Goal: Feedback & Contribution: Submit feedback/report problem

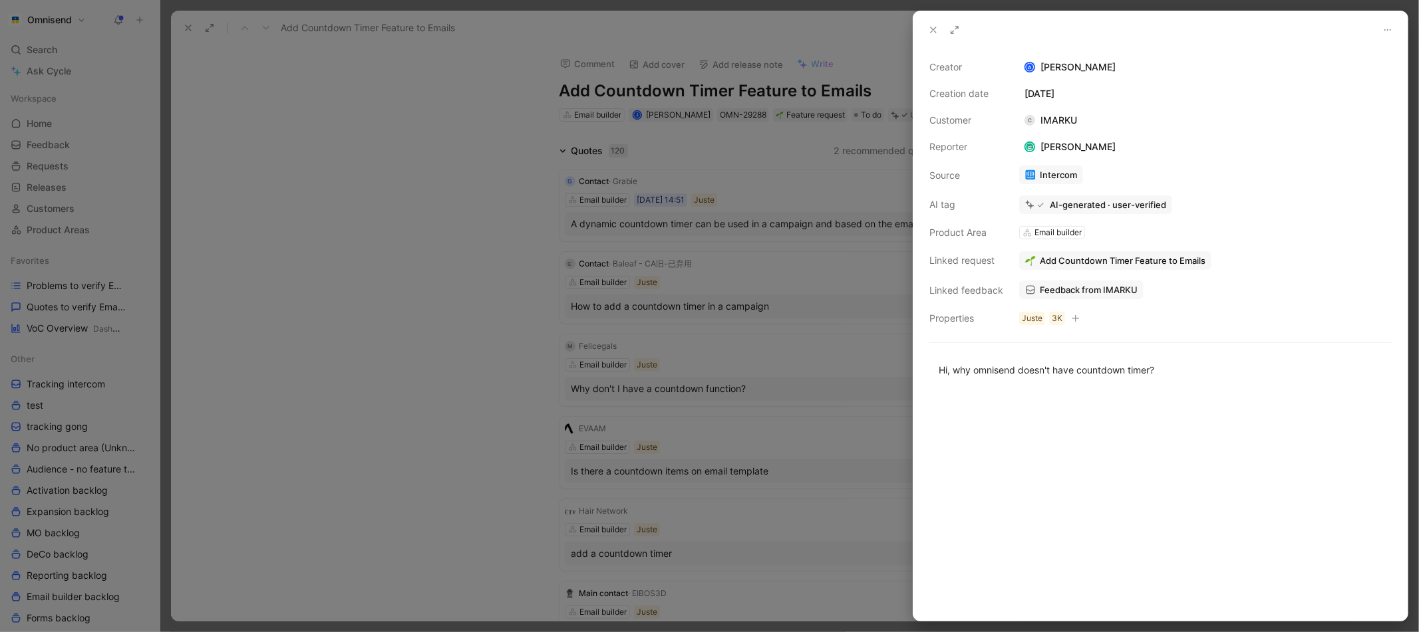
click at [257, 173] on div at bounding box center [709, 316] width 1419 height 632
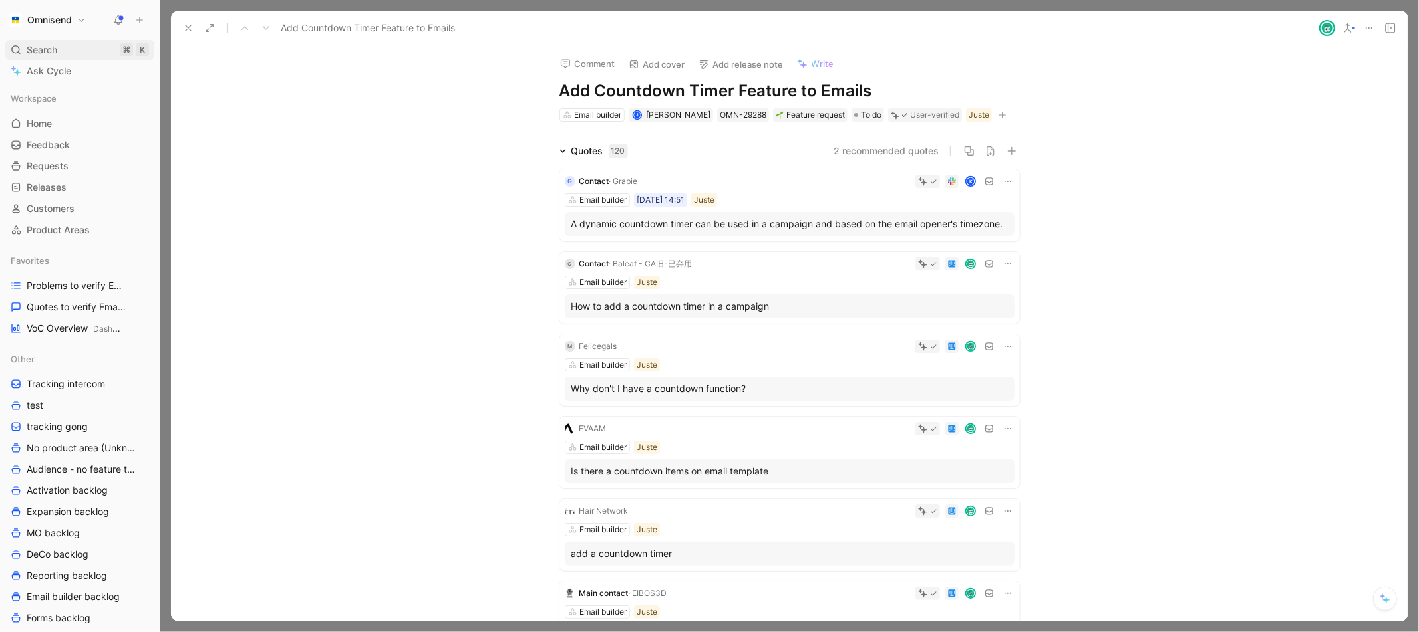
click at [46, 45] on span "Search" at bounding box center [42, 50] width 31 height 16
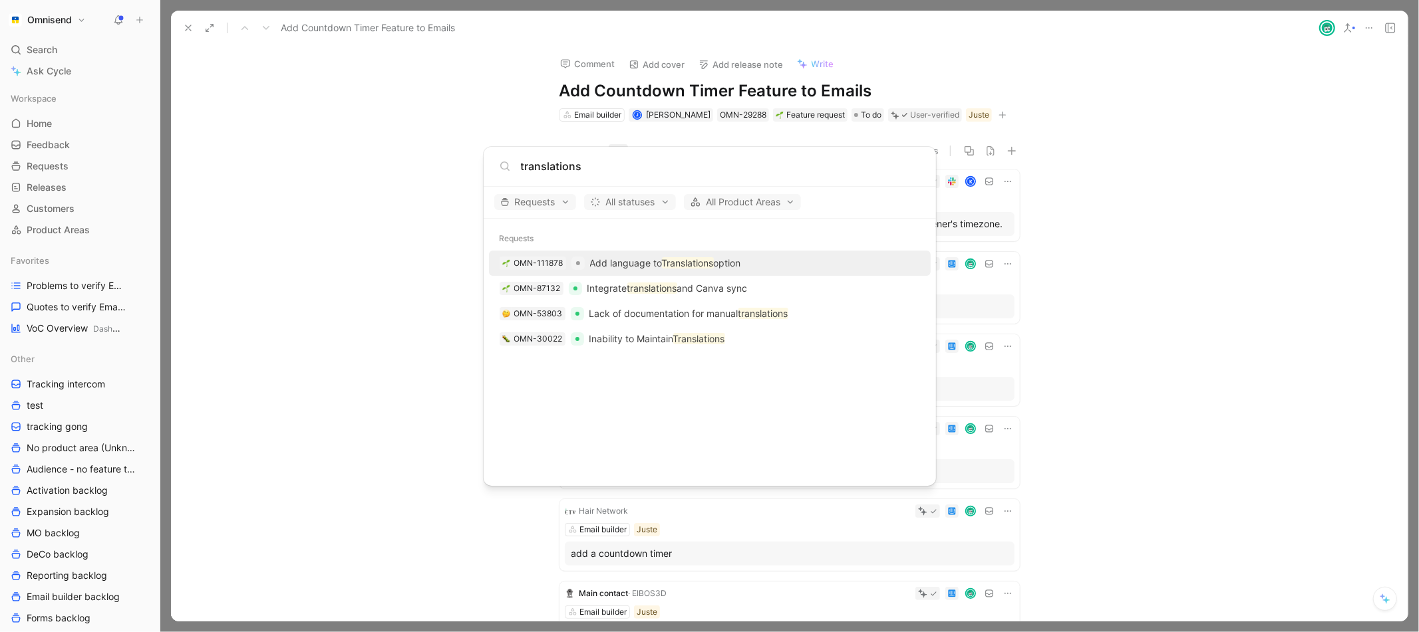
type input "translations"
click at [630, 267] on p "Add language to Translations option" at bounding box center [665, 263] width 151 height 16
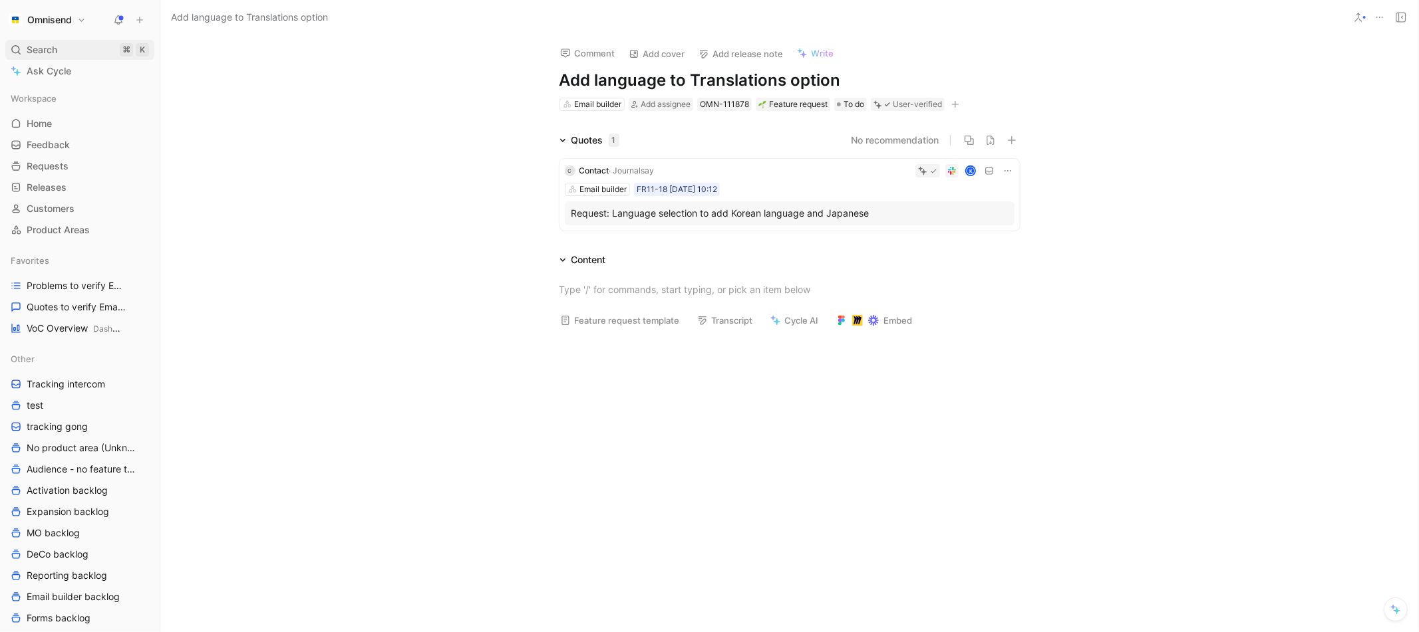
click at [43, 47] on span "Search" at bounding box center [42, 50] width 31 height 16
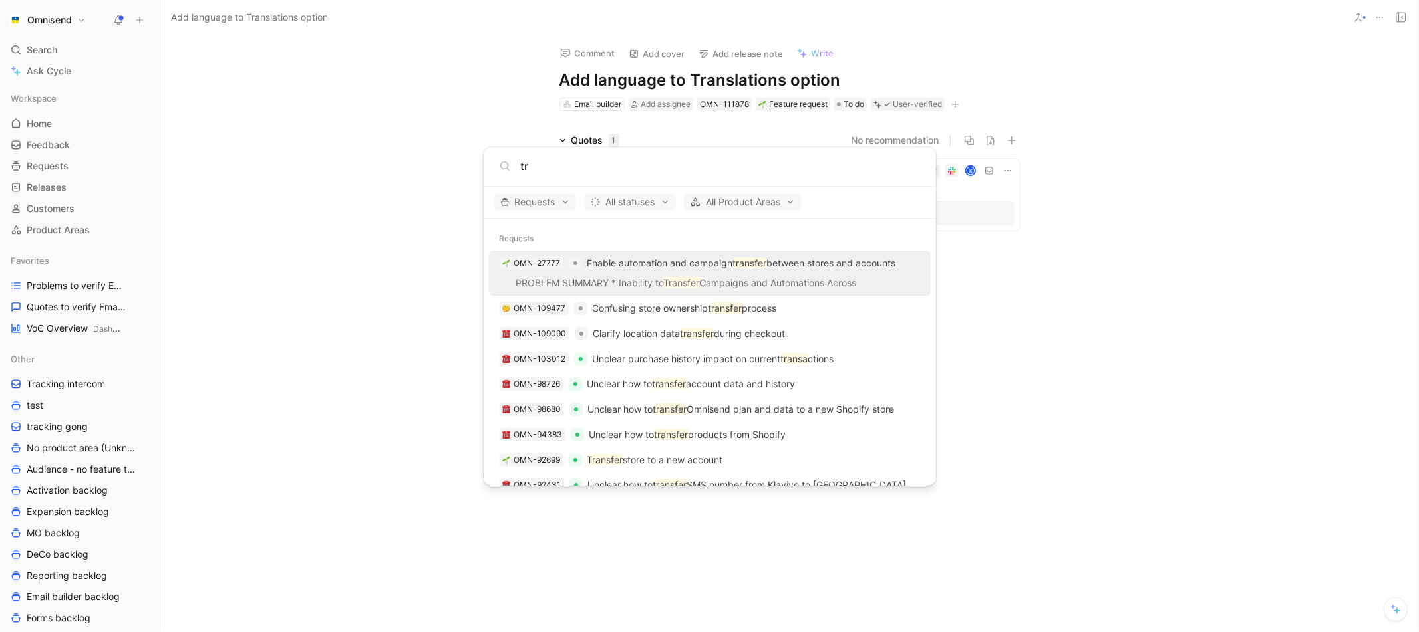
type input "t"
type input "k"
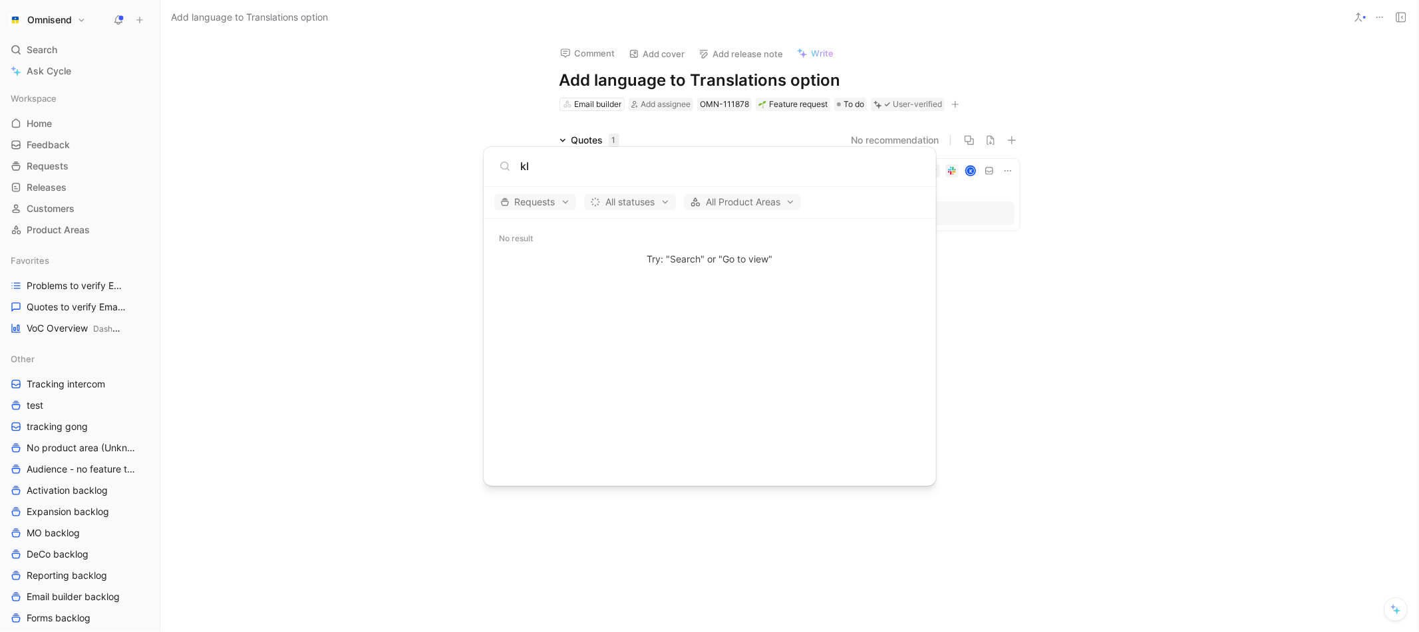
type input "k"
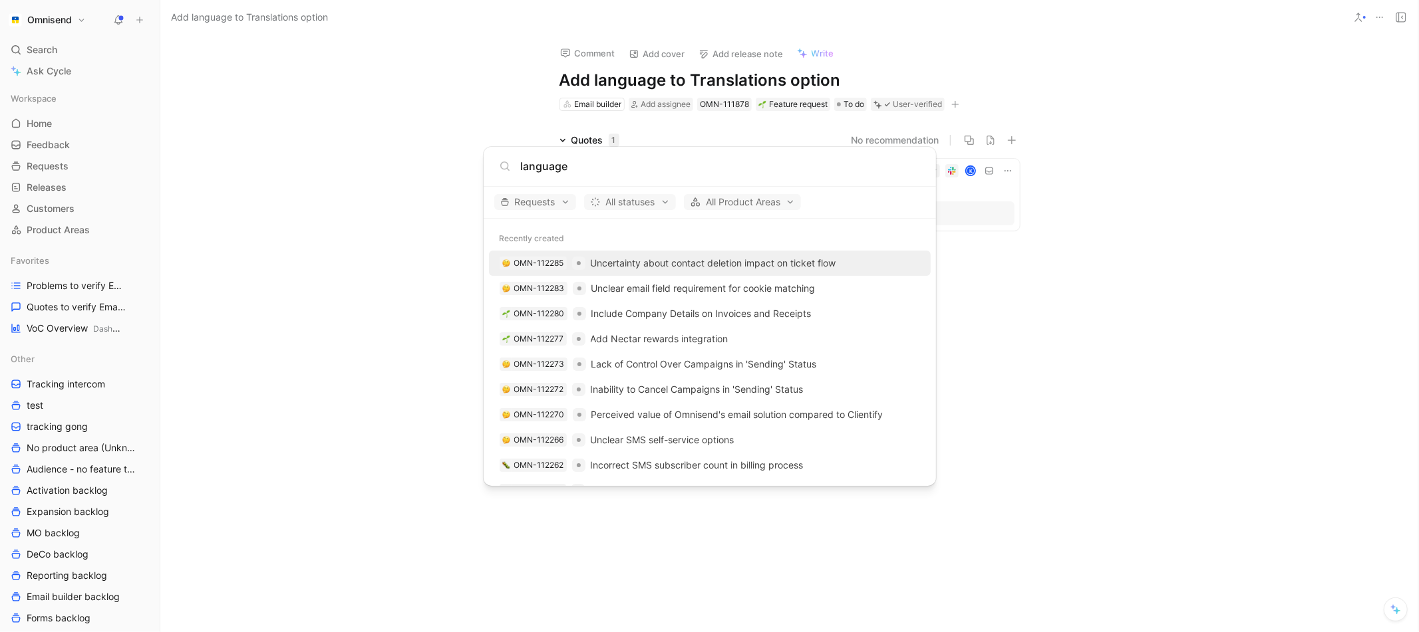
type input "language"
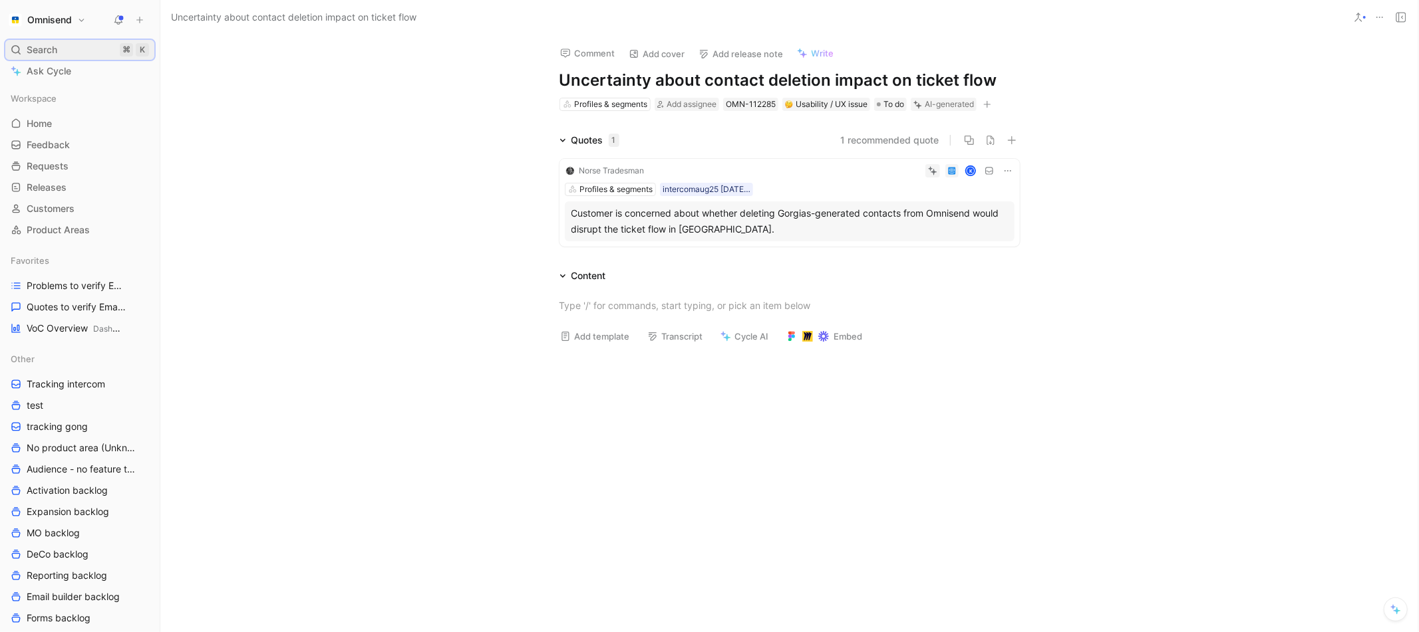
click at [52, 42] on span "Search" at bounding box center [42, 50] width 31 height 16
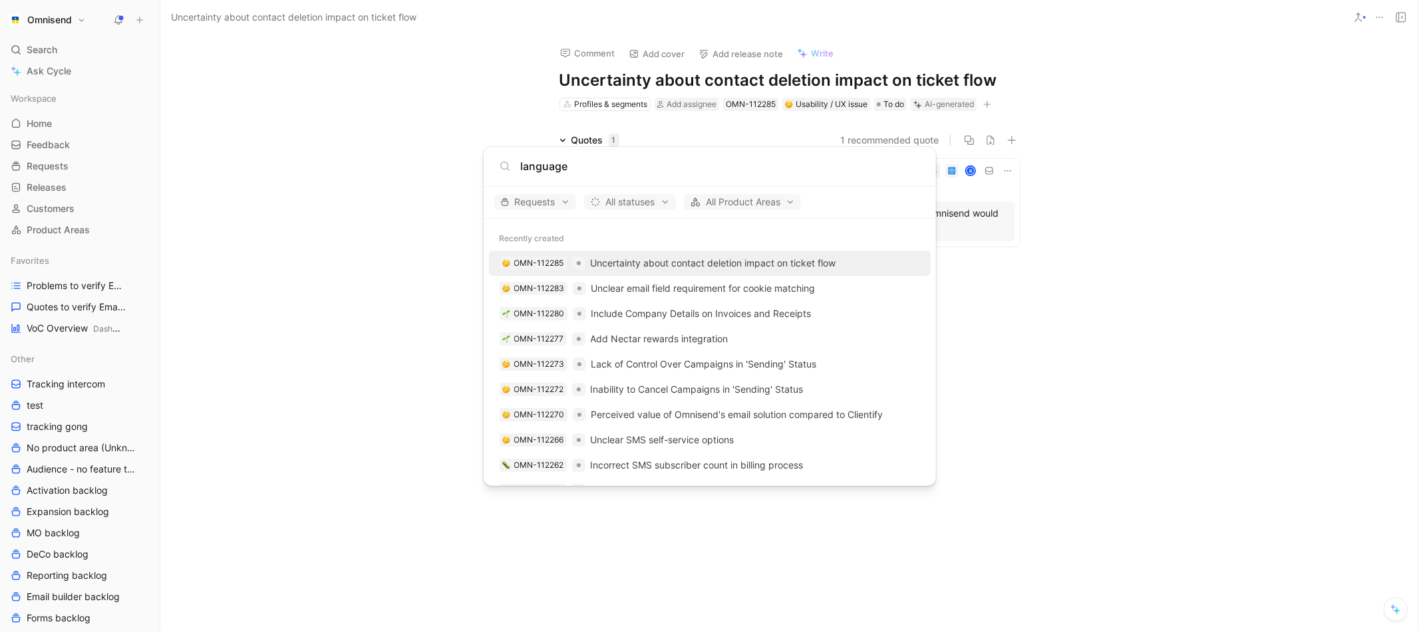
type input "language"
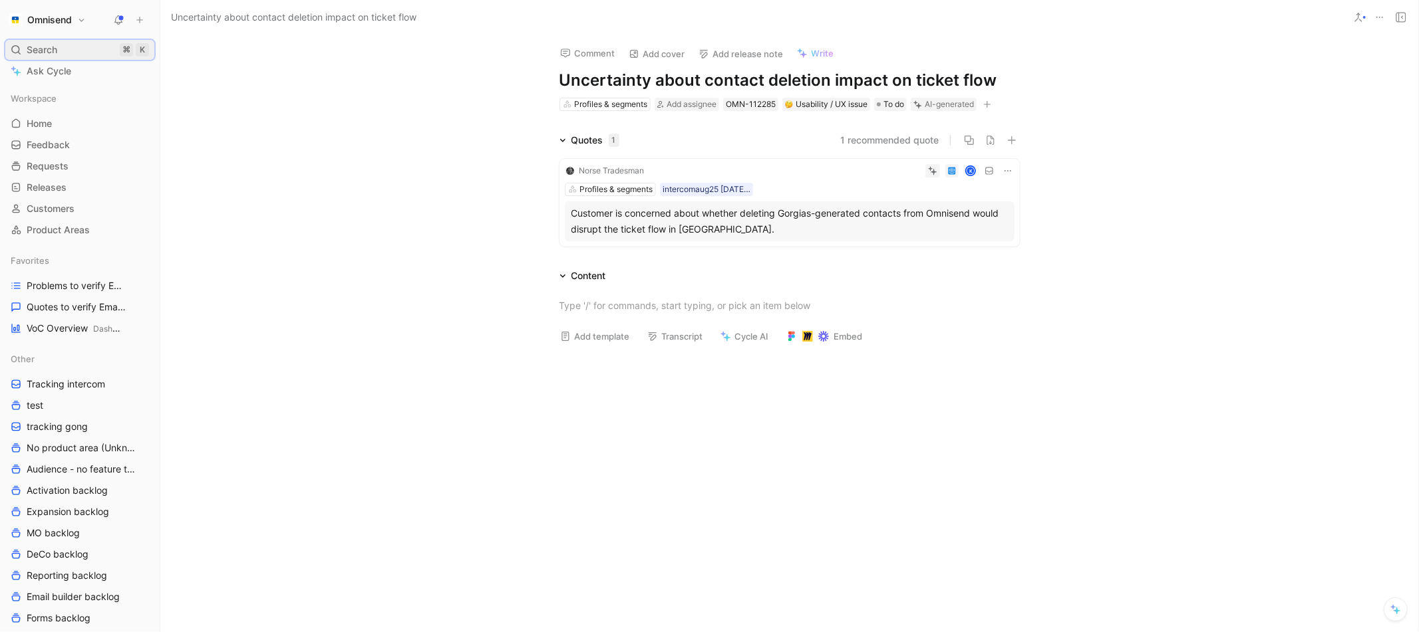
click at [74, 47] on div "Search ⌘ K" at bounding box center [79, 50] width 149 height 20
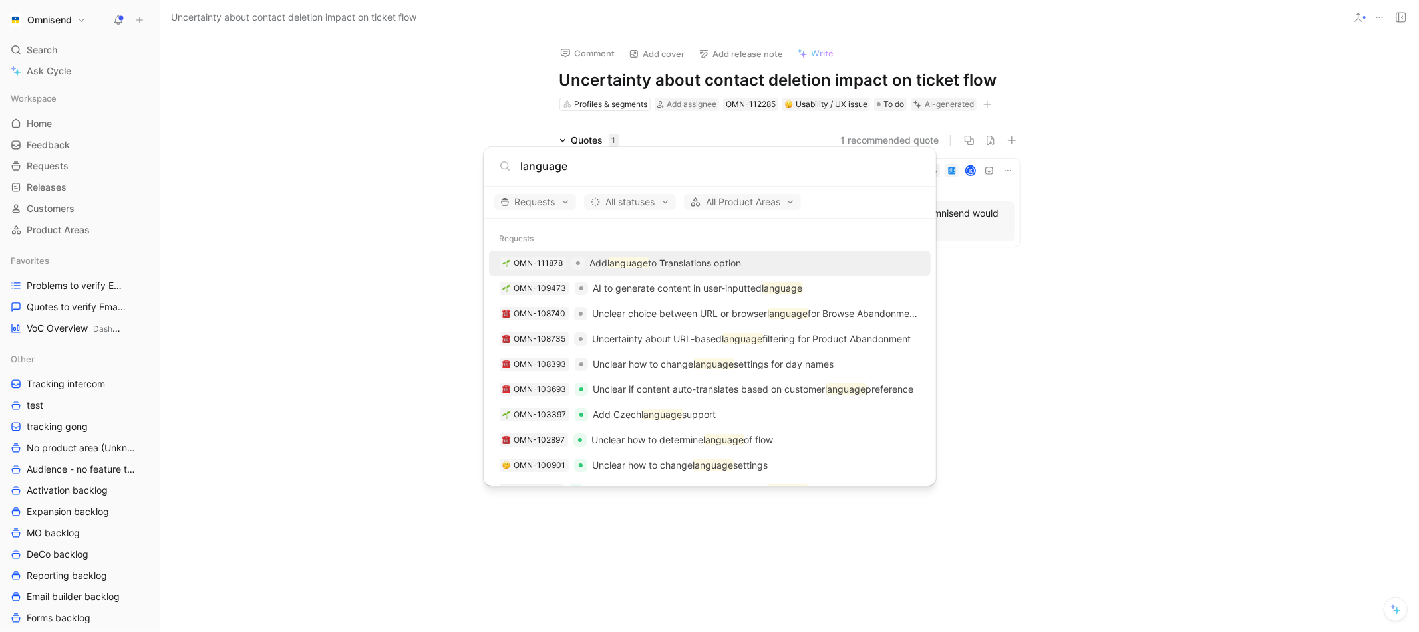
type input "language"
click at [604, 264] on p "Add language to Translations option" at bounding box center [666, 263] width 152 height 16
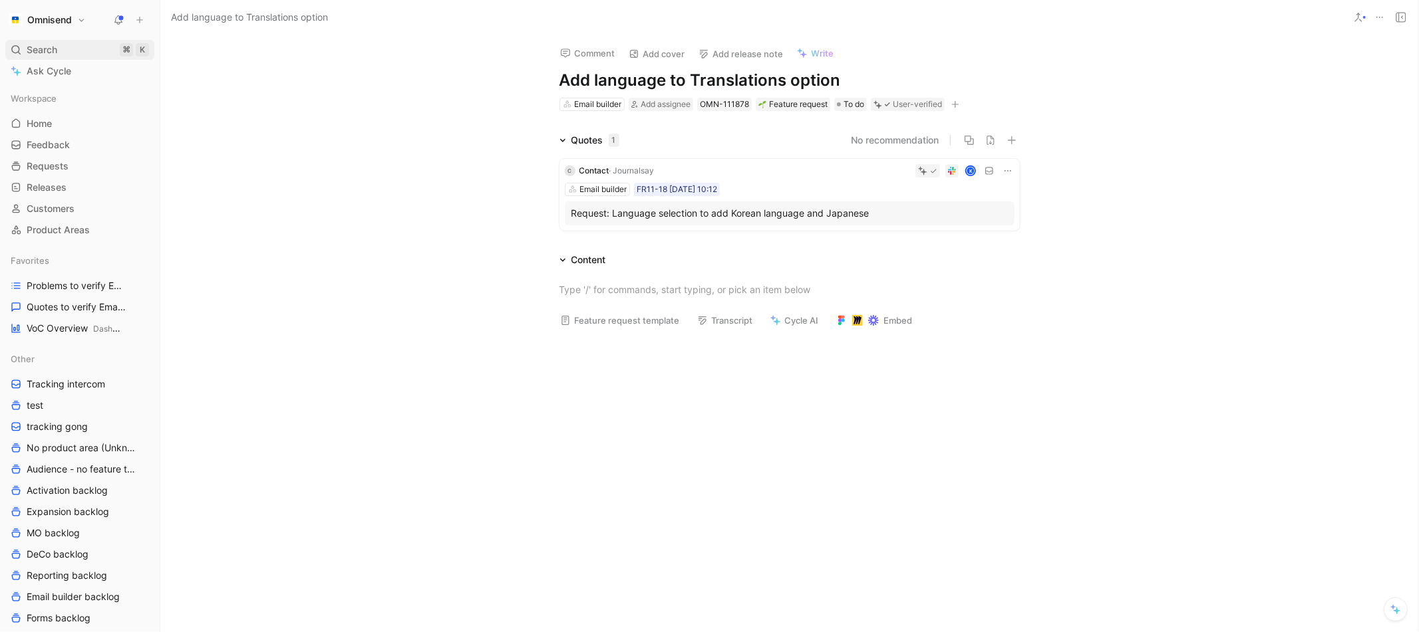
click at [60, 45] on div "Search ⌘ K" at bounding box center [79, 50] width 149 height 20
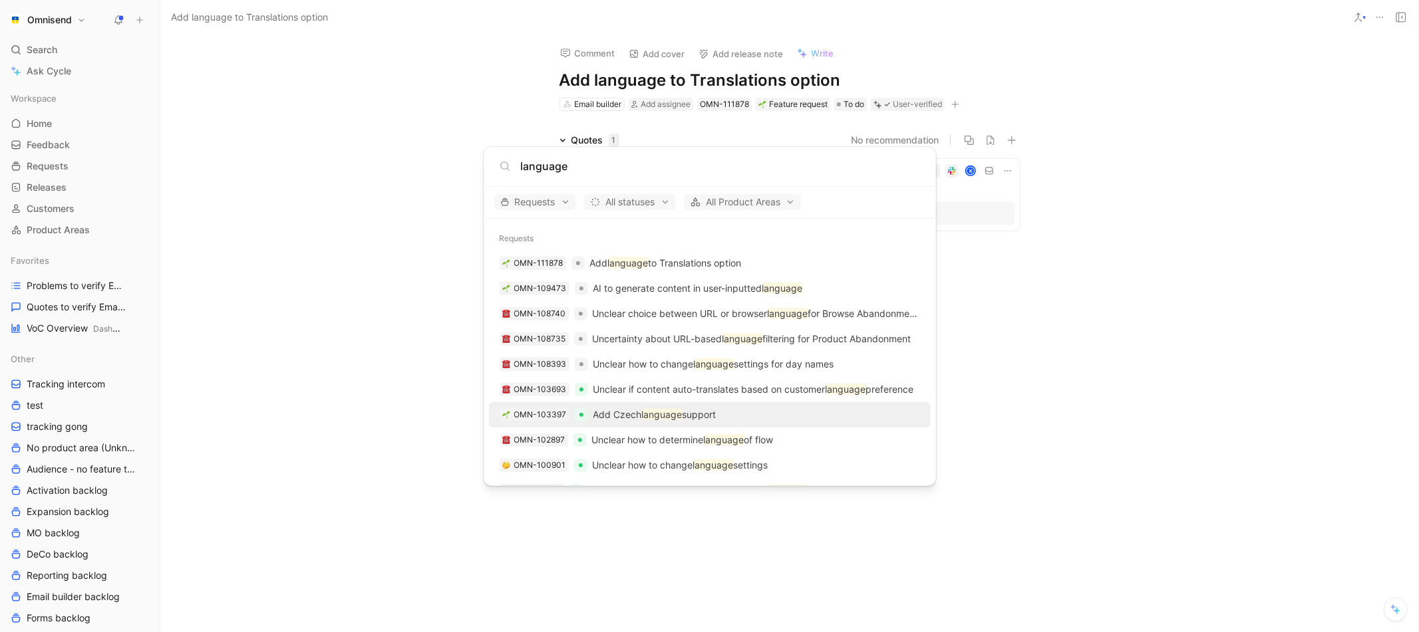
type input "language"
click at [713, 415] on p "Add Czech language support" at bounding box center [654, 415] width 123 height 16
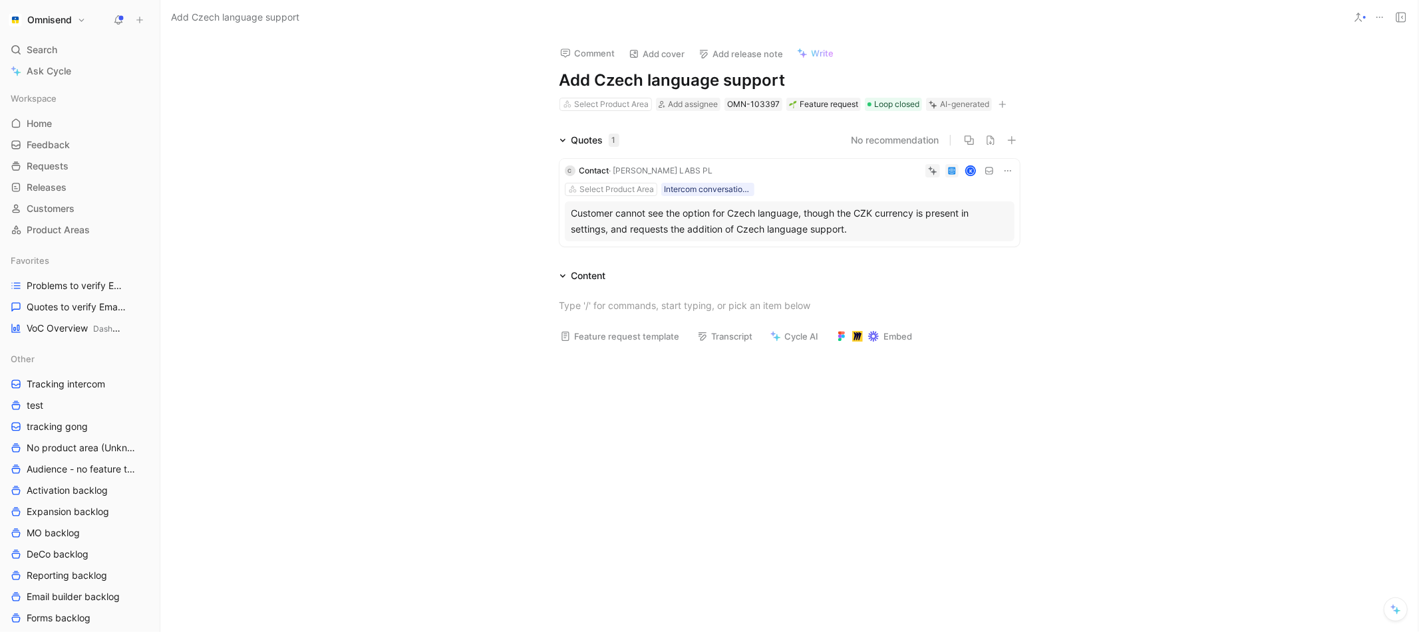
click at [52, 39] on div "Omnisend Search ⌘ K Ask Cycle Workspace Home G then H Feedback G then F Request…" at bounding box center [80, 316] width 160 height 632
click at [781, 228] on div "Customer cannot see the option for Czech language, though the CZK currency is p…" at bounding box center [789, 221] width 436 height 32
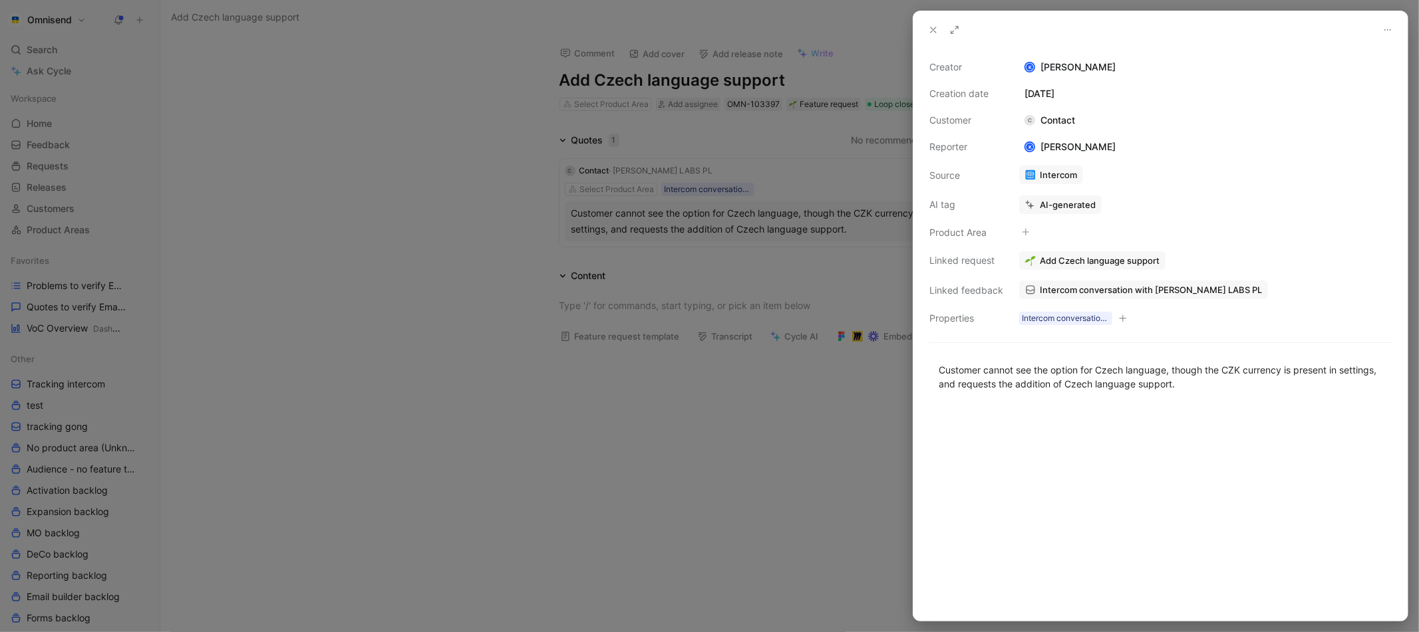
click at [1131, 260] on span "Add Czech language support" at bounding box center [1099, 261] width 120 height 12
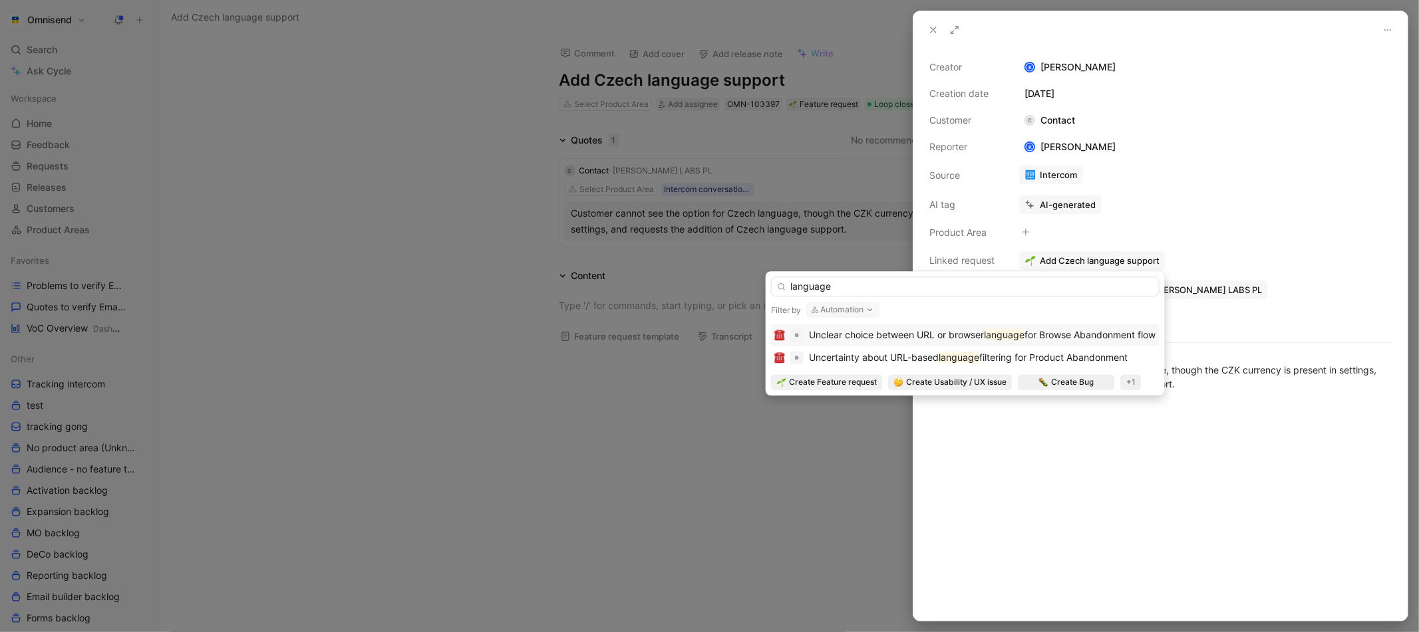
type input "language"
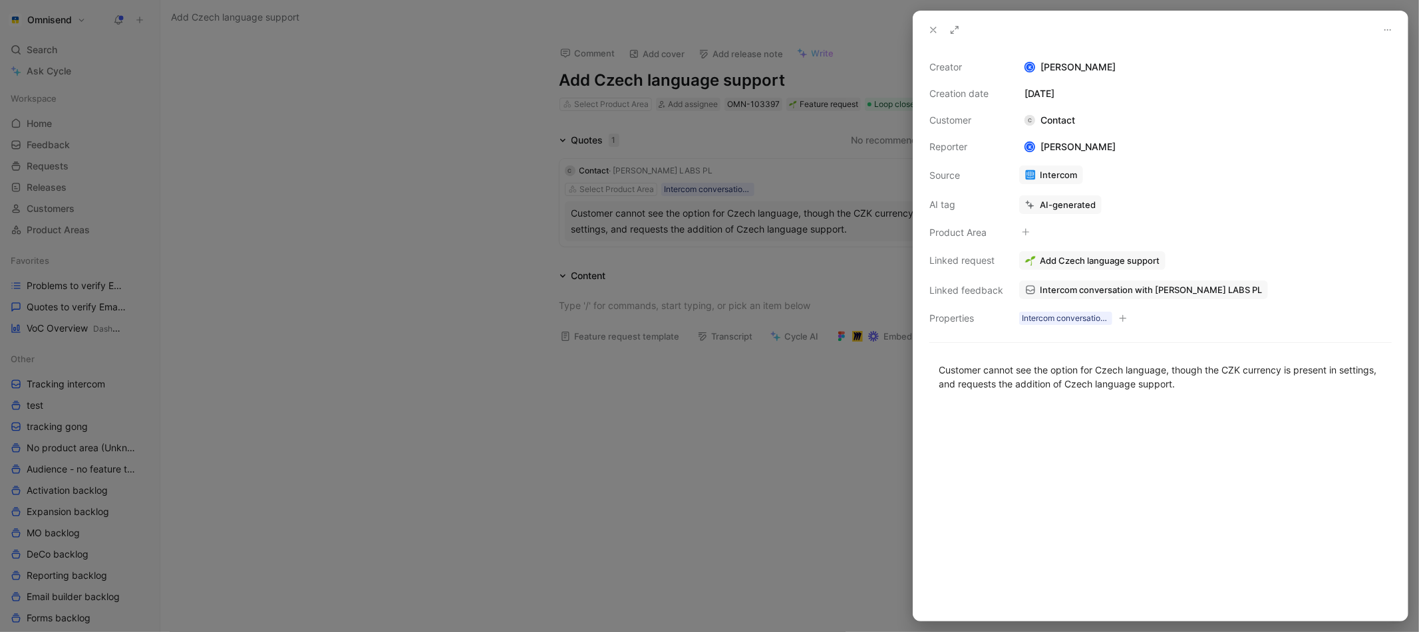
click at [791, 511] on div at bounding box center [709, 316] width 1419 height 632
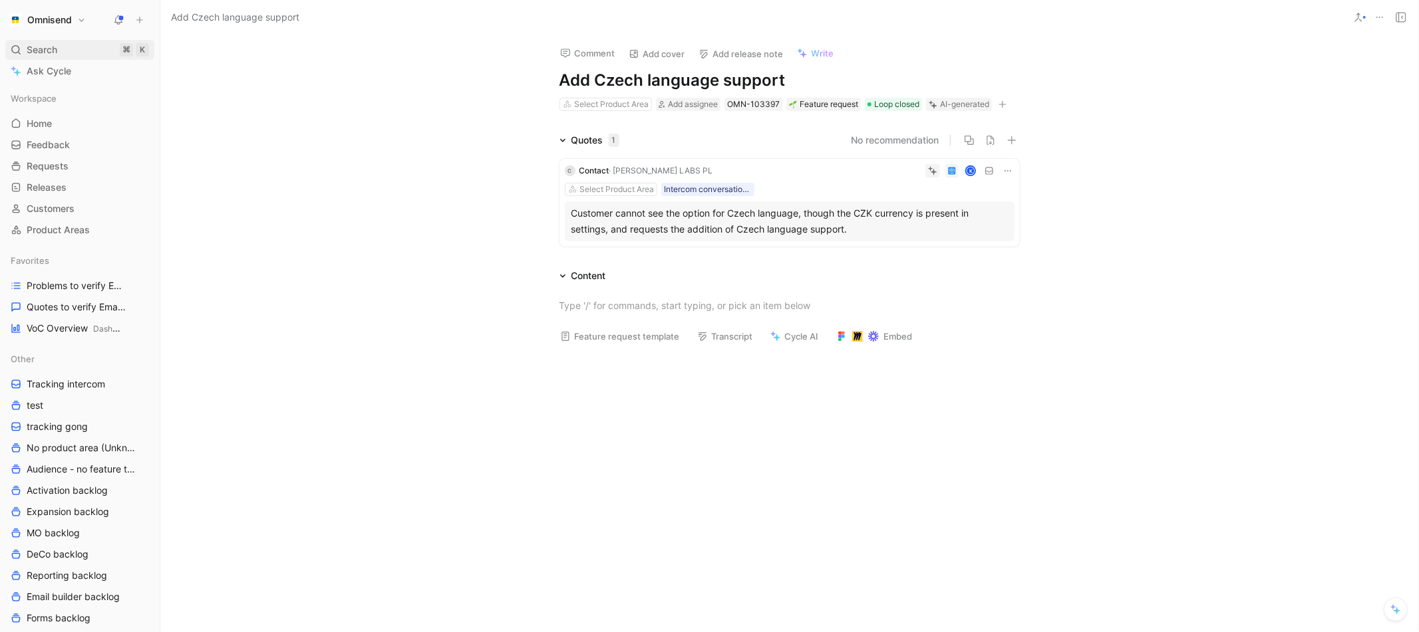
click at [40, 42] on span "Search" at bounding box center [42, 50] width 31 height 16
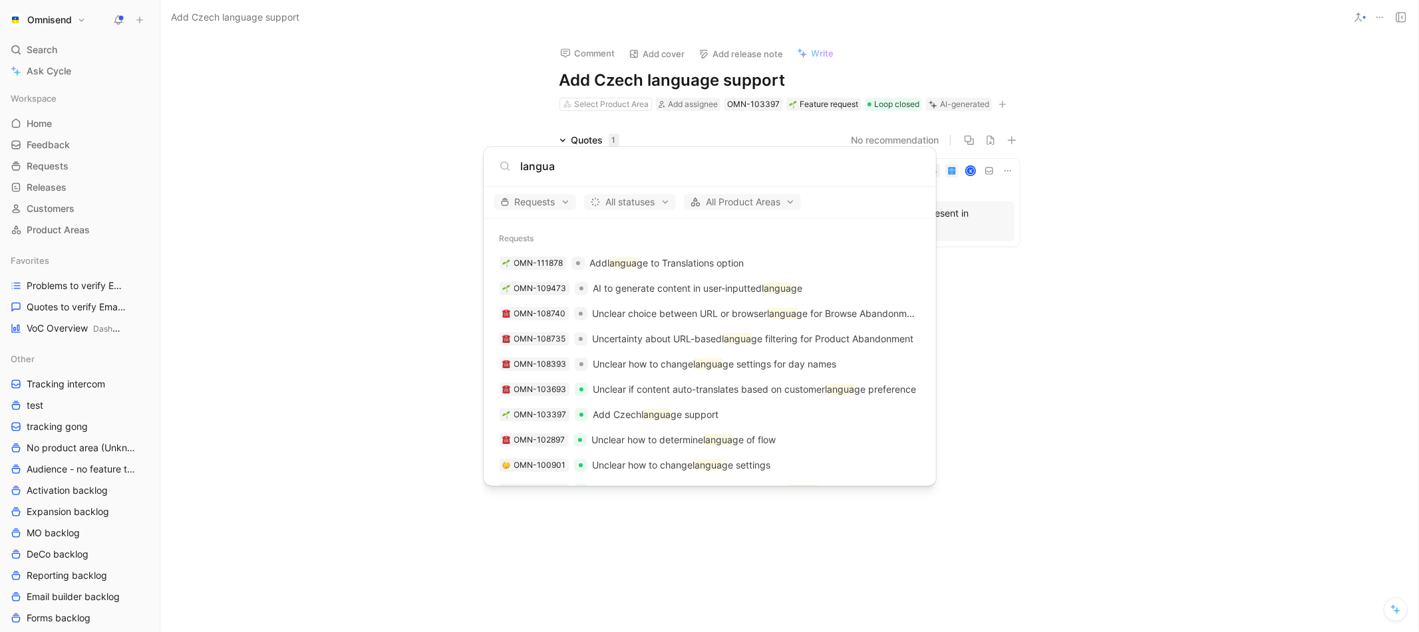
type input "langua"
click at [304, 241] on body "Omnisend Search ⌘ K Ask Cycle Workspace Home G then H Feedback G then F Request…" at bounding box center [709, 316] width 1419 height 632
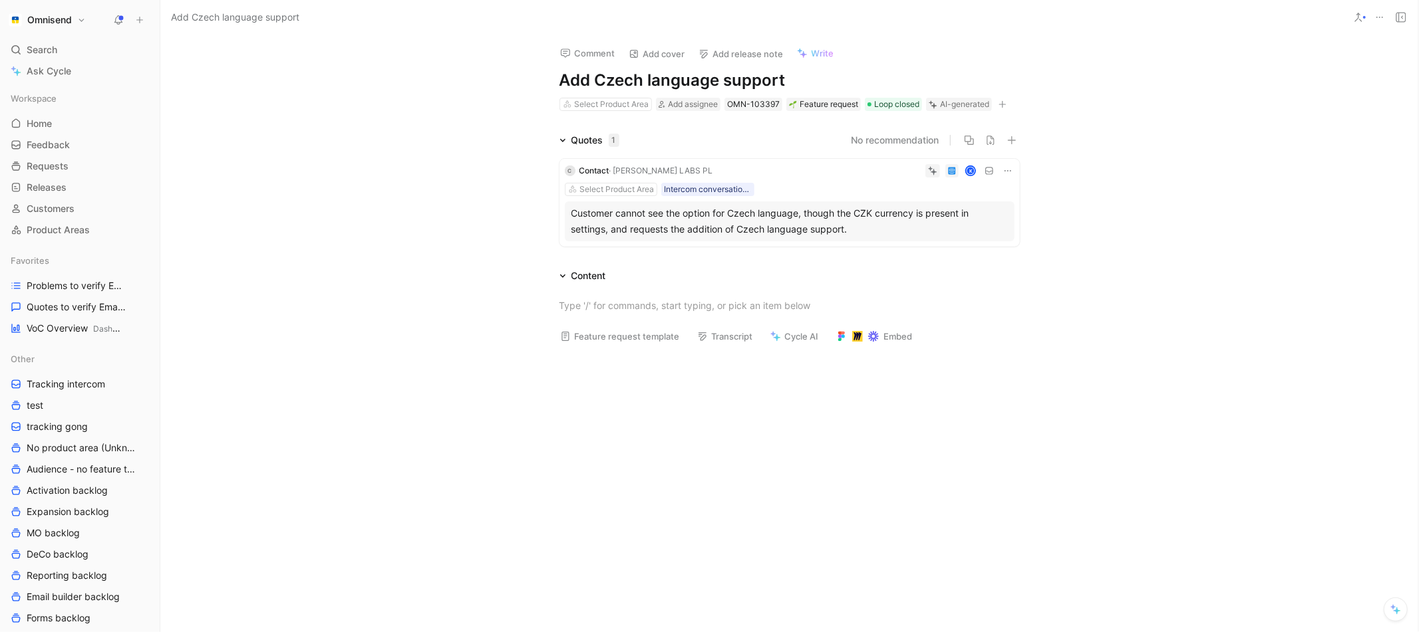
click at [843, 211] on div "Customer cannot see the option for Czech language, though the CZK currency is p…" at bounding box center [789, 221] width 436 height 32
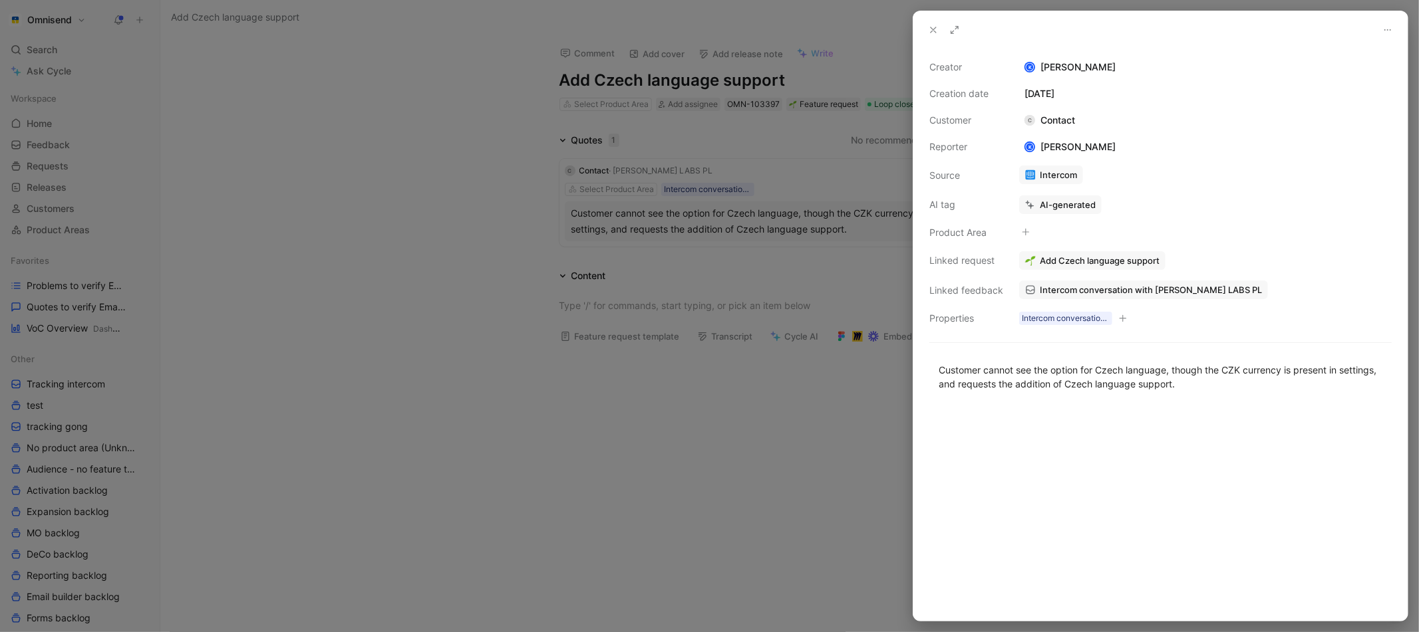
click at [1115, 259] on span "Add Czech language support" at bounding box center [1099, 261] width 120 height 12
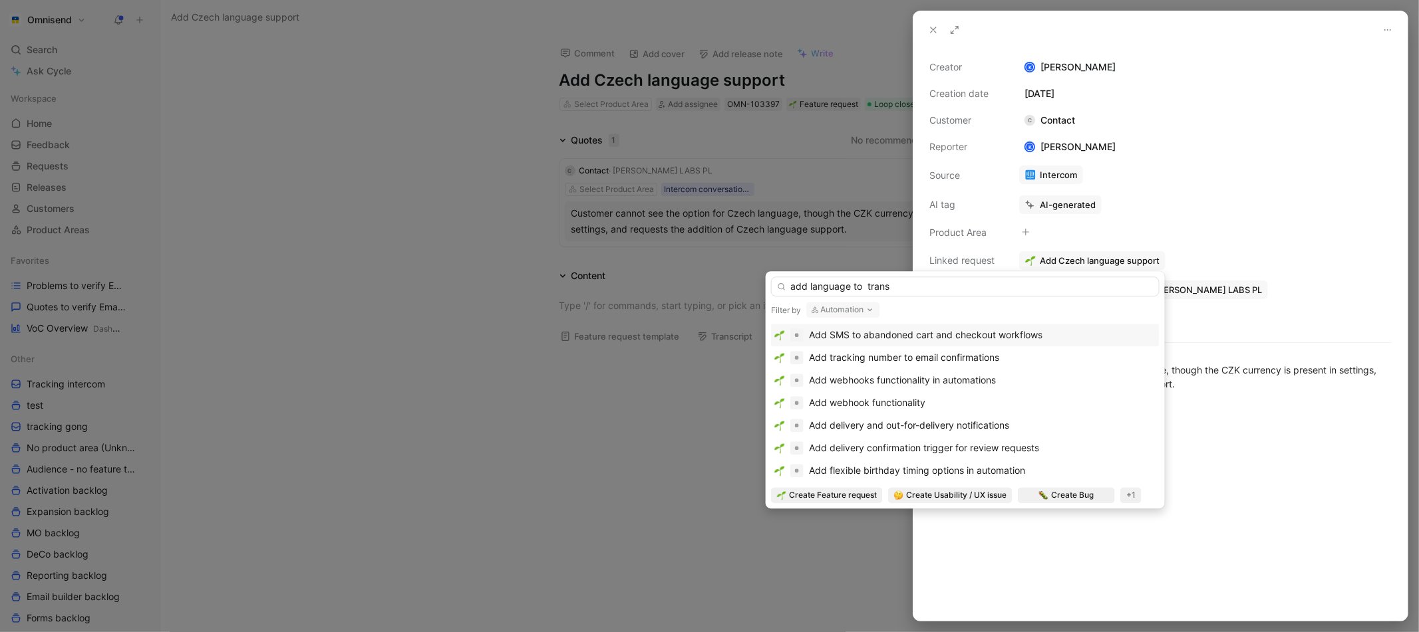
type input "add language to trans"
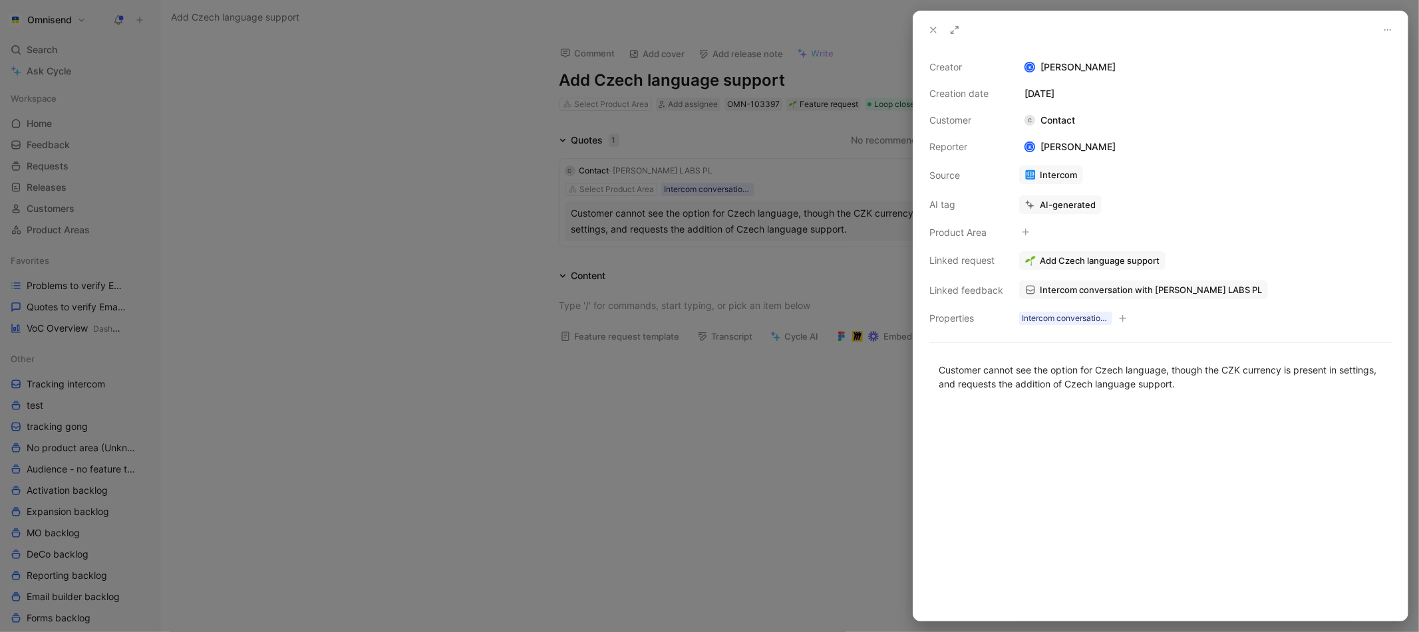
click at [773, 423] on div at bounding box center [709, 316] width 1419 height 632
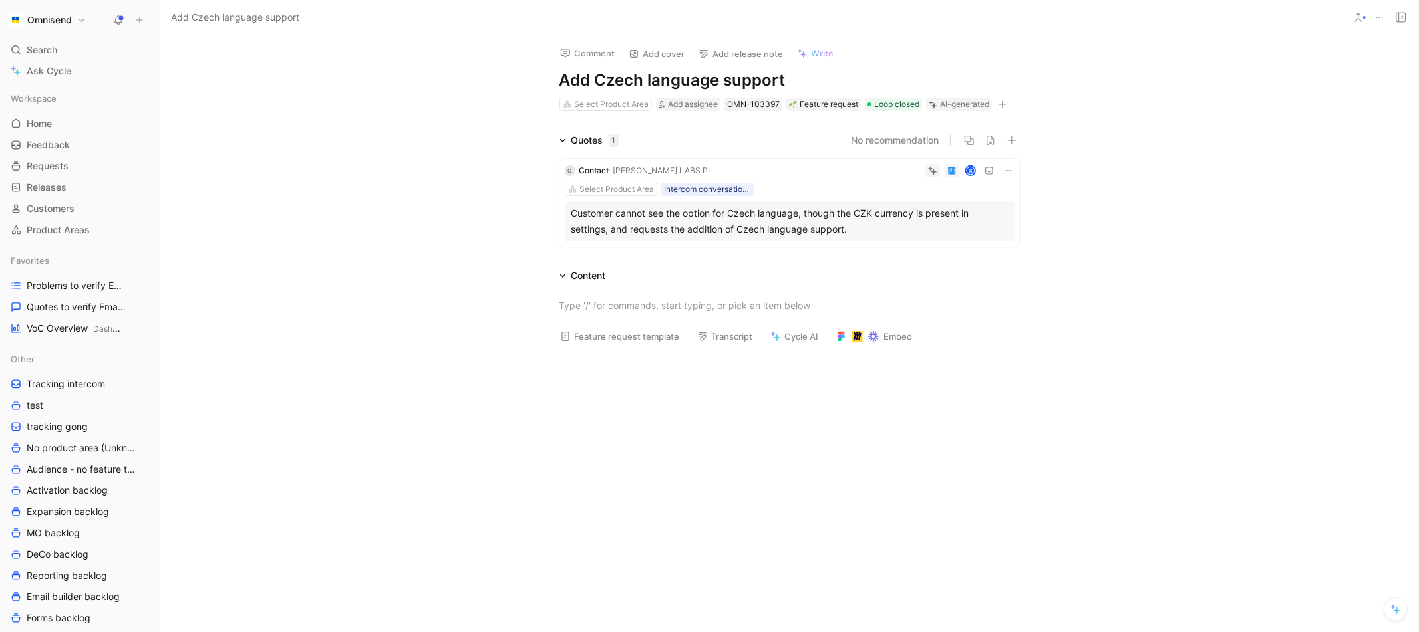
click at [1010, 168] on icon at bounding box center [1007, 171] width 11 height 11
click at [980, 214] on span "Change request" at bounding box center [973, 214] width 70 height 11
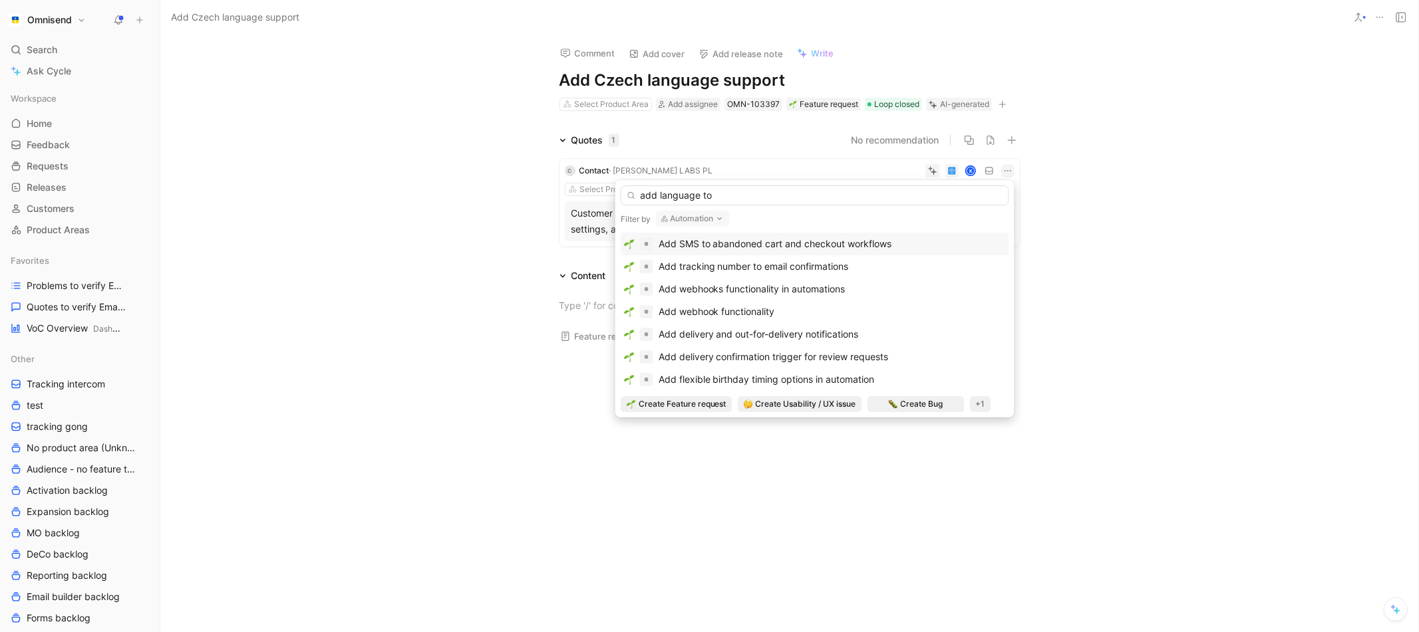
type input "add language to"
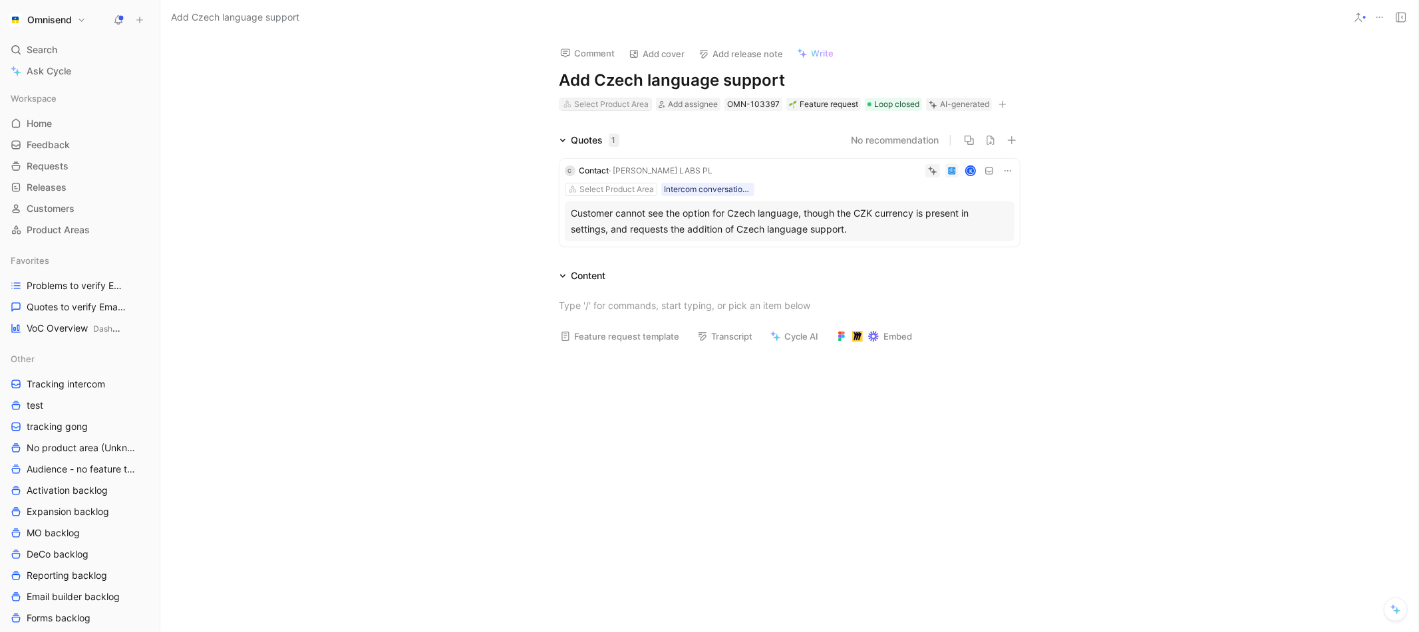
click at [616, 102] on div "Select Product Area" at bounding box center [611, 104] width 74 height 13
type input "email"
click at [618, 156] on span "builder" at bounding box center [603, 153] width 30 height 11
click at [1008, 167] on icon at bounding box center [1007, 171] width 11 height 11
click at [992, 213] on span "Change request" at bounding box center [973, 214] width 70 height 11
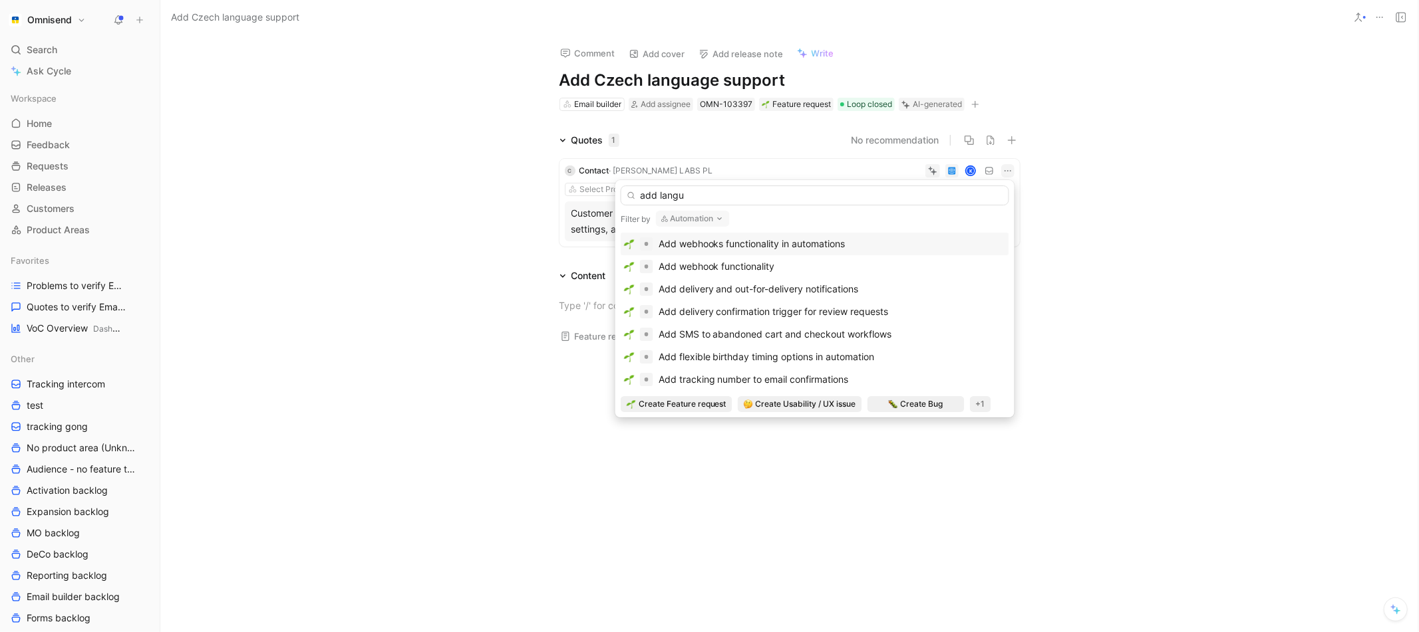
type input "add langu"
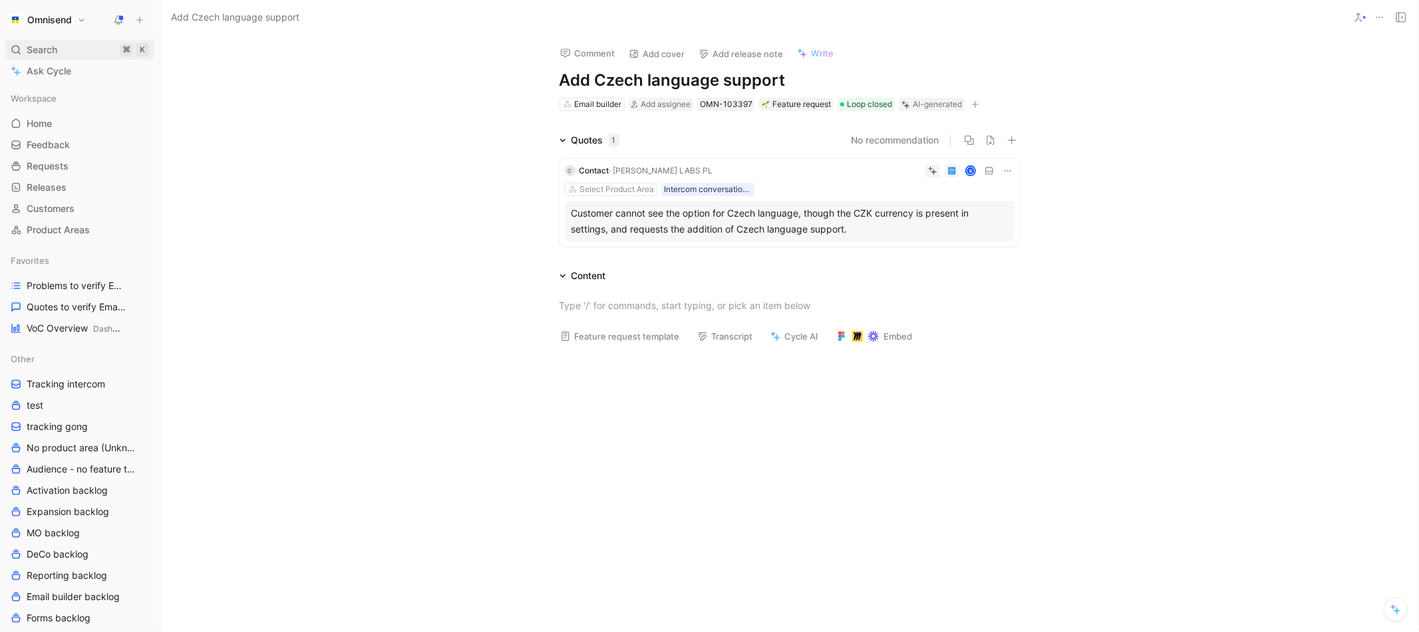
click at [91, 41] on div "Search ⌘ K" at bounding box center [79, 50] width 149 height 20
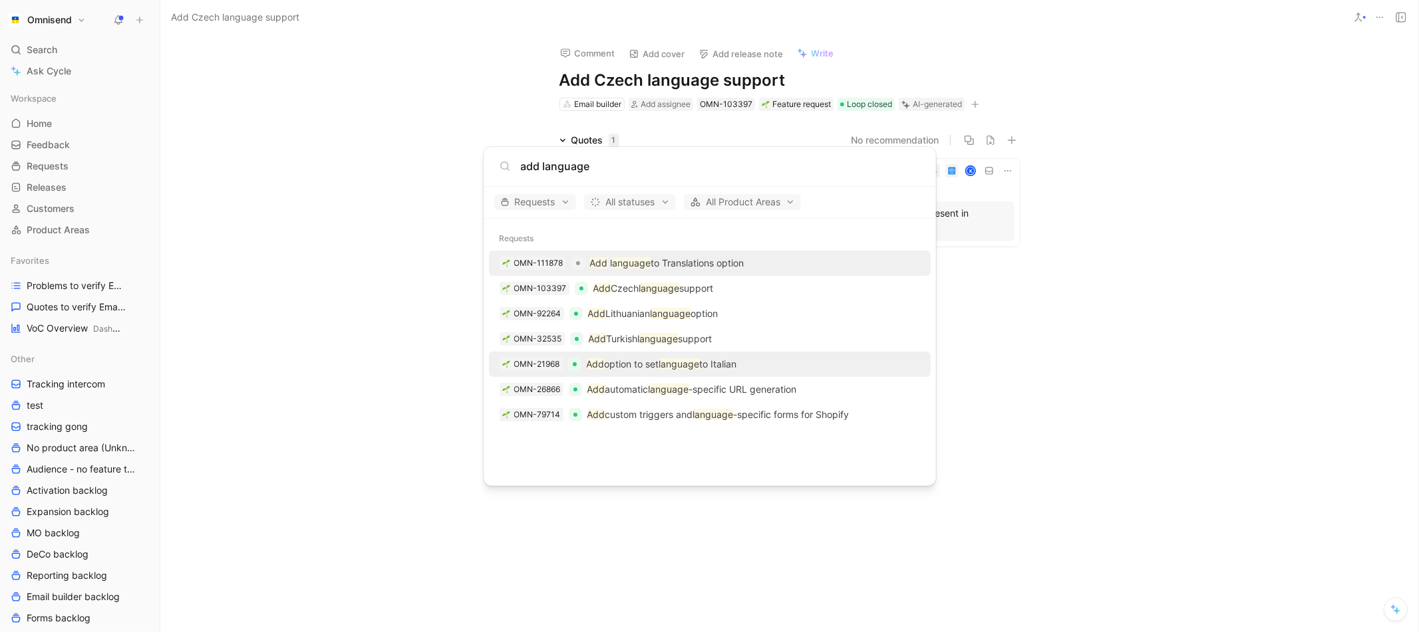
type input "add language"
click at [658, 376] on div "OMN-21968 Add option to set language to Italian" at bounding box center [710, 364] width 434 height 24
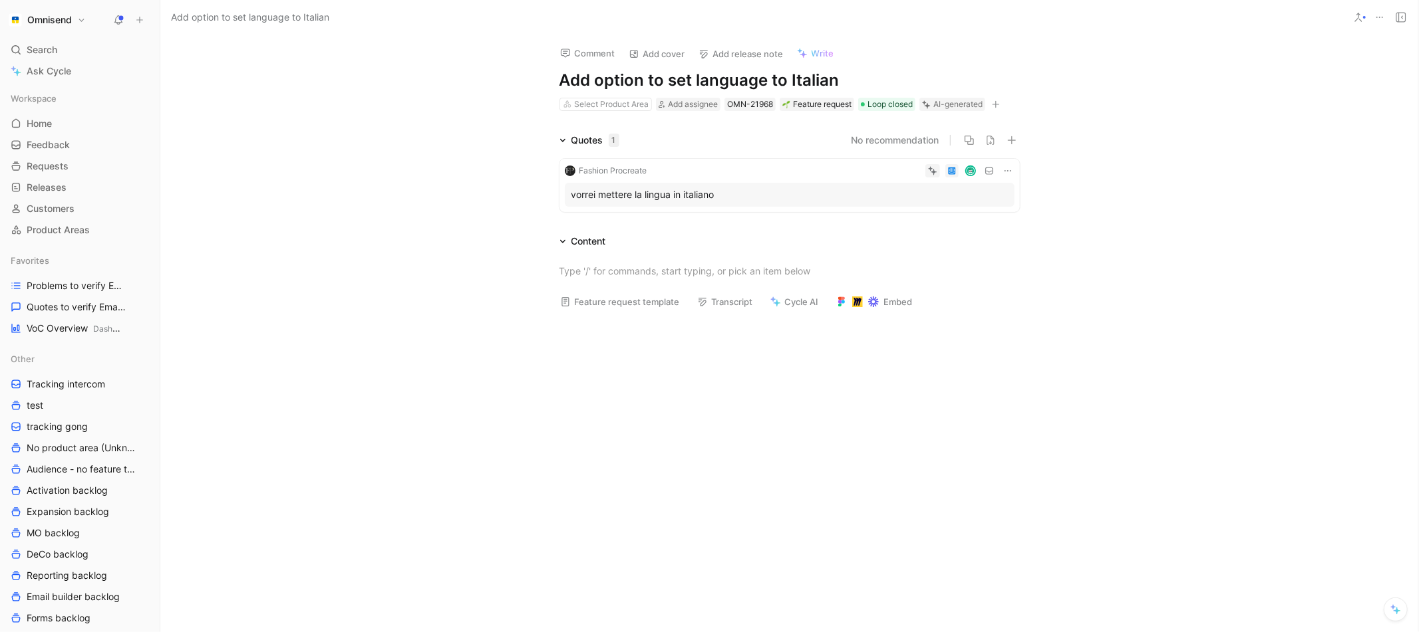
click at [803, 186] on div "vorrei mettere la lingua in italiano" at bounding box center [790, 195] width 450 height 24
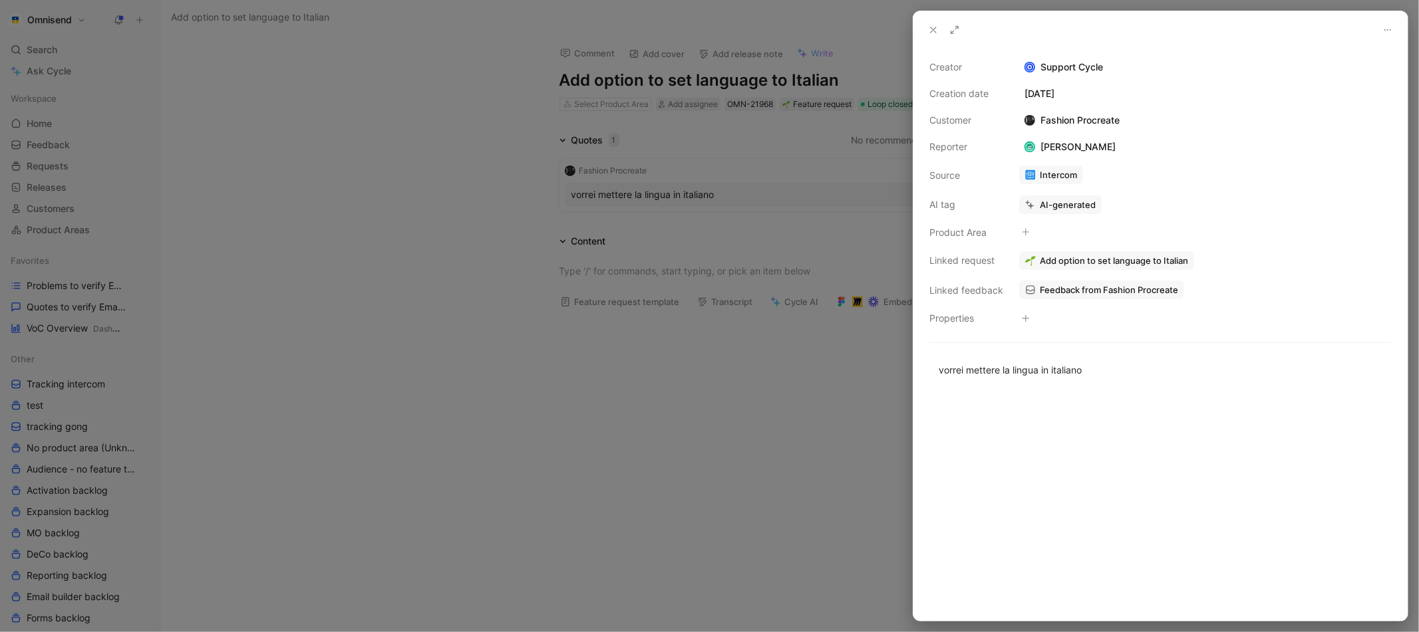
click at [785, 438] on div at bounding box center [709, 316] width 1419 height 632
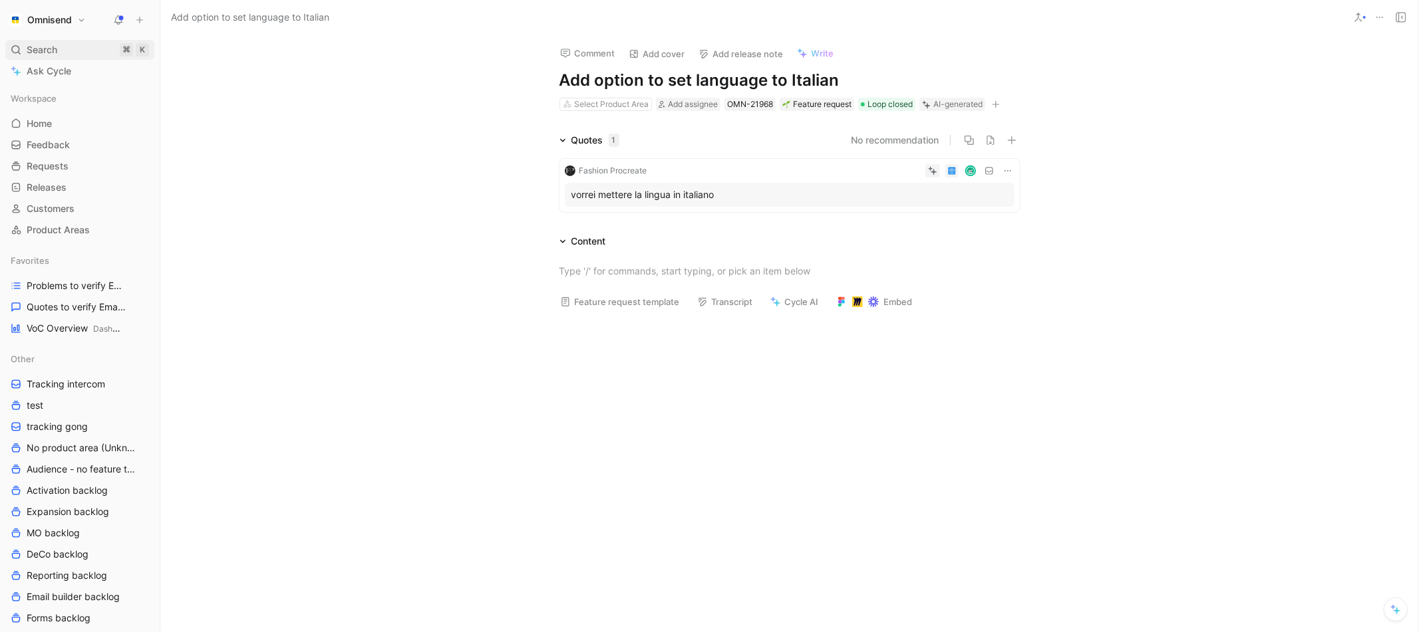
click at [51, 51] on span "Search" at bounding box center [42, 50] width 31 height 16
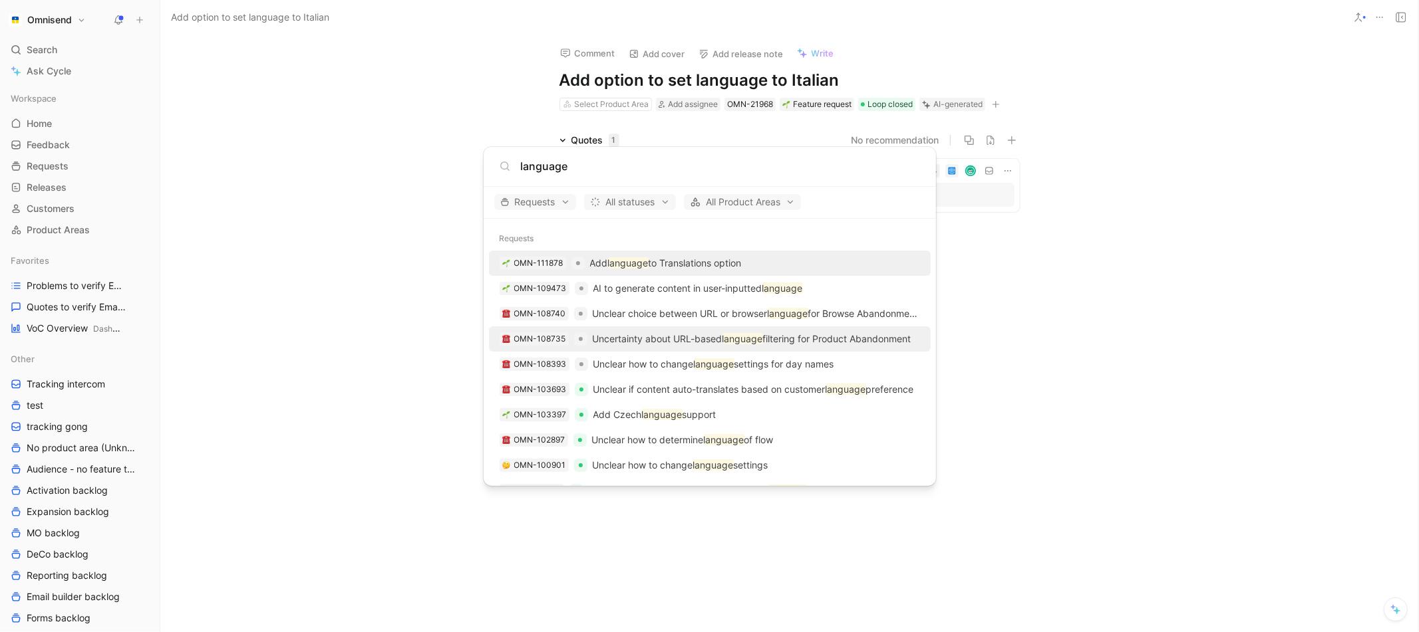
type input "language"
click at [678, 342] on p "Uncertainty about URL-based language filtering for Product Abandonment" at bounding box center [752, 339] width 319 height 16
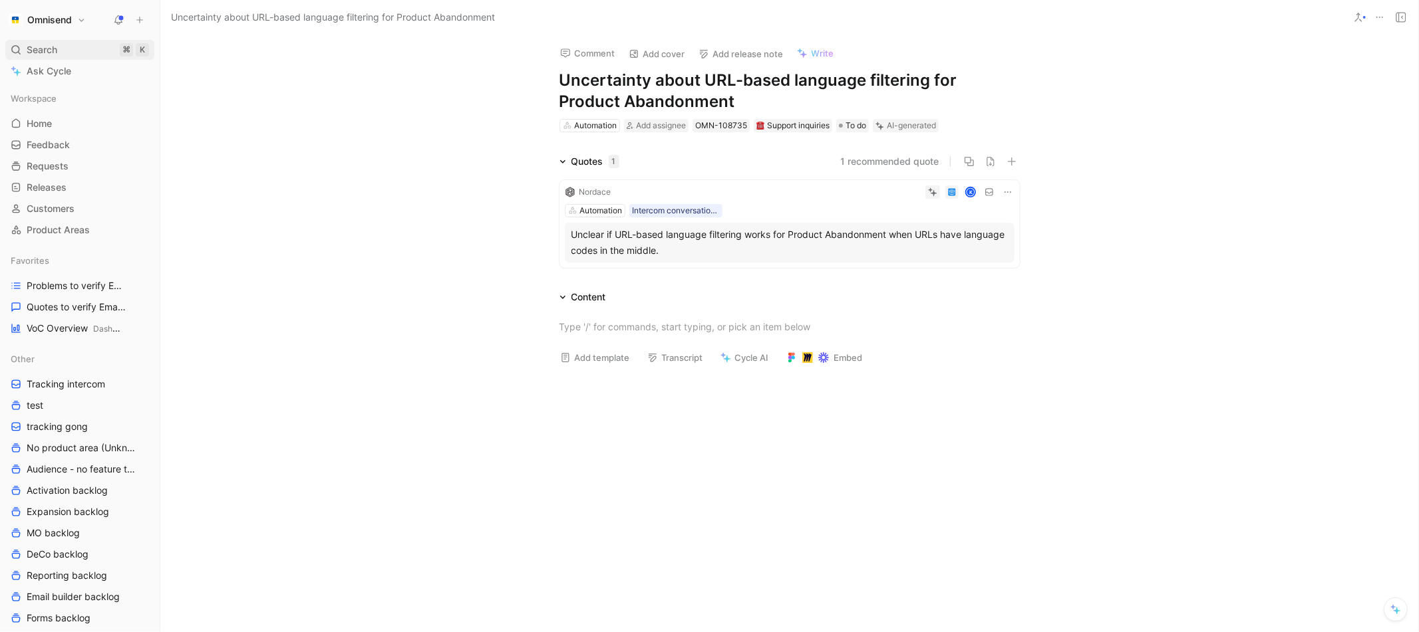
click at [50, 47] on span "Search" at bounding box center [42, 50] width 31 height 16
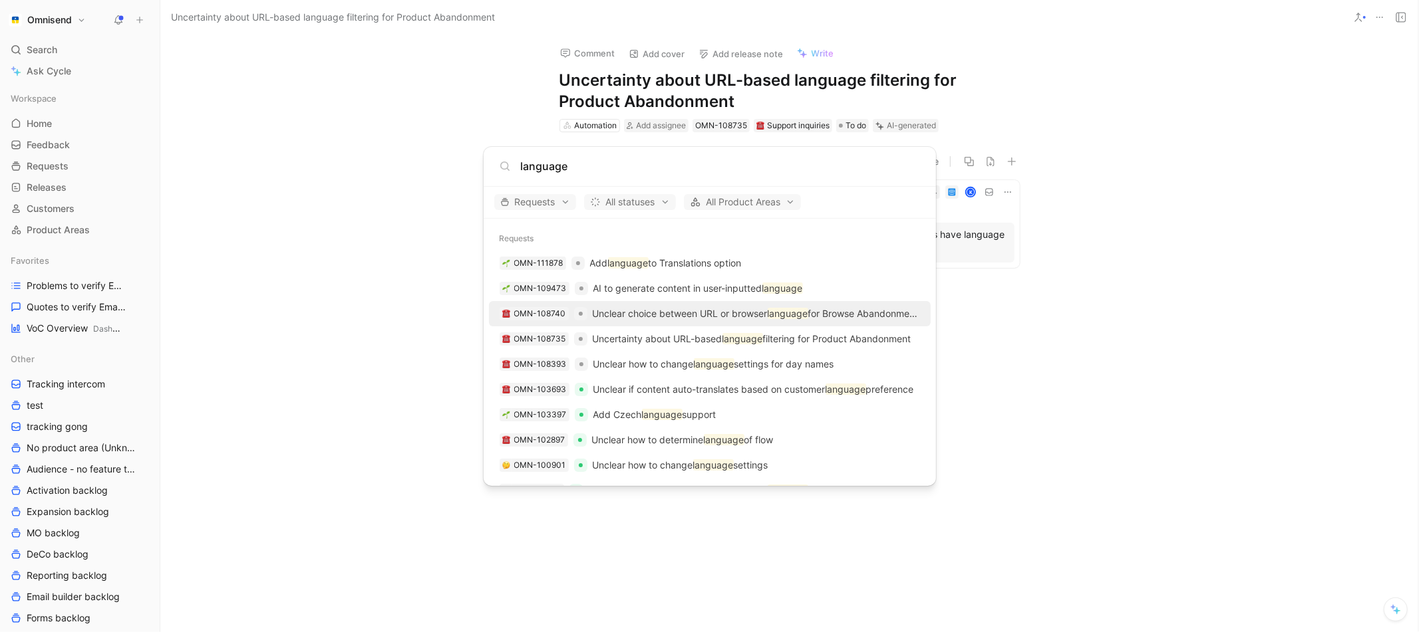
type input "language"
click at [689, 315] on p "Unclear choice between URL or browser language for Browse Abandonment flow" at bounding box center [756, 314] width 327 height 16
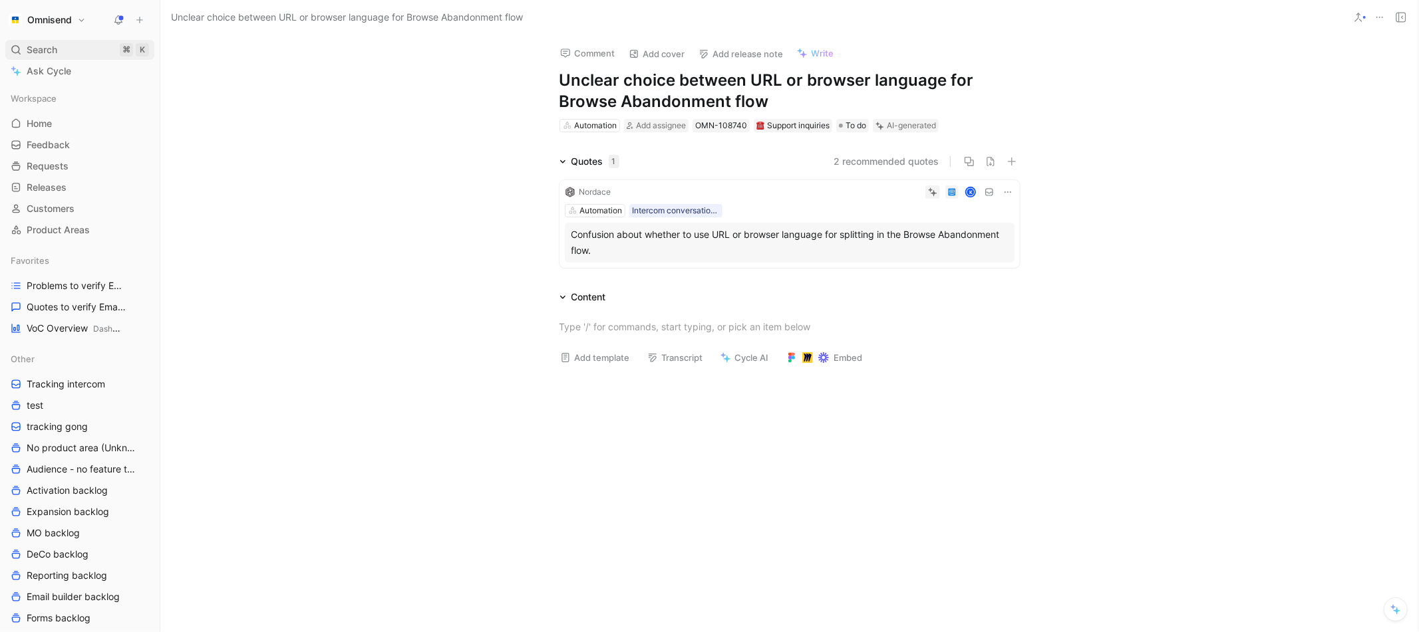
click at [63, 46] on div "Search ⌘ K" at bounding box center [79, 50] width 149 height 20
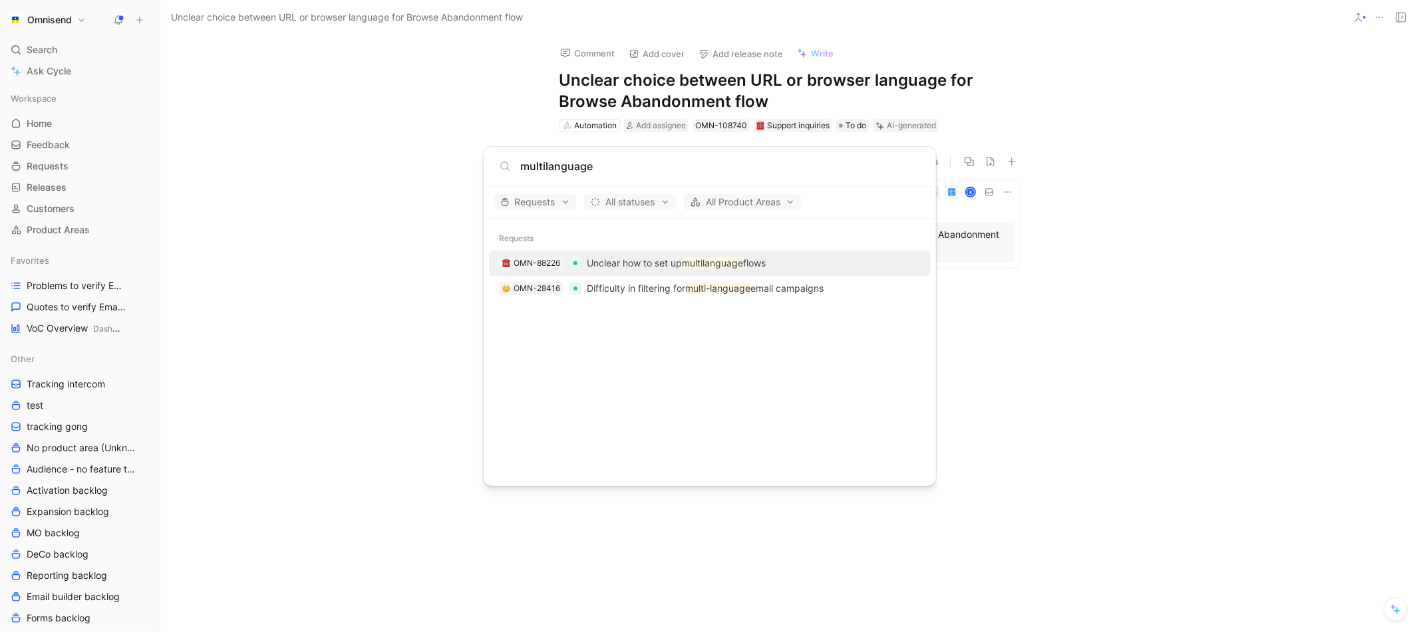
type input "multilanguage"
click at [680, 268] on p "Unclear how to set up multilanguage flows" at bounding box center [676, 263] width 179 height 16
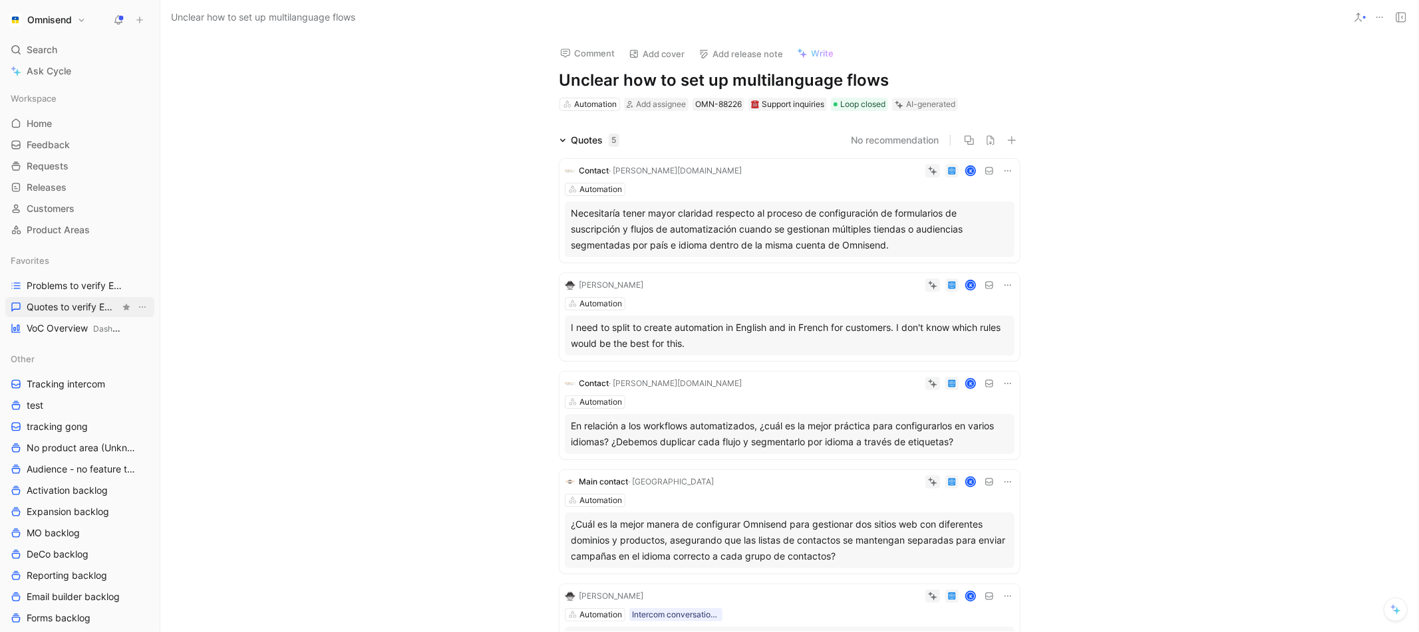
click at [34, 315] on link "Quotes to verify Email builder" at bounding box center [79, 307] width 149 height 20
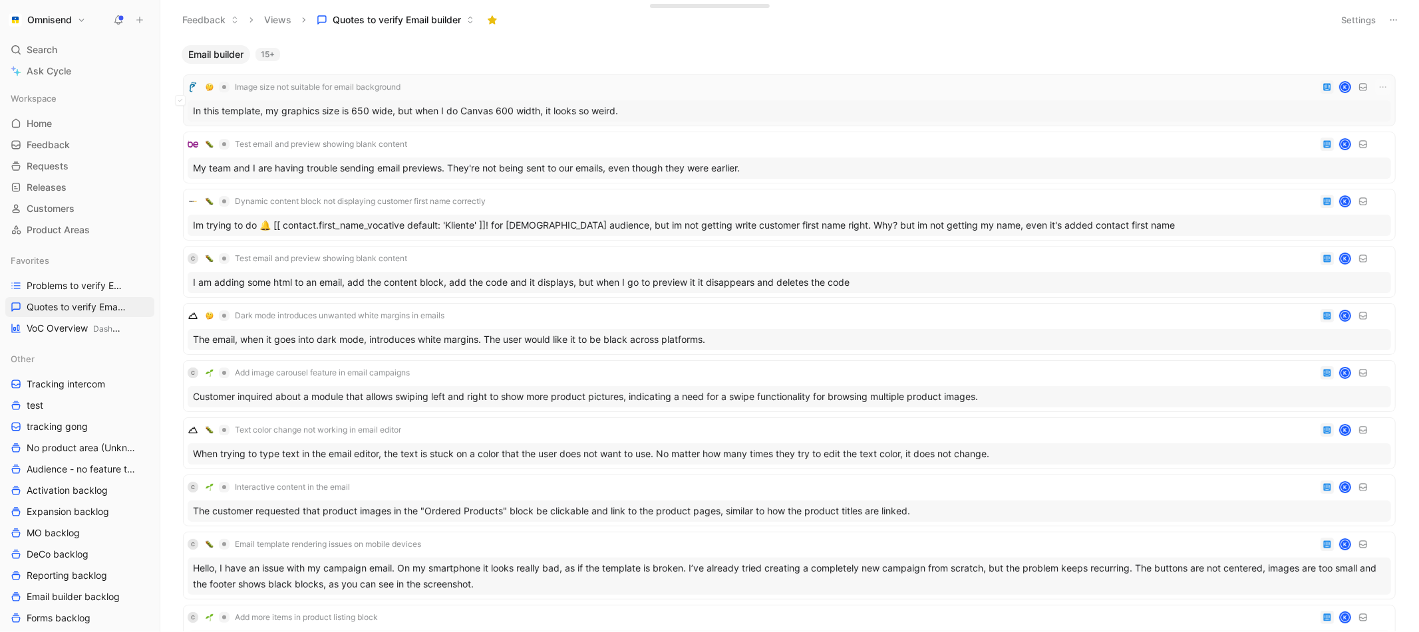
click at [384, 114] on div "In this template, my graphics size is 650 wide, but when I do Canvas 600 width,…" at bounding box center [789, 110] width 1203 height 21
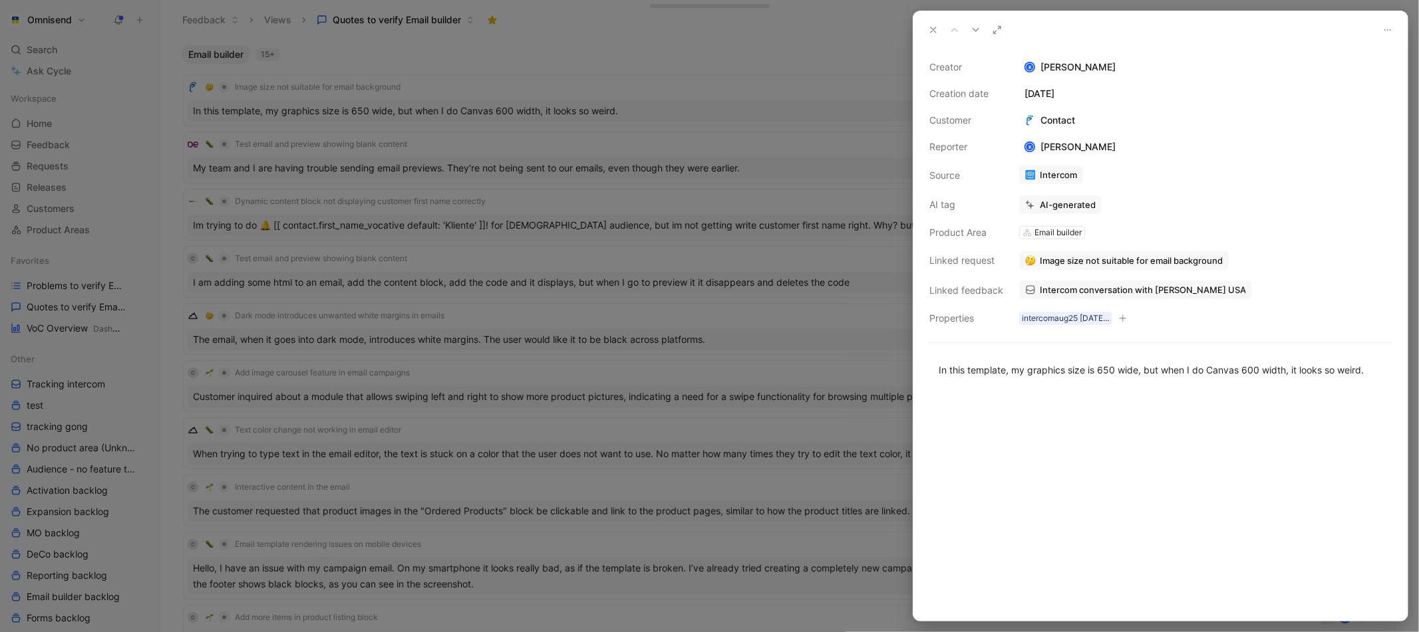
click at [1103, 291] on span "Intercom conversation with [PERSON_NAME] USA" at bounding box center [1142, 290] width 206 height 12
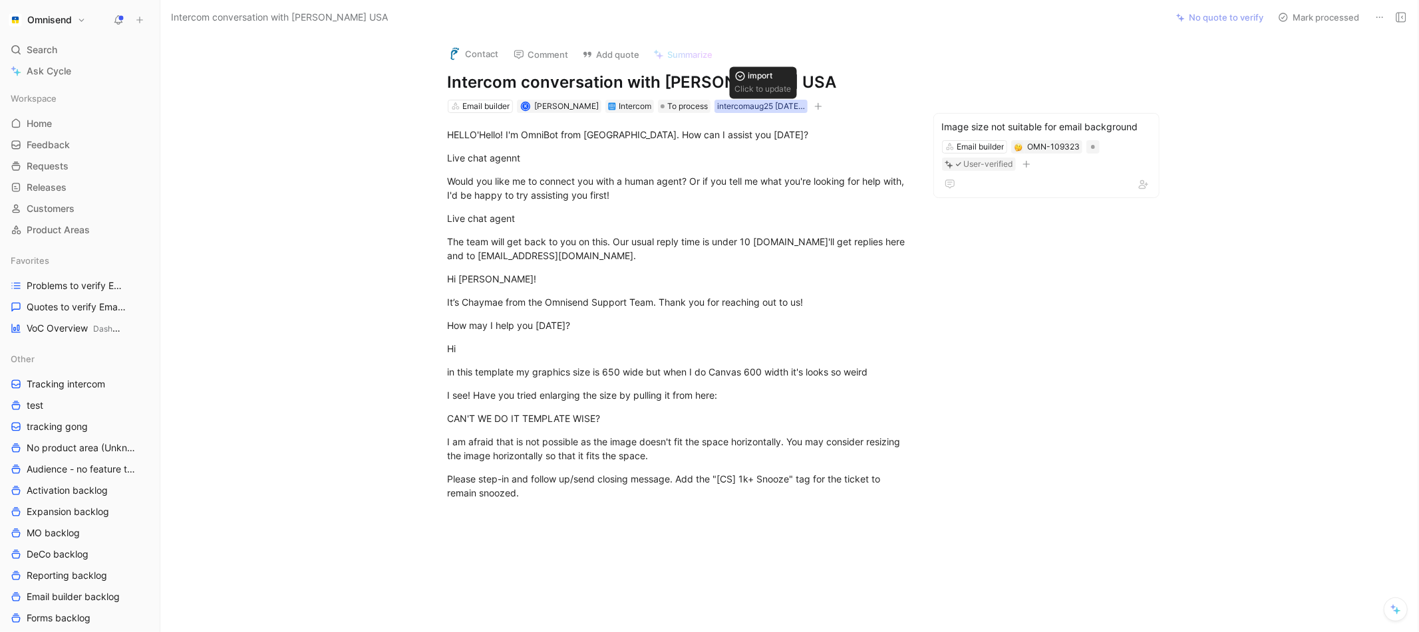
click at [759, 108] on div "intercomaug25 [DATE] 10:40" at bounding box center [761, 106] width 88 height 13
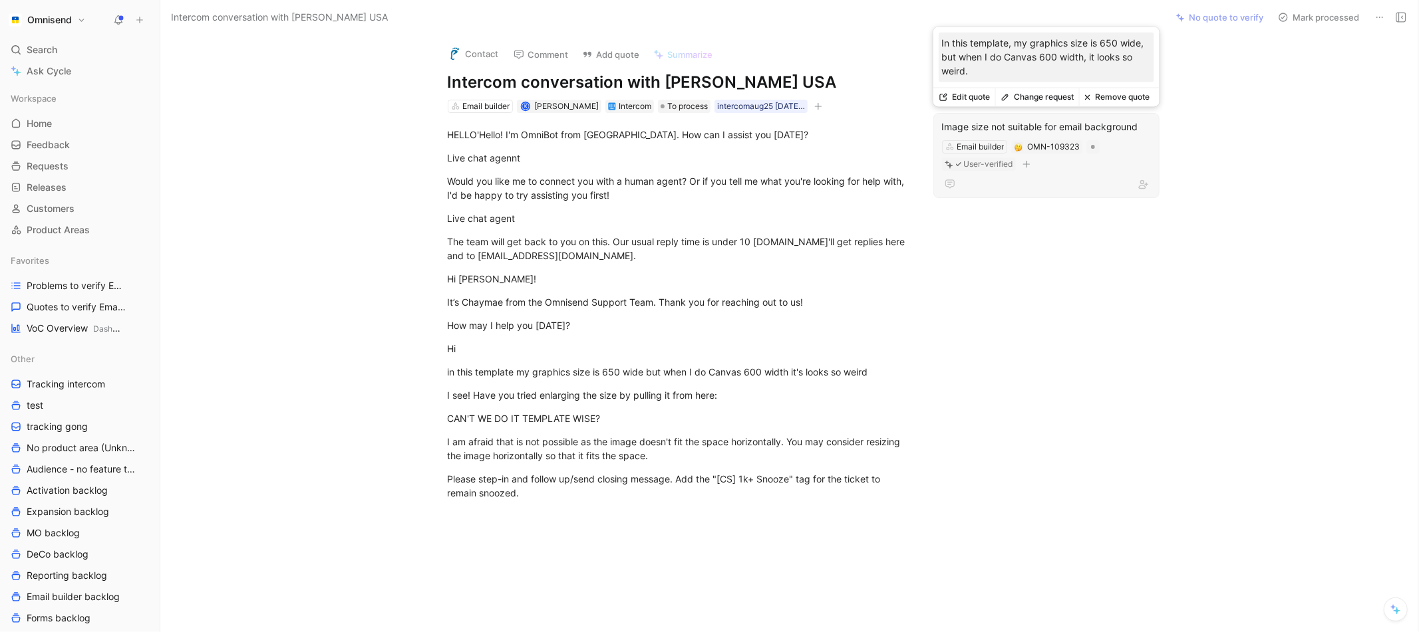
click at [1054, 119] on div "Image size not suitable for email background" at bounding box center [1046, 127] width 209 height 16
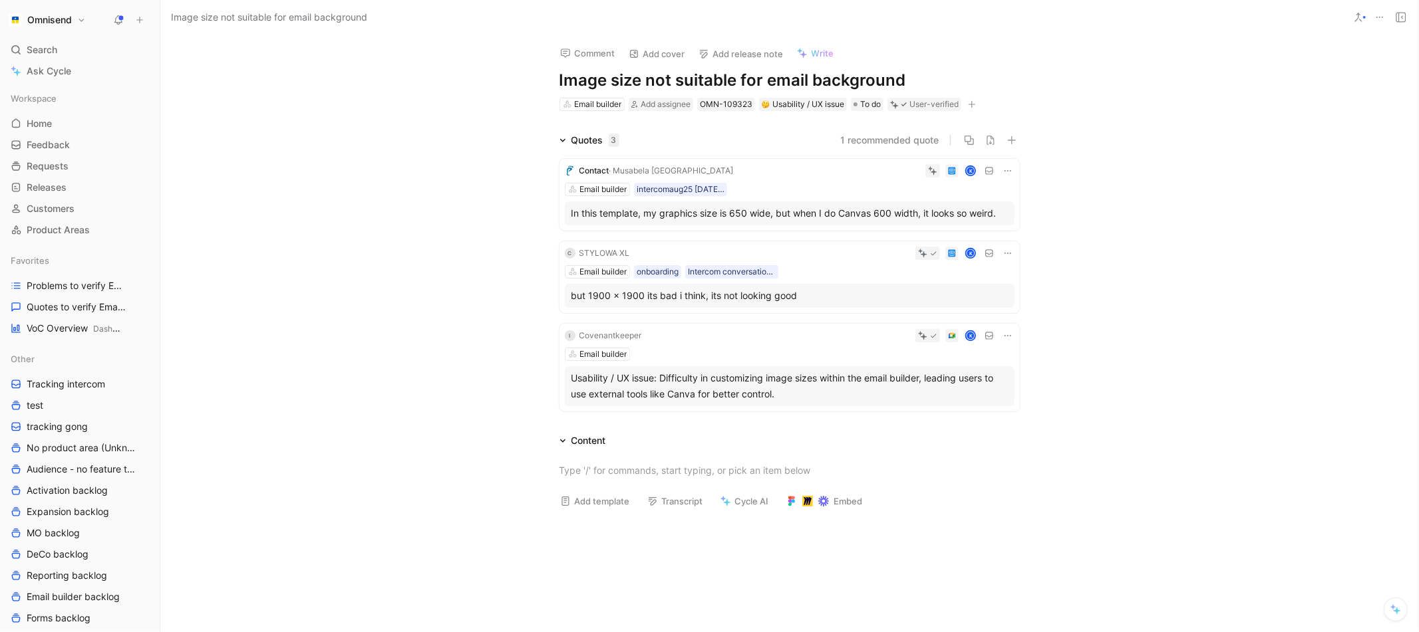
click at [634, 86] on h1 "Image size not suitable for email background" at bounding box center [789, 80] width 460 height 21
click at [1009, 336] on icon at bounding box center [1007, 336] width 11 height 11
click at [954, 382] on span "Change request" at bounding box center [973, 379] width 70 height 11
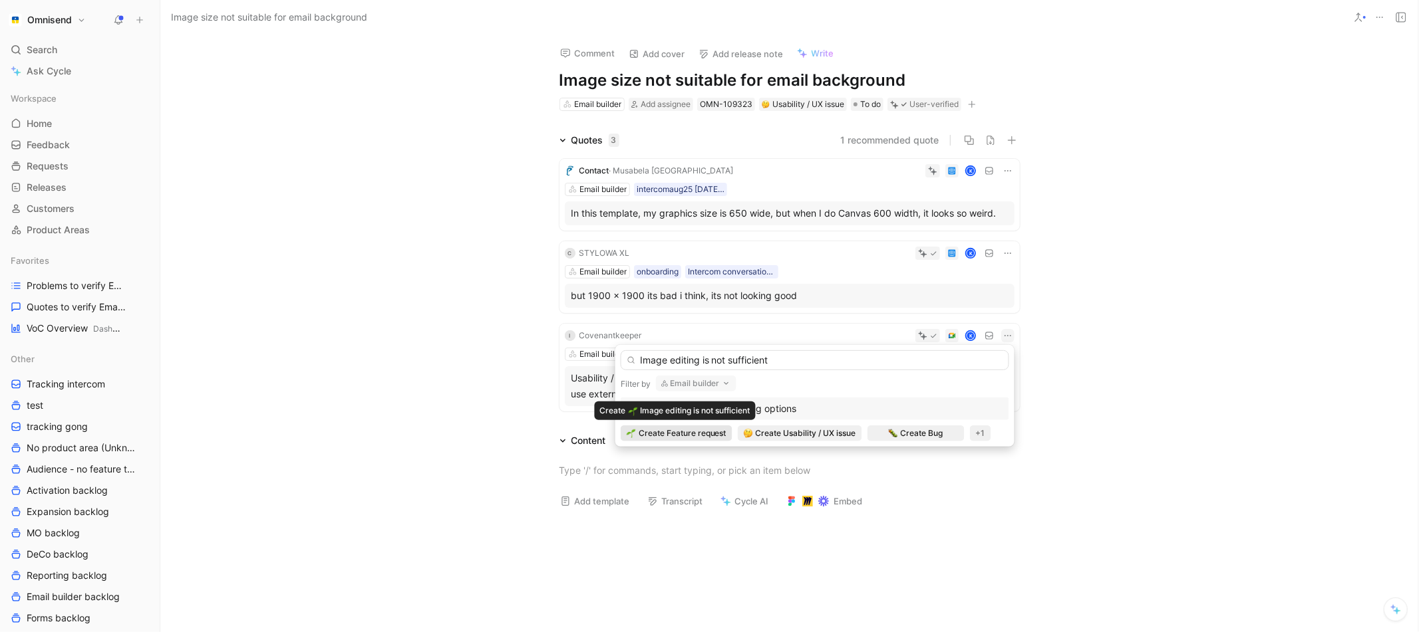
type input "Image editing is not sufficient"
click at [698, 434] on span "Create Feature request" at bounding box center [682, 433] width 88 height 13
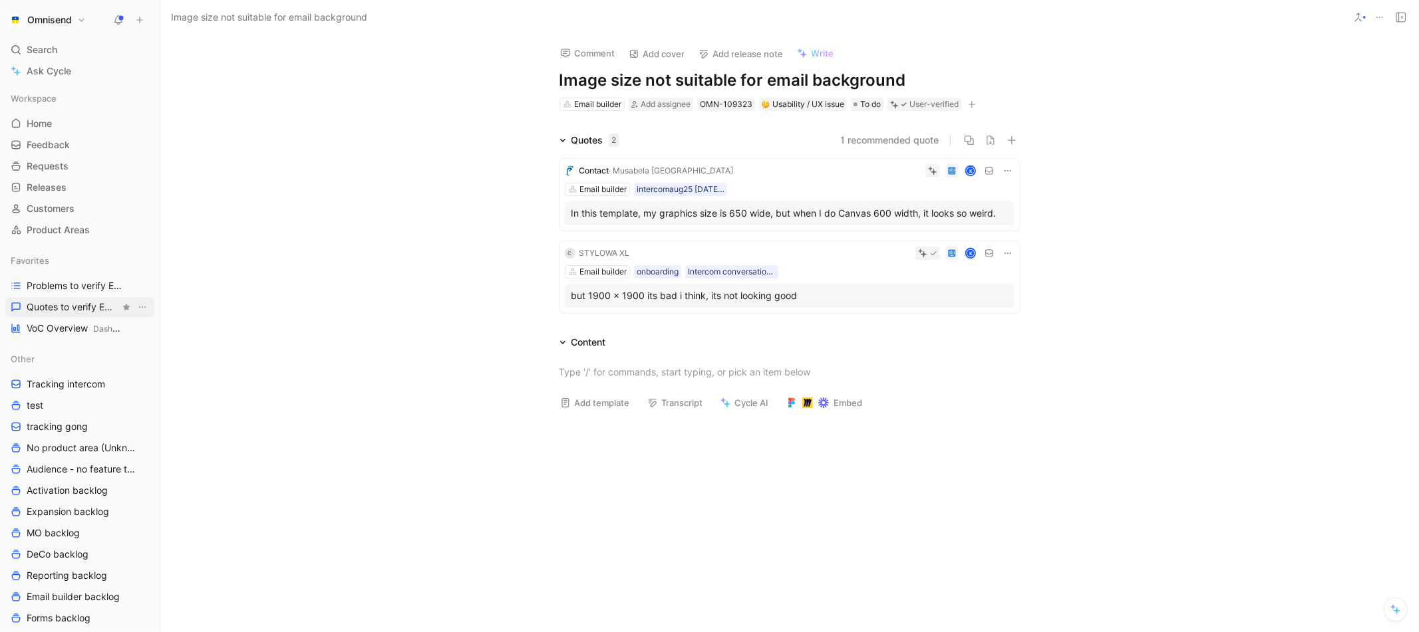
click at [74, 301] on span "Quotes to verify Email builder" at bounding box center [73, 307] width 93 height 13
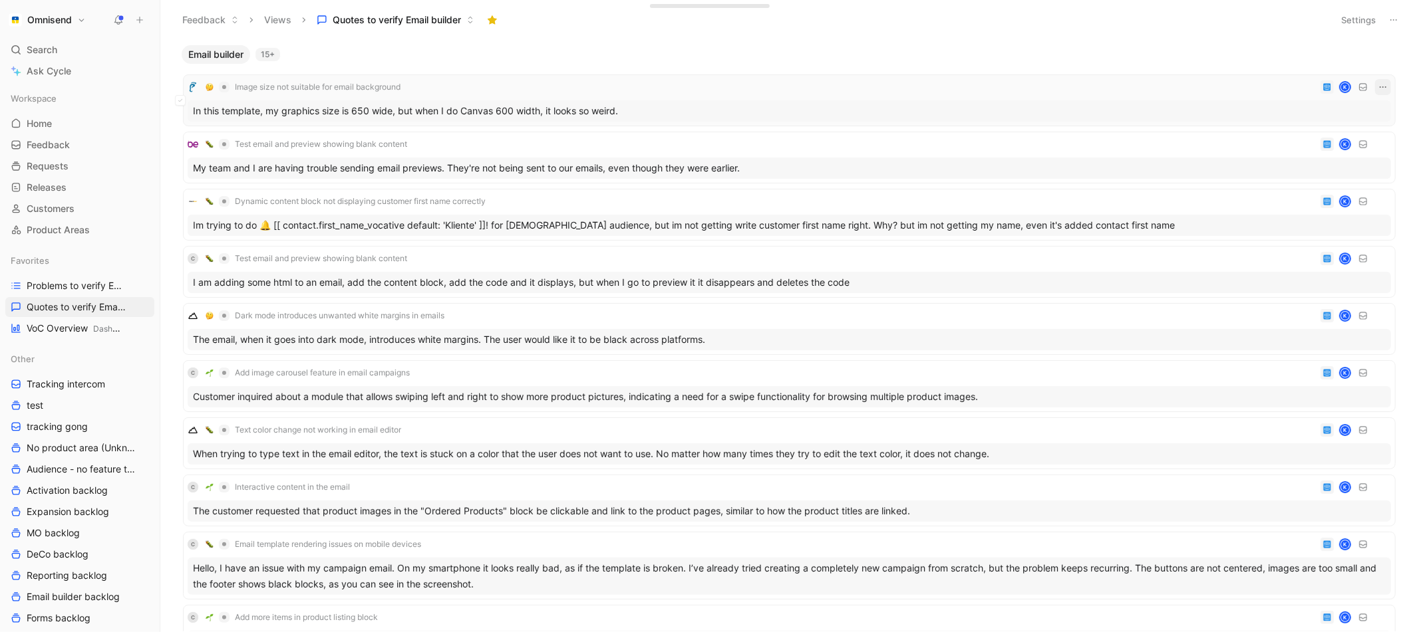
click at [1381, 88] on icon "button" at bounding box center [1382, 87] width 11 height 11
click at [1106, 105] on div "In this template, my graphics size is 650 wide, but when I do Canvas 600 width,…" at bounding box center [789, 110] width 1203 height 21
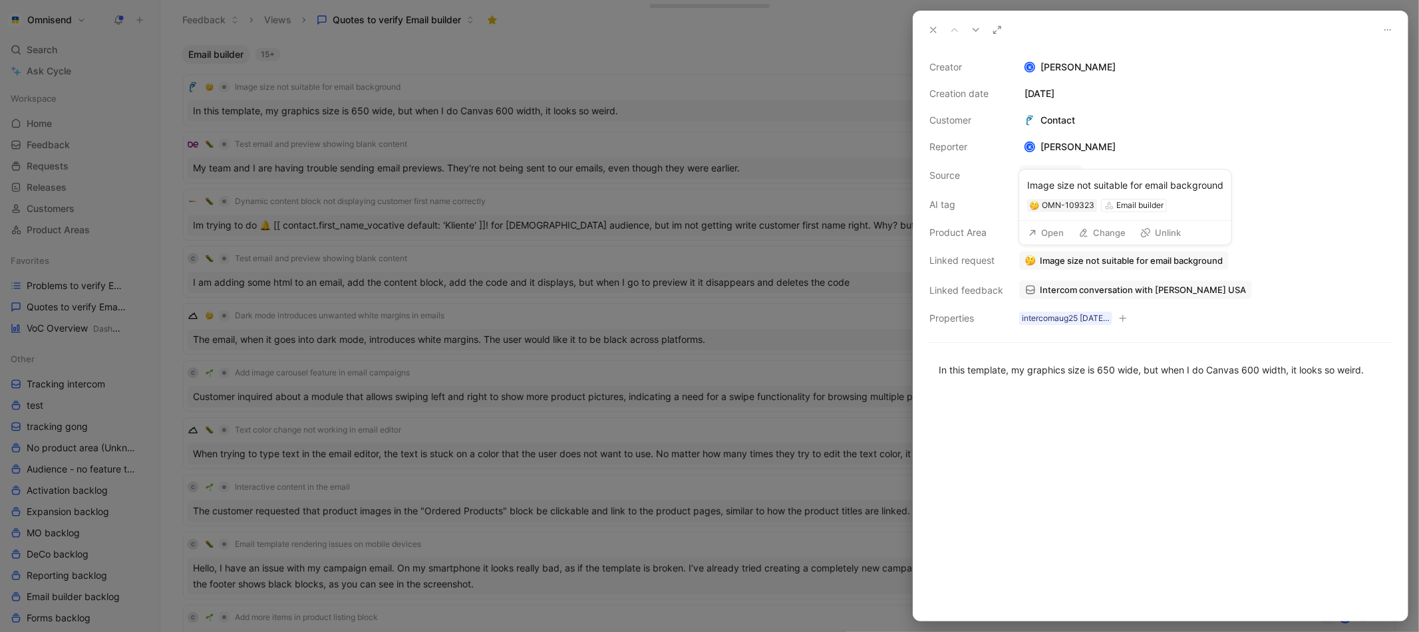
click at [1089, 255] on span "Image size not suitable for email background" at bounding box center [1130, 261] width 183 height 12
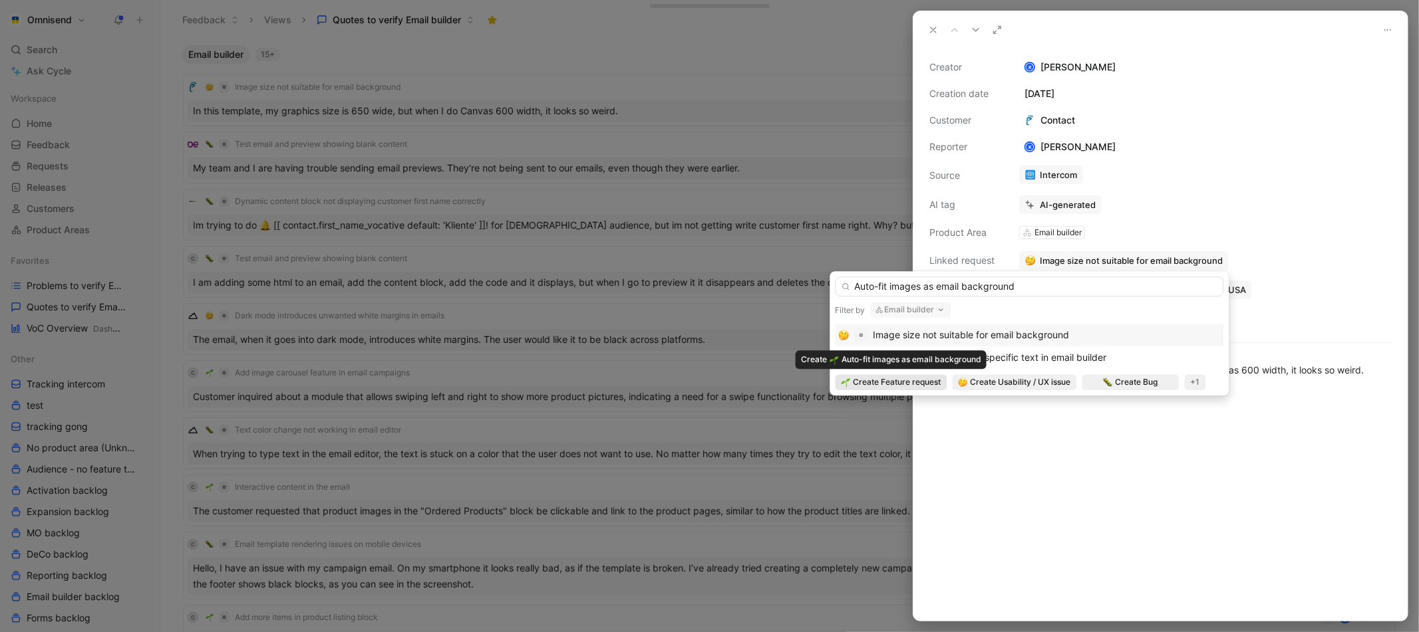
type input "Auto-fit images as email background"
click at [896, 382] on span "Create Feature request" at bounding box center [897, 382] width 88 height 13
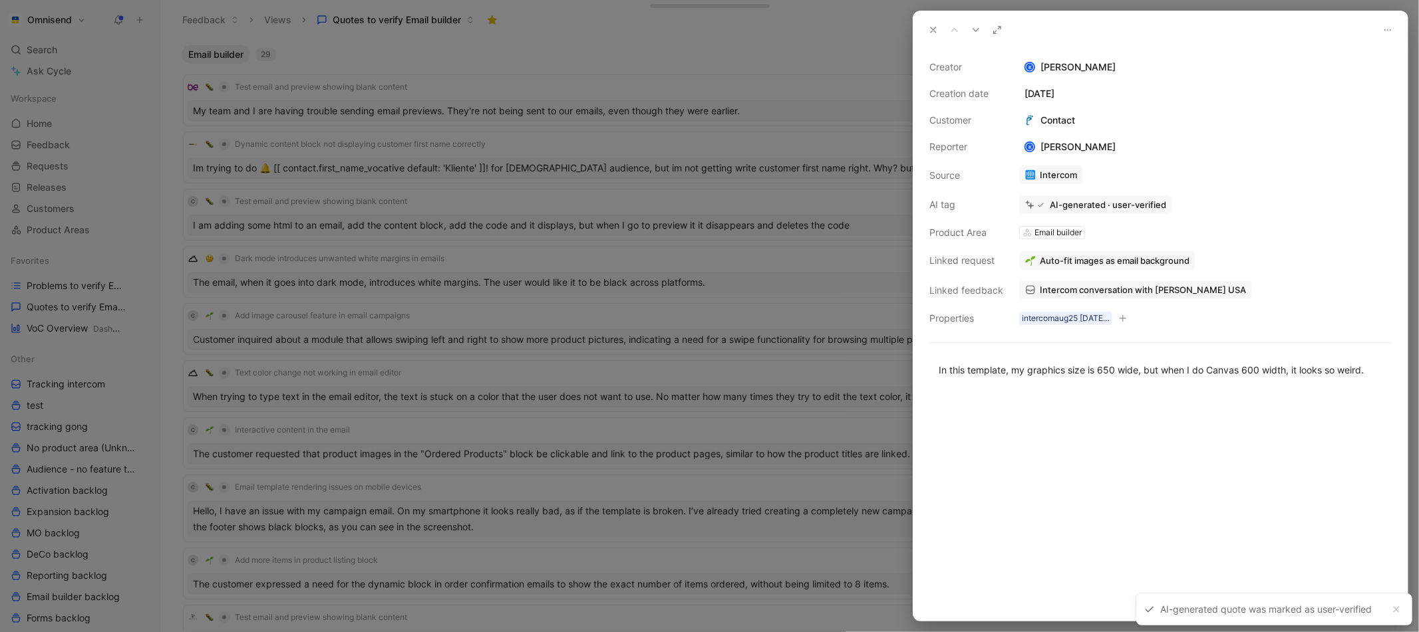
click at [748, 61] on div at bounding box center [709, 316] width 1419 height 632
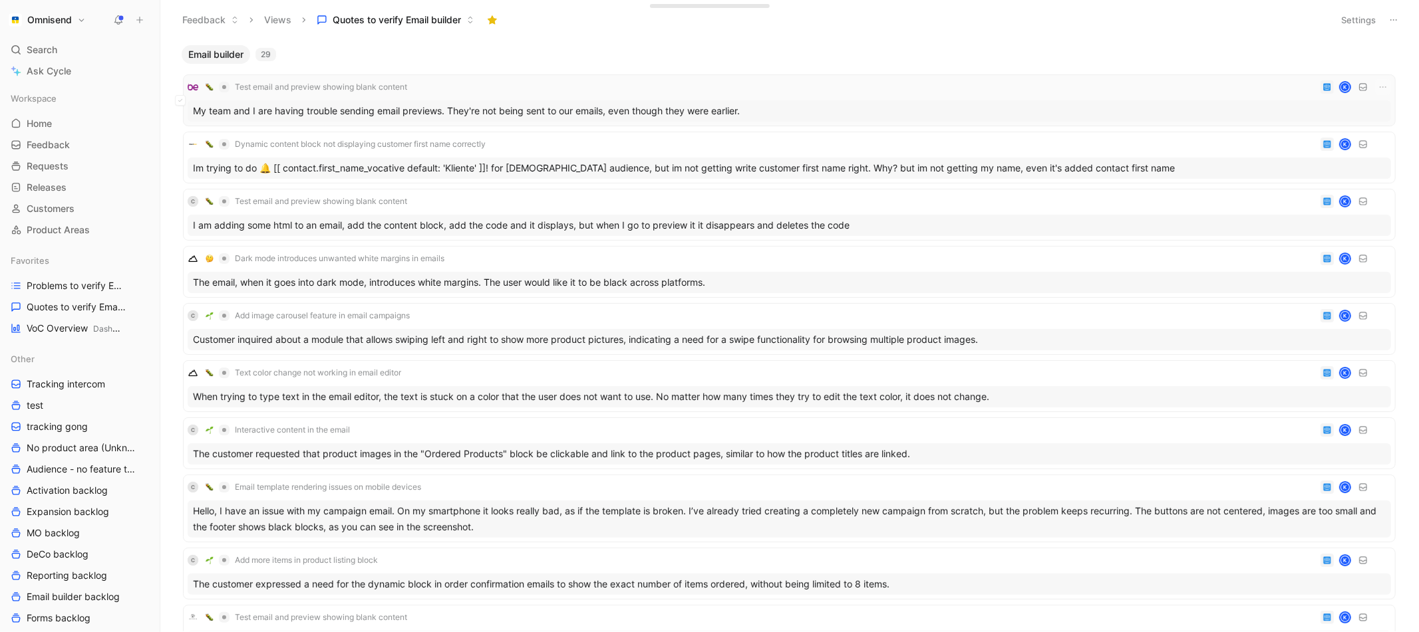
click at [571, 107] on div "My team and I are having trouble sending email previews. They're not being sent…" at bounding box center [789, 110] width 1203 height 21
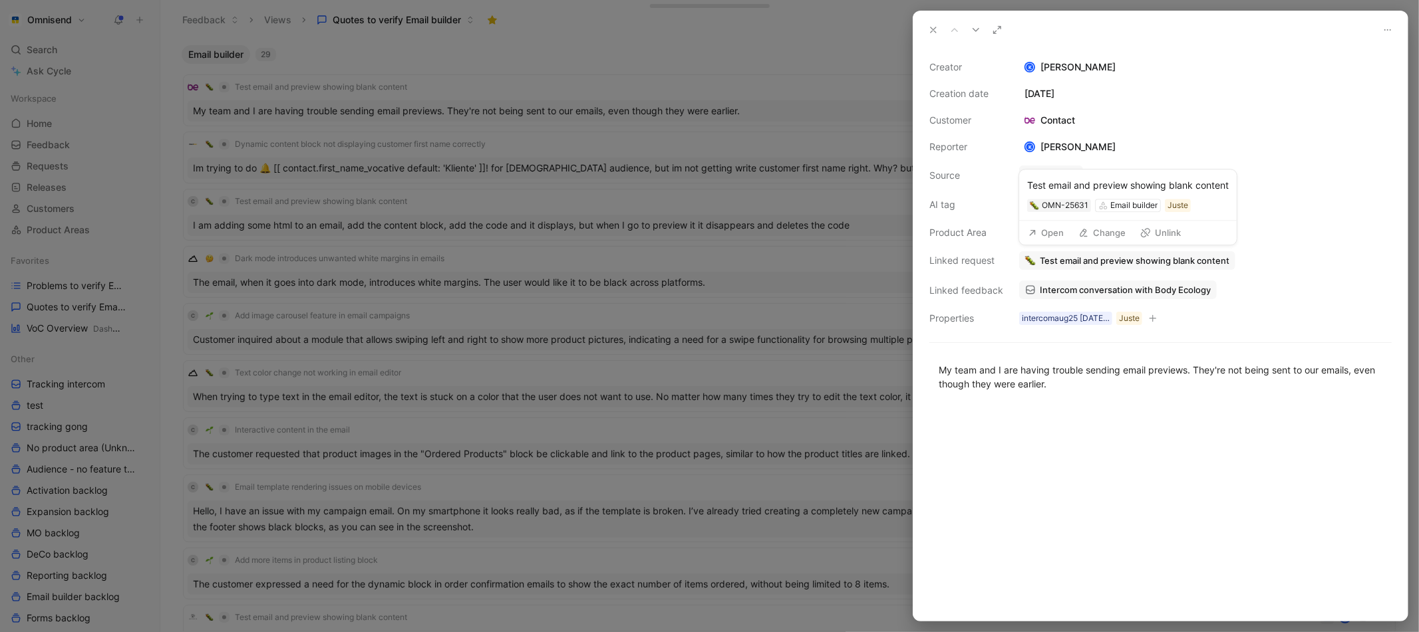
click at [1067, 265] on span "Test email and preview showing blank content" at bounding box center [1134, 261] width 190 height 12
click at [1092, 292] on span "Intercom conversation with Body Ecology" at bounding box center [1124, 290] width 171 height 12
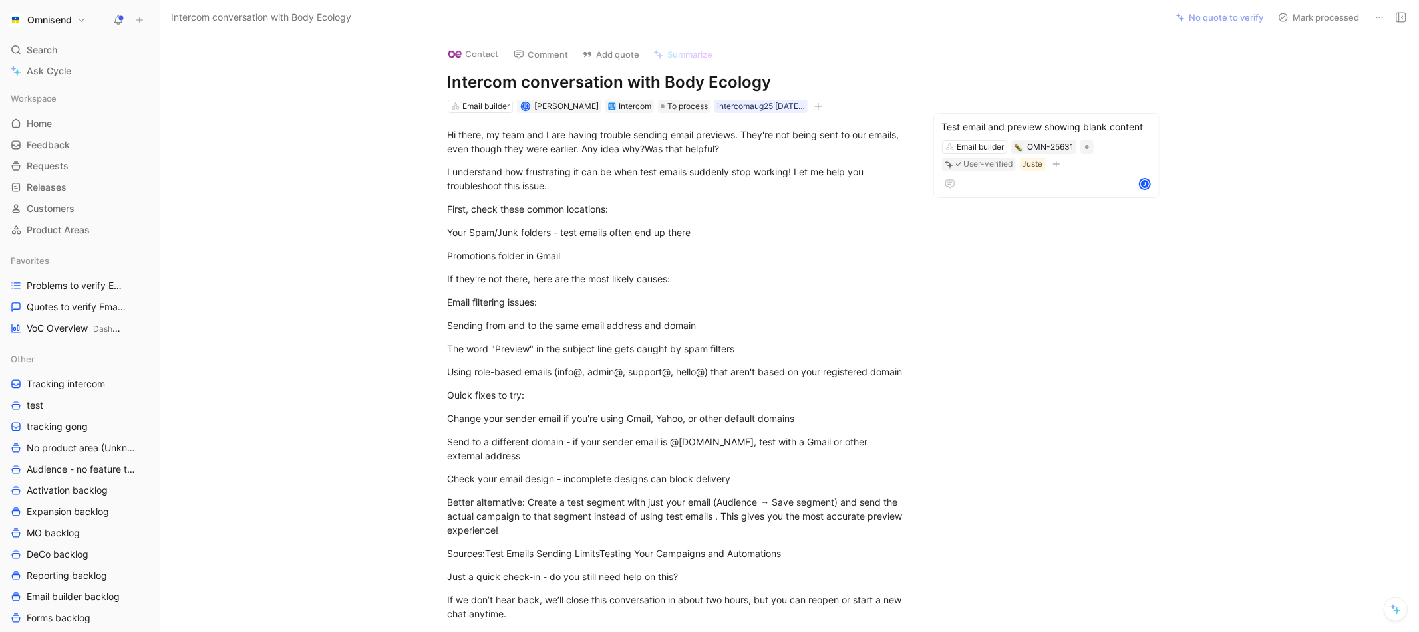
scroll to position [7, 0]
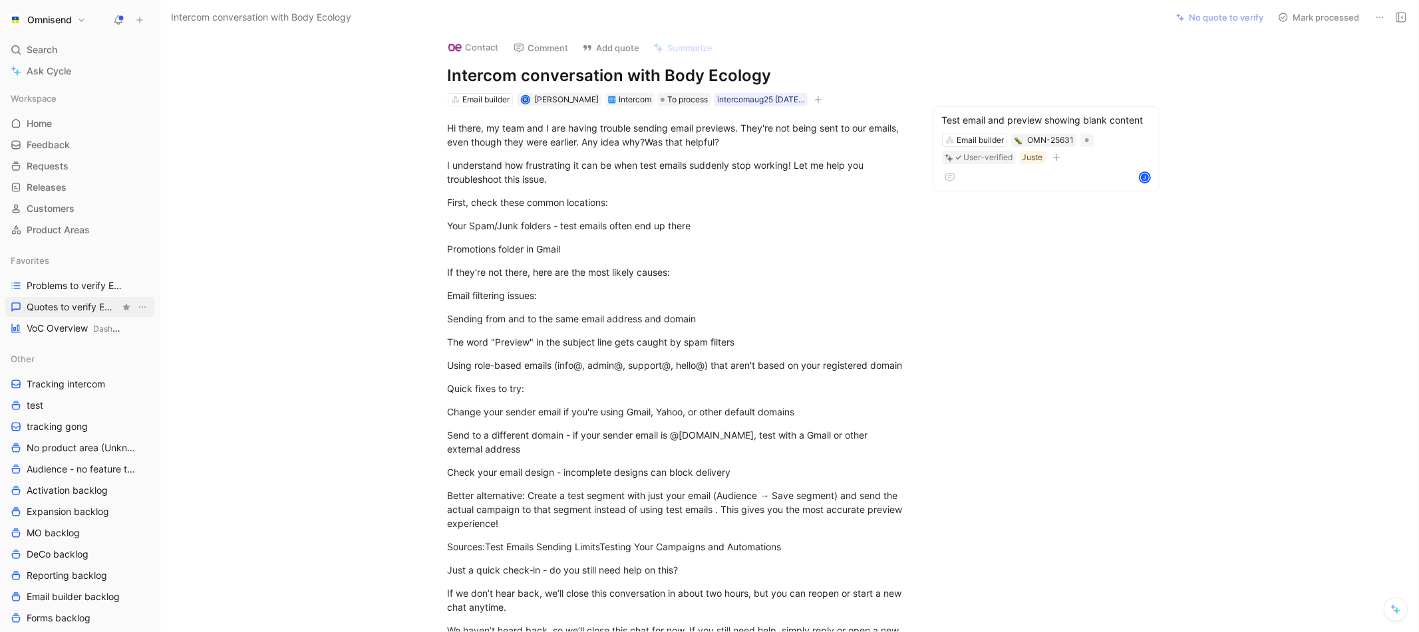
click at [73, 317] on link "Quotes to verify Email builder" at bounding box center [79, 307] width 149 height 20
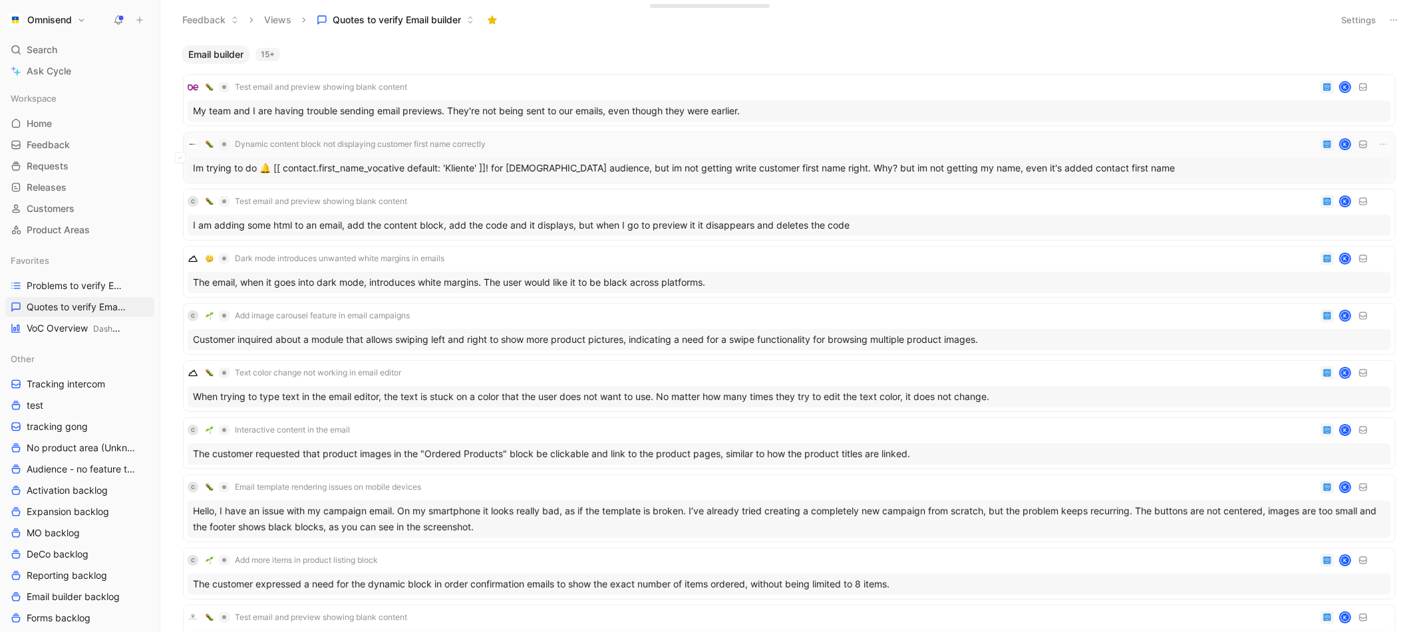
click at [355, 168] on div "Im trying to do 🔔 [[ contact.first_name_vocative default: 'Kliente' ]]! for [DE…" at bounding box center [789, 168] width 1203 height 21
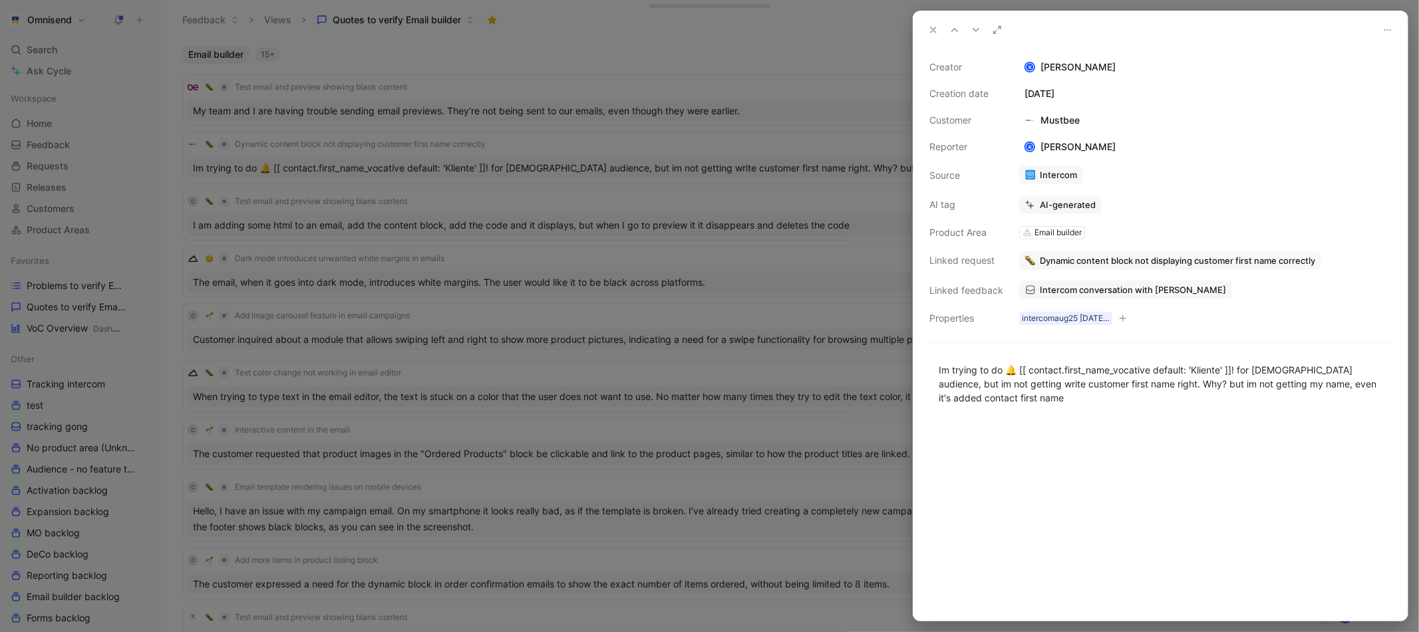
click at [1065, 284] on span "Intercom conversation with [PERSON_NAME]" at bounding box center [1132, 290] width 186 height 12
click at [1069, 320] on div "intercomaug25 [DATE] 10:40" at bounding box center [1066, 318] width 88 height 13
click at [582, 166] on div at bounding box center [709, 316] width 1419 height 632
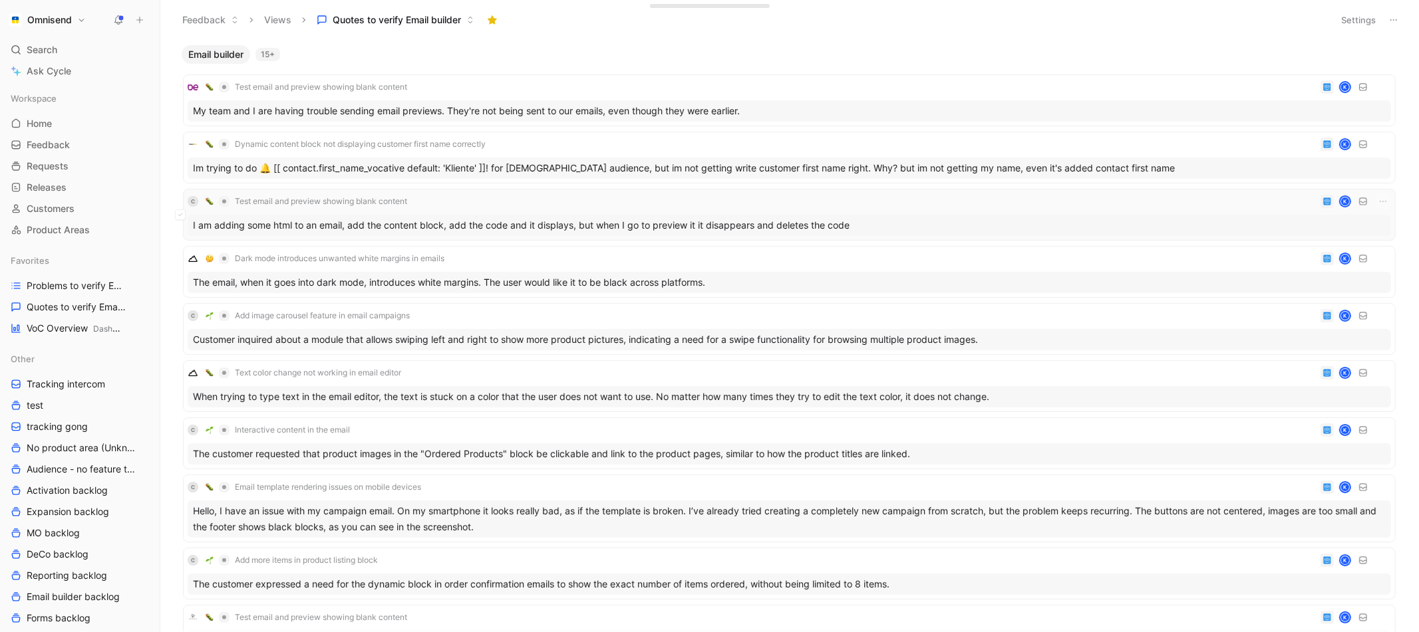
click at [545, 216] on div "I am adding some html to an email, add the content block, add the code and it d…" at bounding box center [789, 225] width 1203 height 21
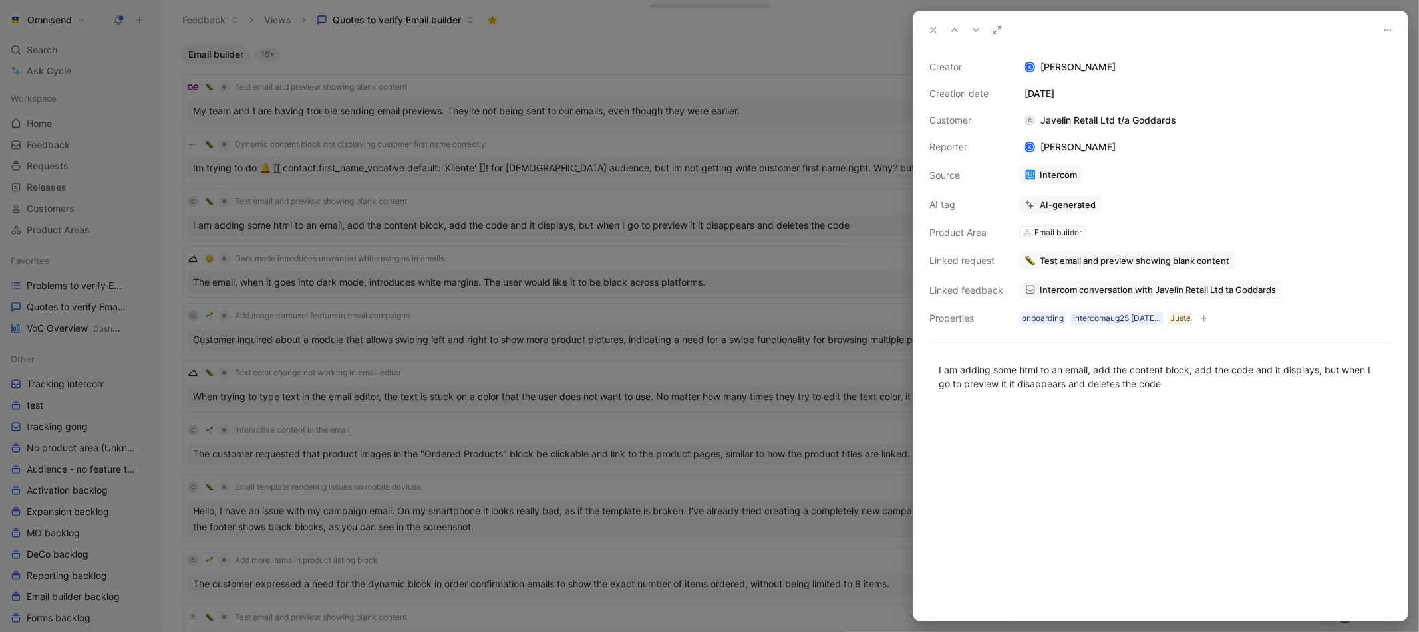
click at [1133, 292] on span "Intercom conversation with Javelin Retail Ltd ta Goddards" at bounding box center [1157, 290] width 236 height 12
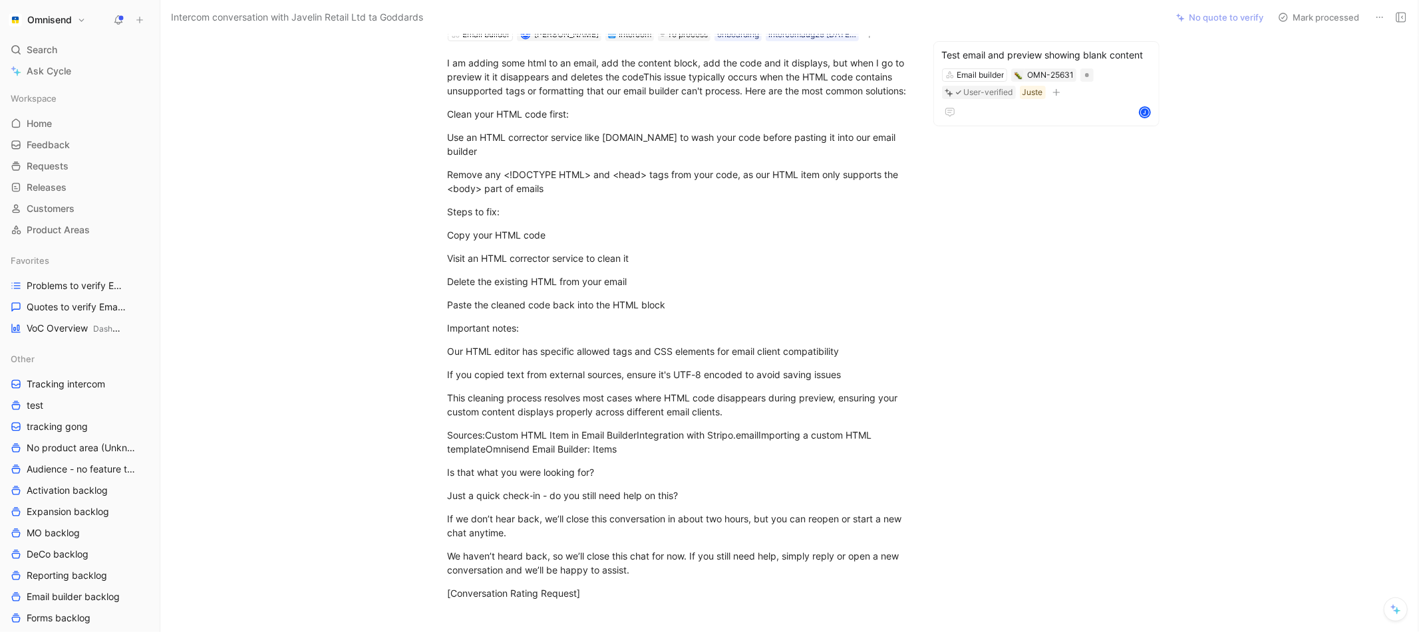
scroll to position [72, 0]
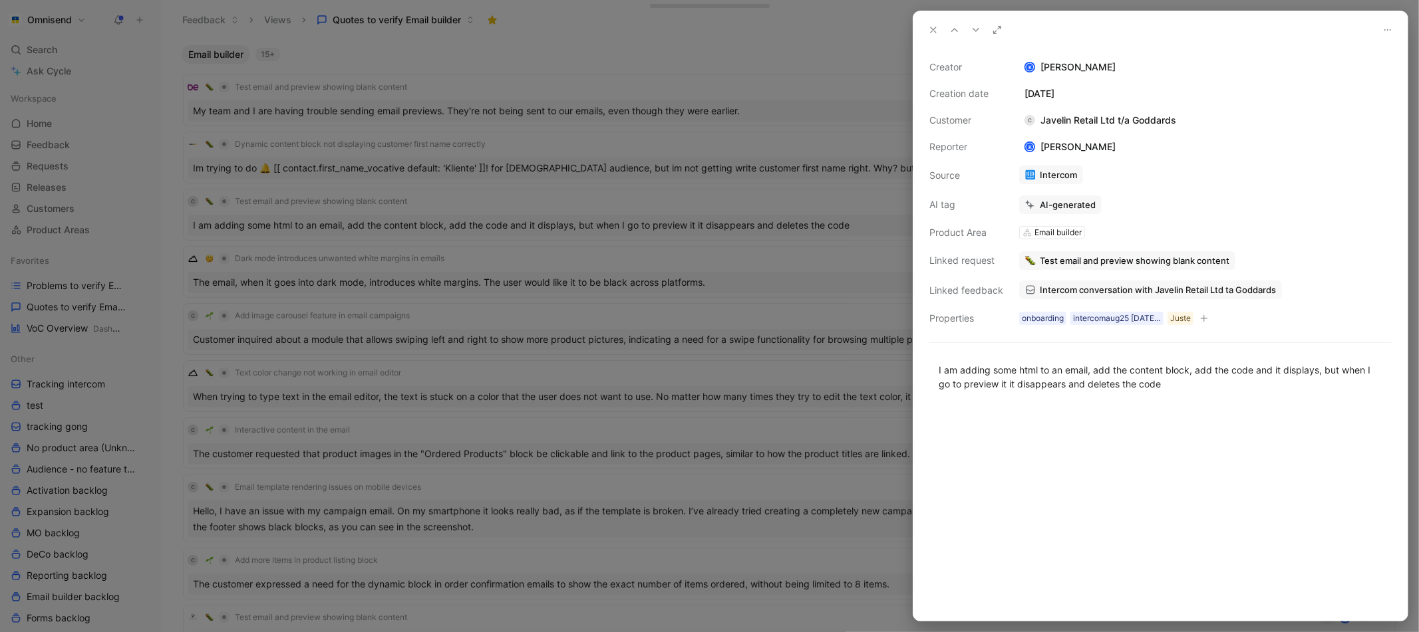
click at [563, 489] on div at bounding box center [709, 316] width 1419 height 632
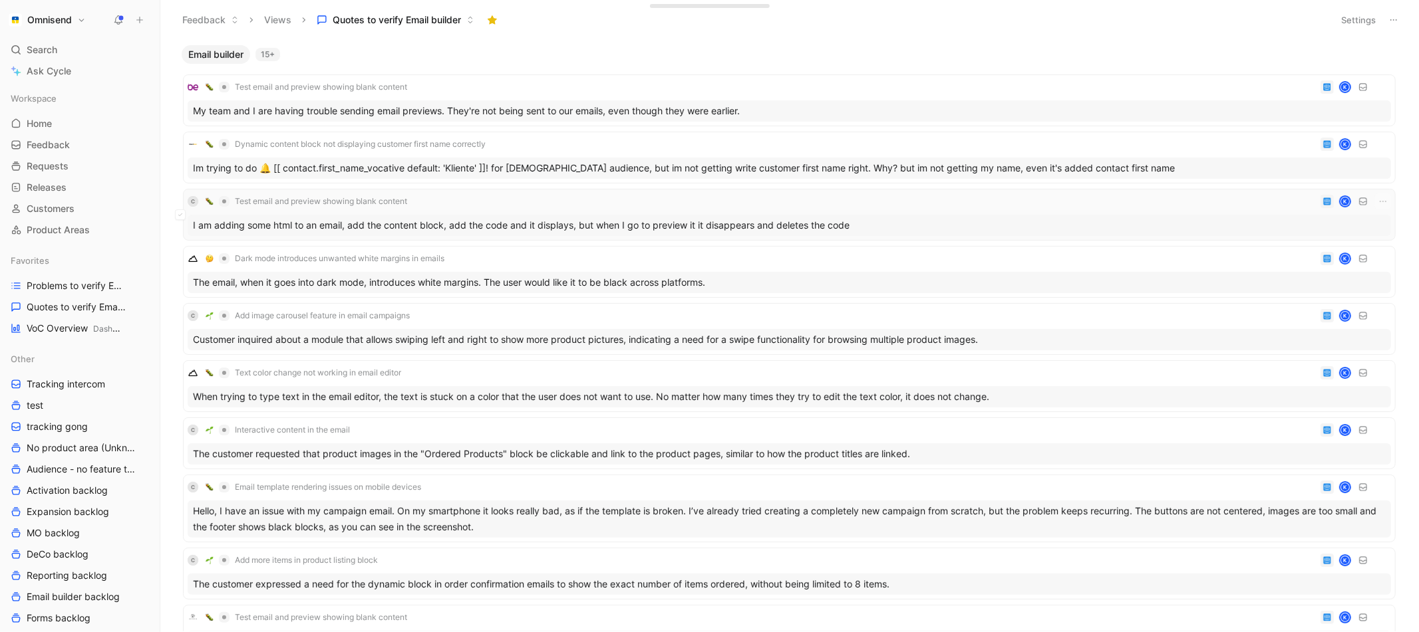
click at [665, 224] on div "I am adding some html to an email, add the content block, add the code and it d…" at bounding box center [789, 225] width 1203 height 21
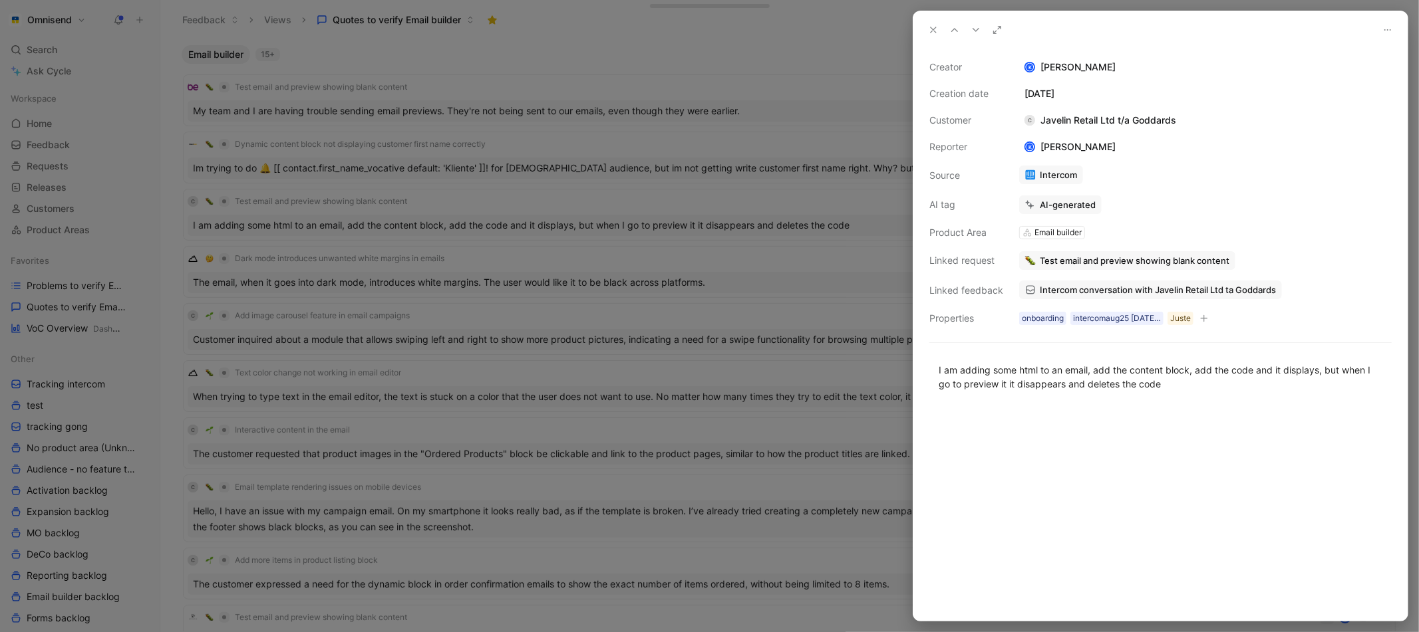
click at [1116, 292] on span "Intercom conversation with Javelin Retail Ltd ta Goddards" at bounding box center [1157, 290] width 236 height 12
click at [360, 449] on div at bounding box center [709, 316] width 1419 height 632
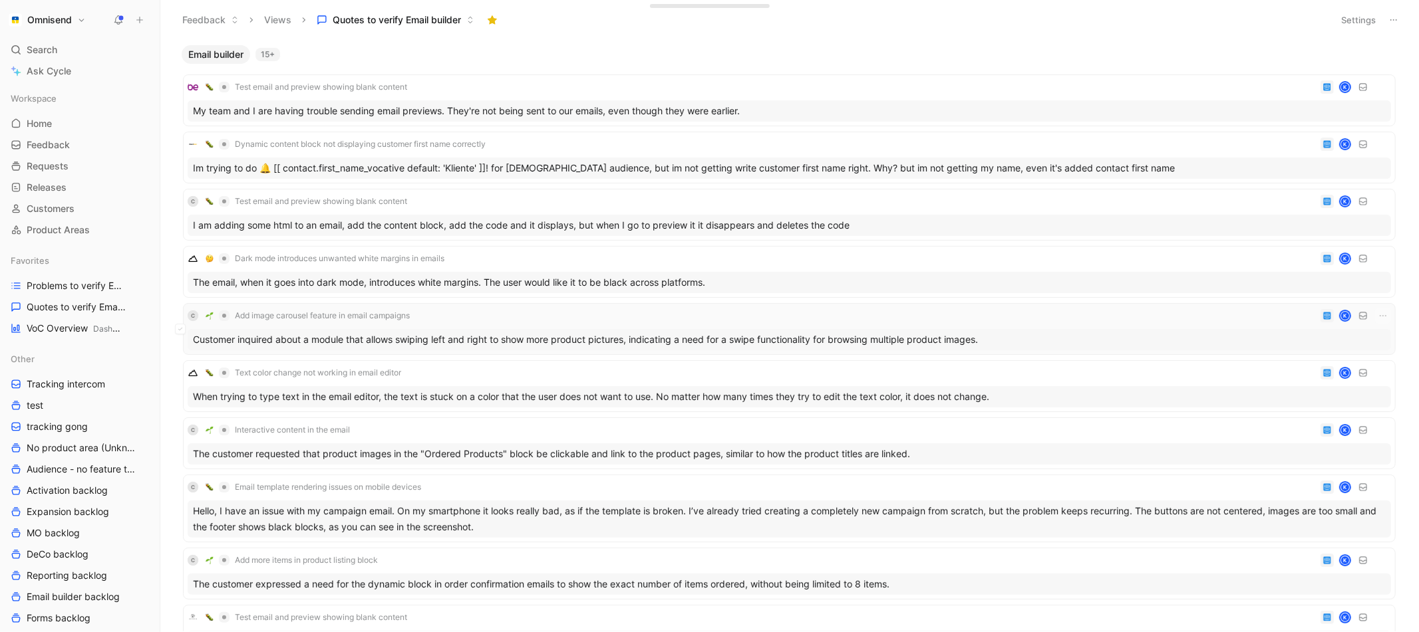
click at [400, 336] on div "Customer inquired about a module that allows swiping left and right to show mor…" at bounding box center [789, 339] width 1203 height 21
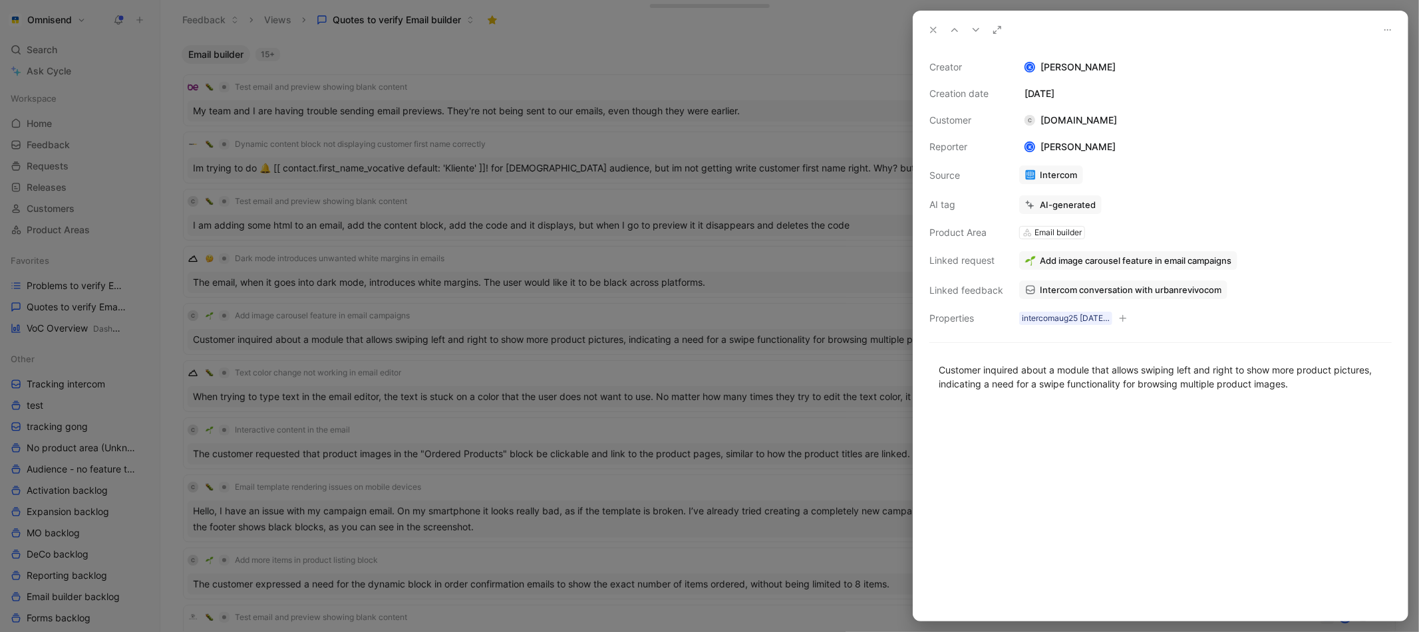
click at [1212, 167] on div "Intercom" at bounding box center [1205, 175] width 372 height 19
click at [1024, 182] on icon at bounding box center [1020, 180] width 9 height 9
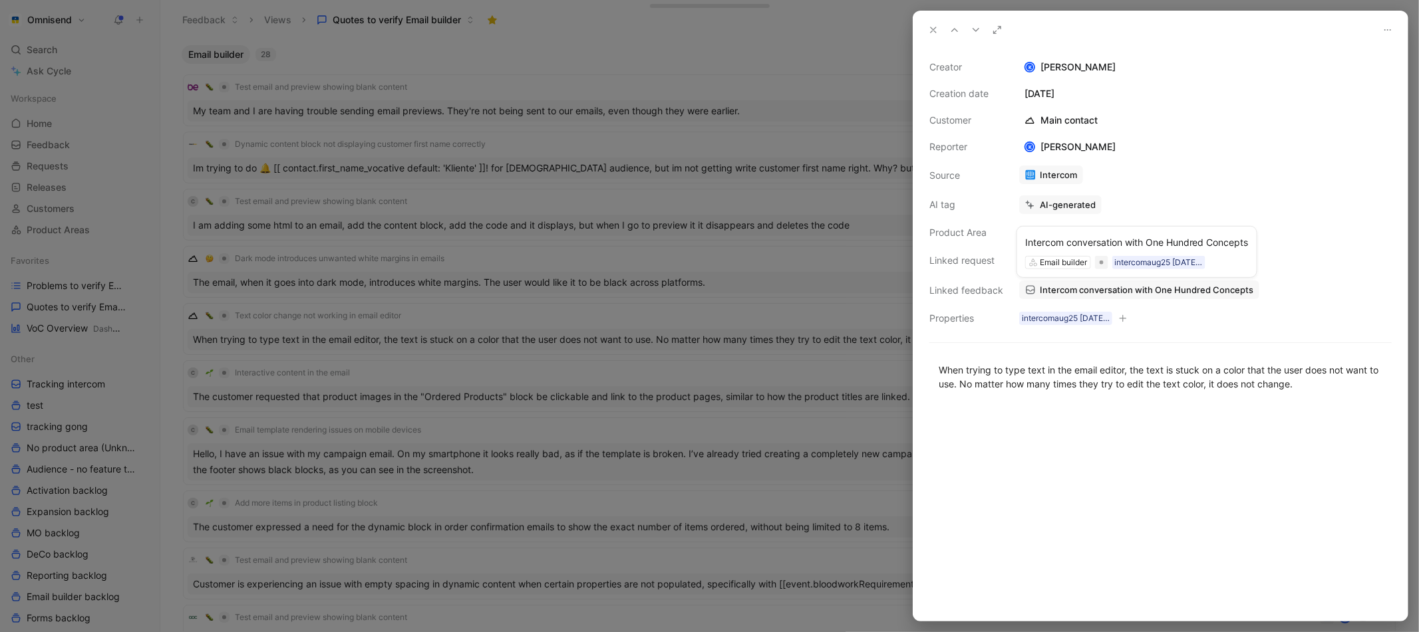
click at [1226, 285] on span "Intercom conversation with One Hundred Concepts" at bounding box center [1145, 290] width 213 height 12
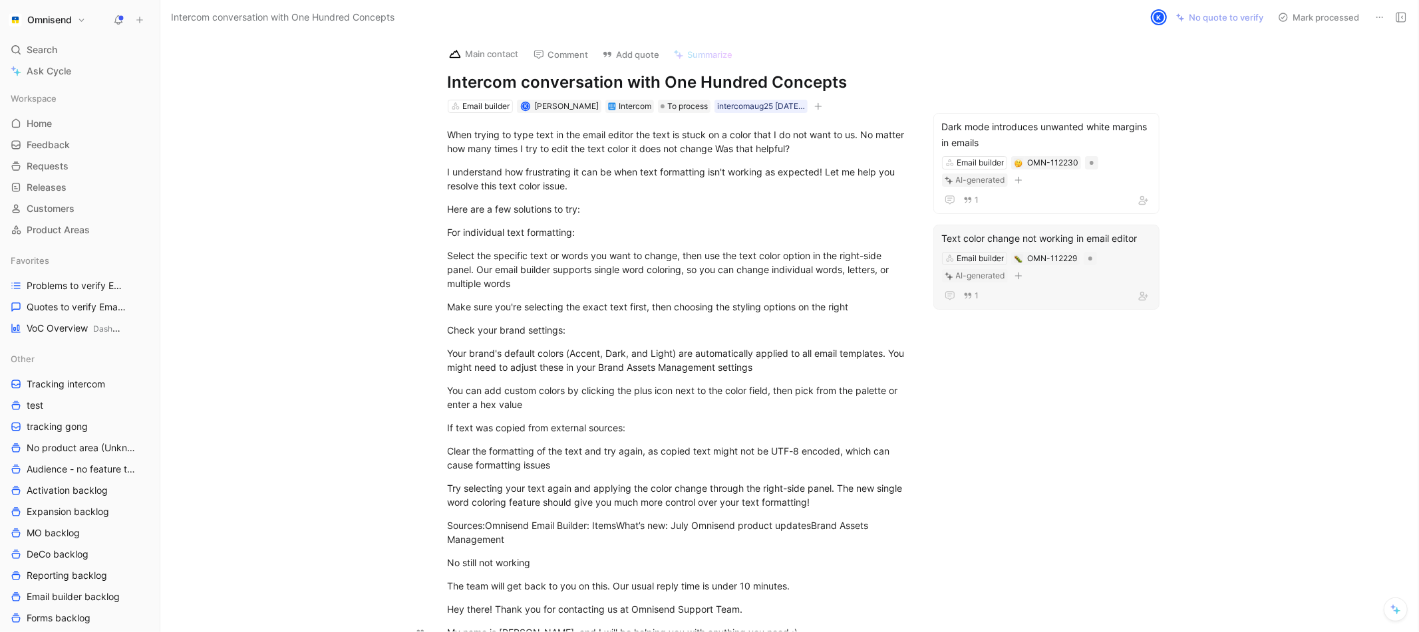
click at [1048, 235] on div "Text color change not working in email editor" at bounding box center [1046, 239] width 209 height 16
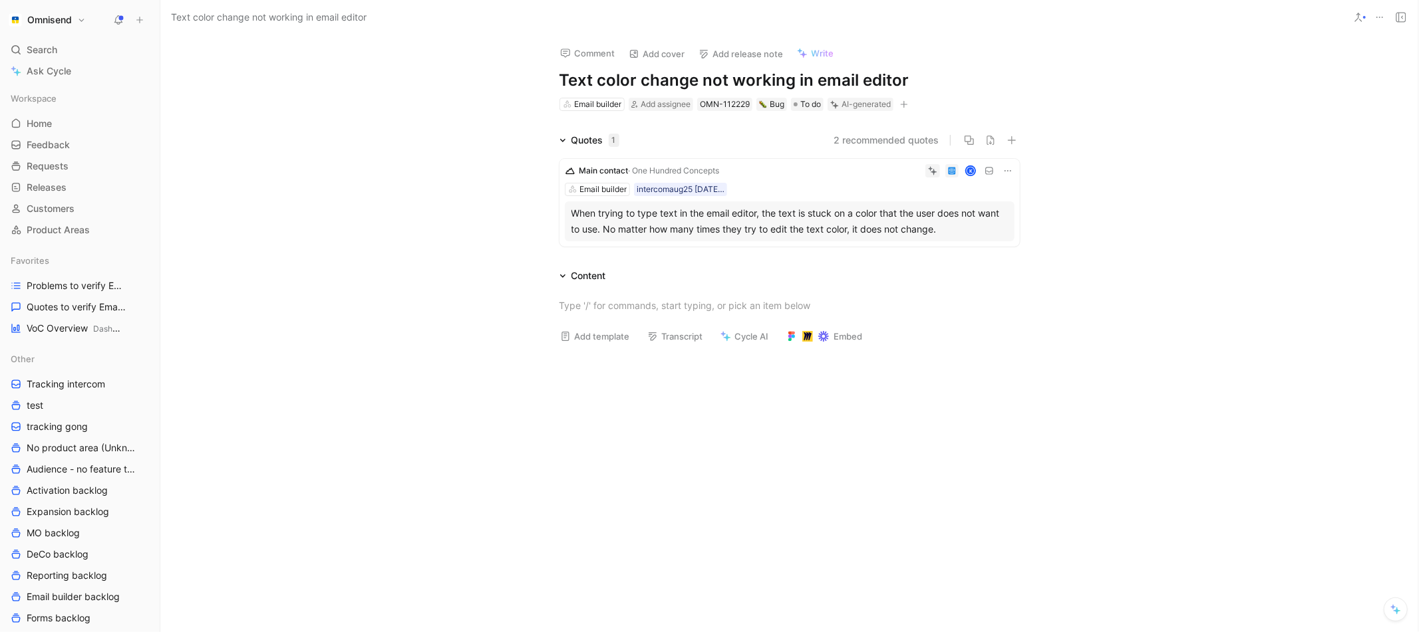
click at [871, 224] on div "When trying to type text in the email editor, the text is stuck on a color that…" at bounding box center [789, 221] width 436 height 32
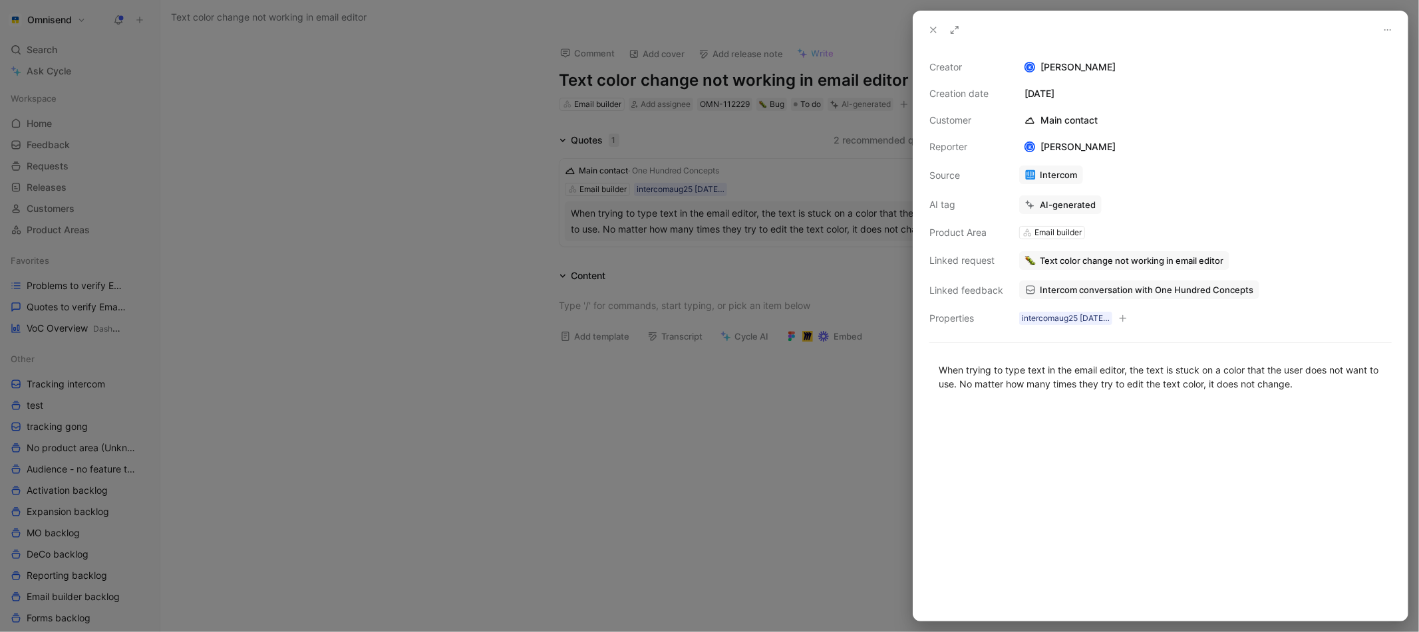
click at [1159, 285] on span "Intercom conversation with One Hundred Concepts" at bounding box center [1145, 290] width 213 height 12
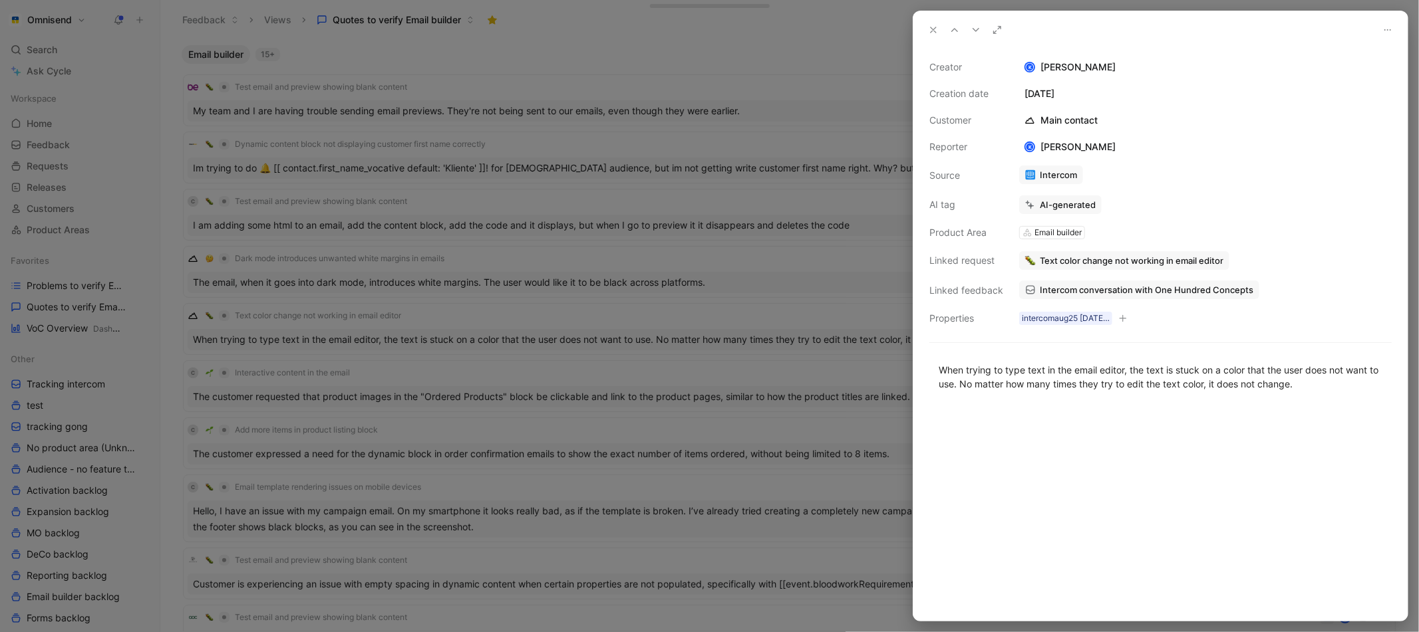
click at [315, 350] on div at bounding box center [709, 316] width 1419 height 632
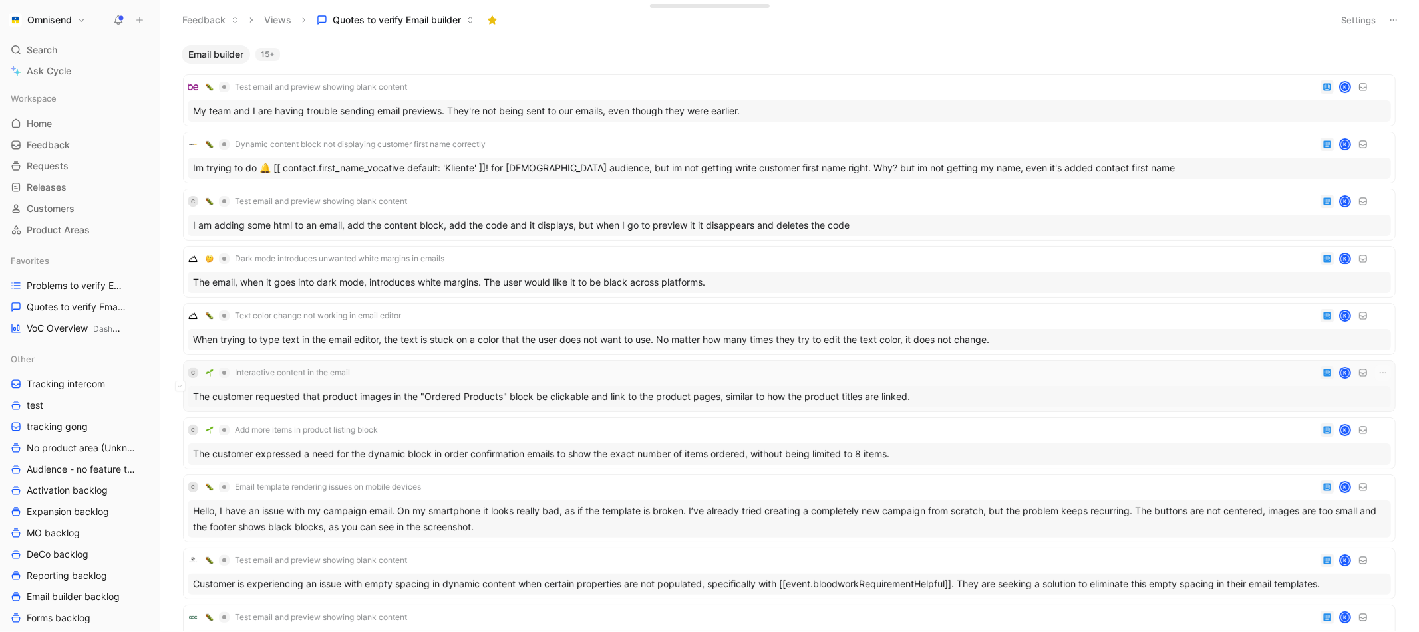
click at [428, 397] on div "The customer requested that product images in the "Ordered Products" block be c…" at bounding box center [789, 396] width 1203 height 21
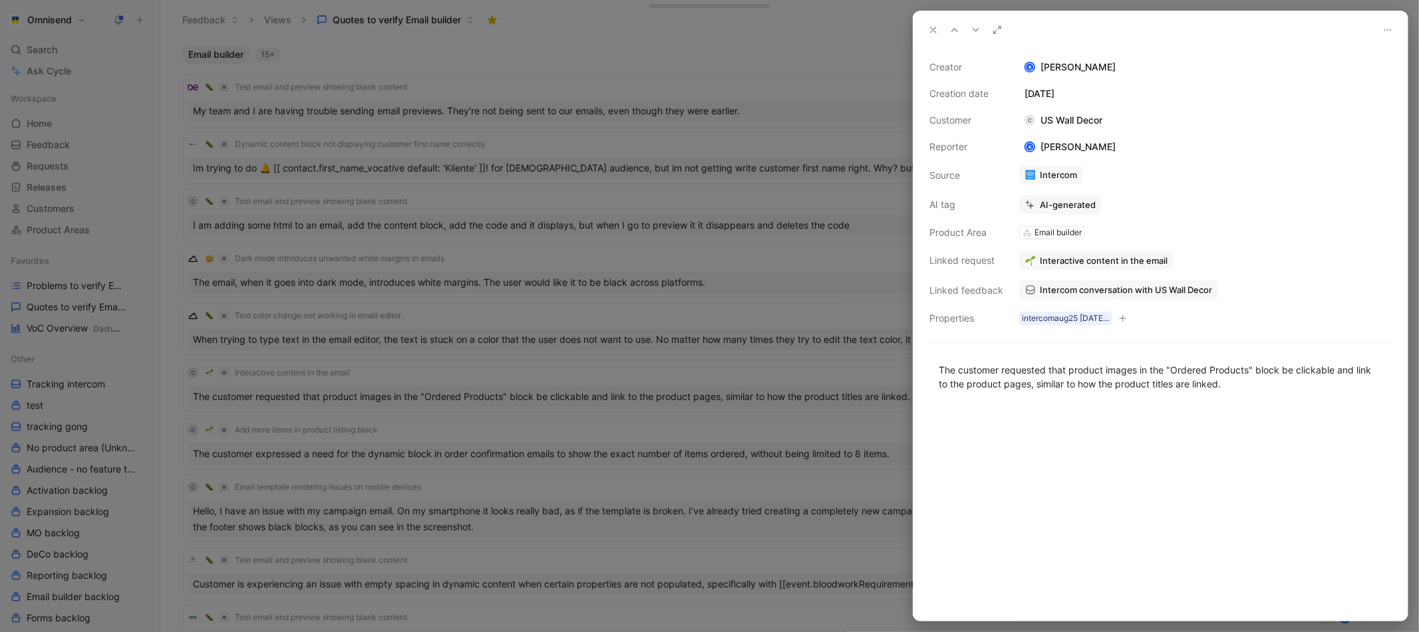
click at [1145, 291] on span "Intercom conversation with US Wall Decor" at bounding box center [1125, 290] width 172 height 12
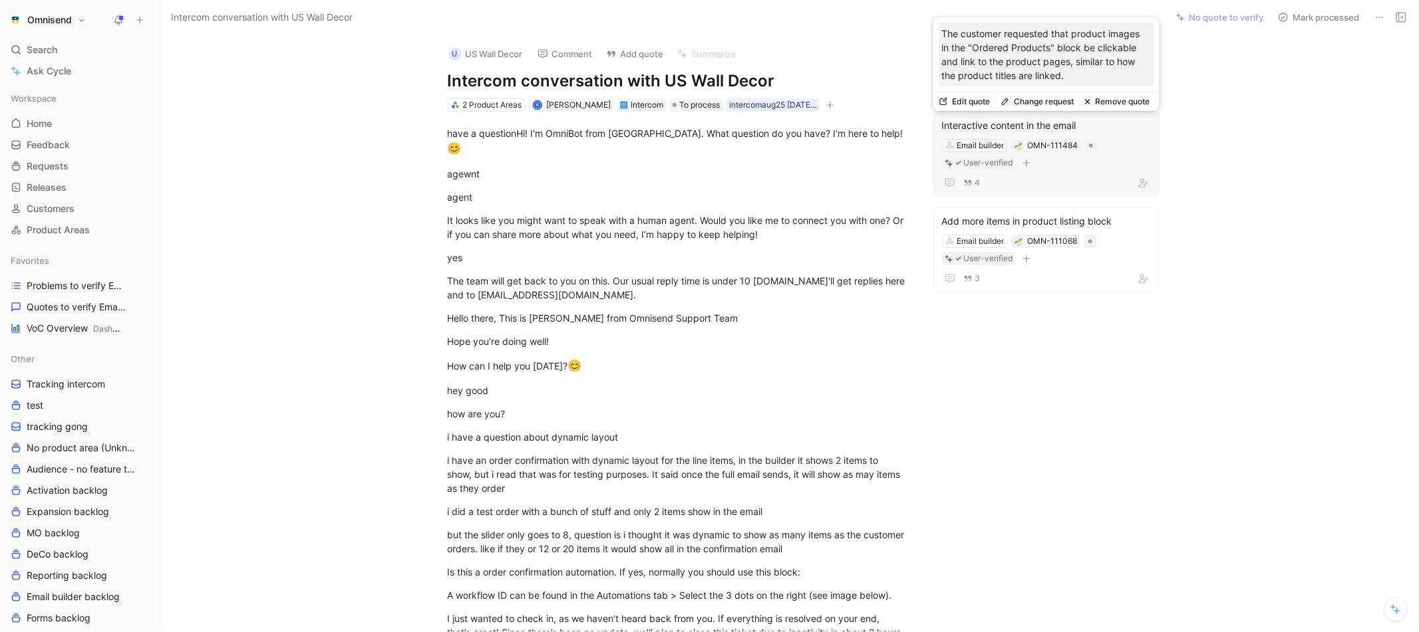
click at [1101, 124] on div "Interactive content in the email" at bounding box center [1046, 126] width 209 height 16
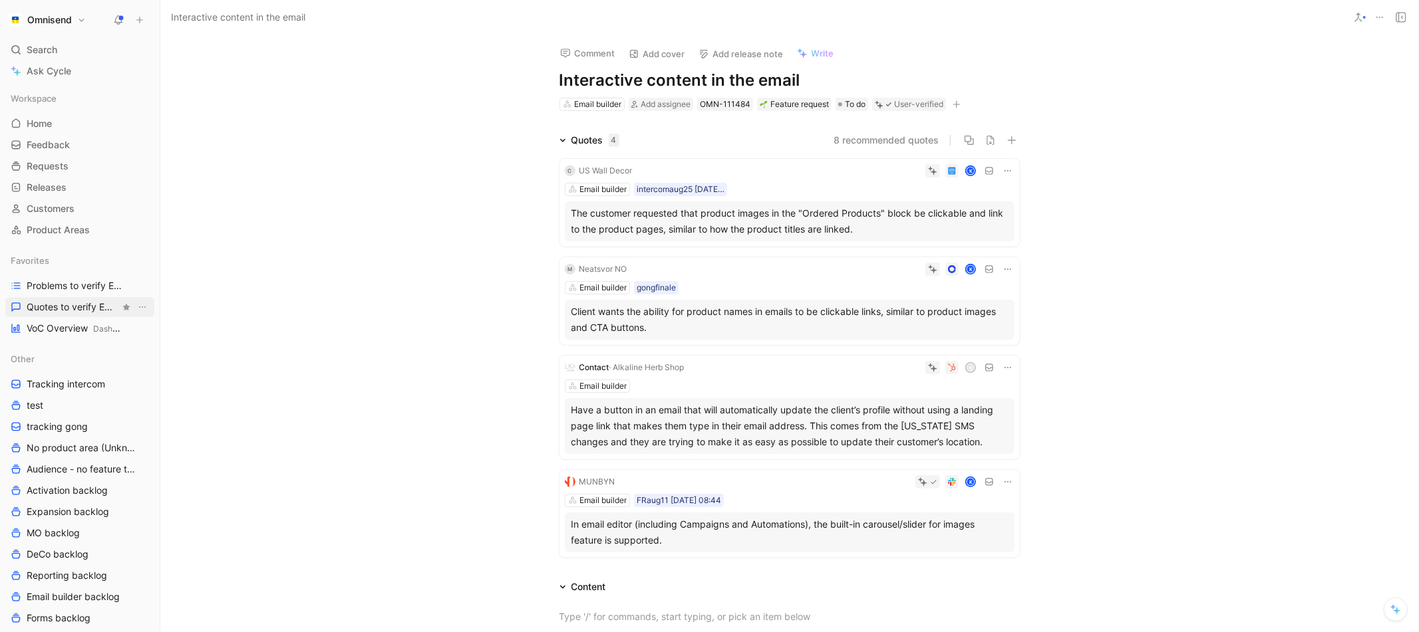
click at [92, 303] on span "Quotes to verify Email builder" at bounding box center [73, 307] width 93 height 13
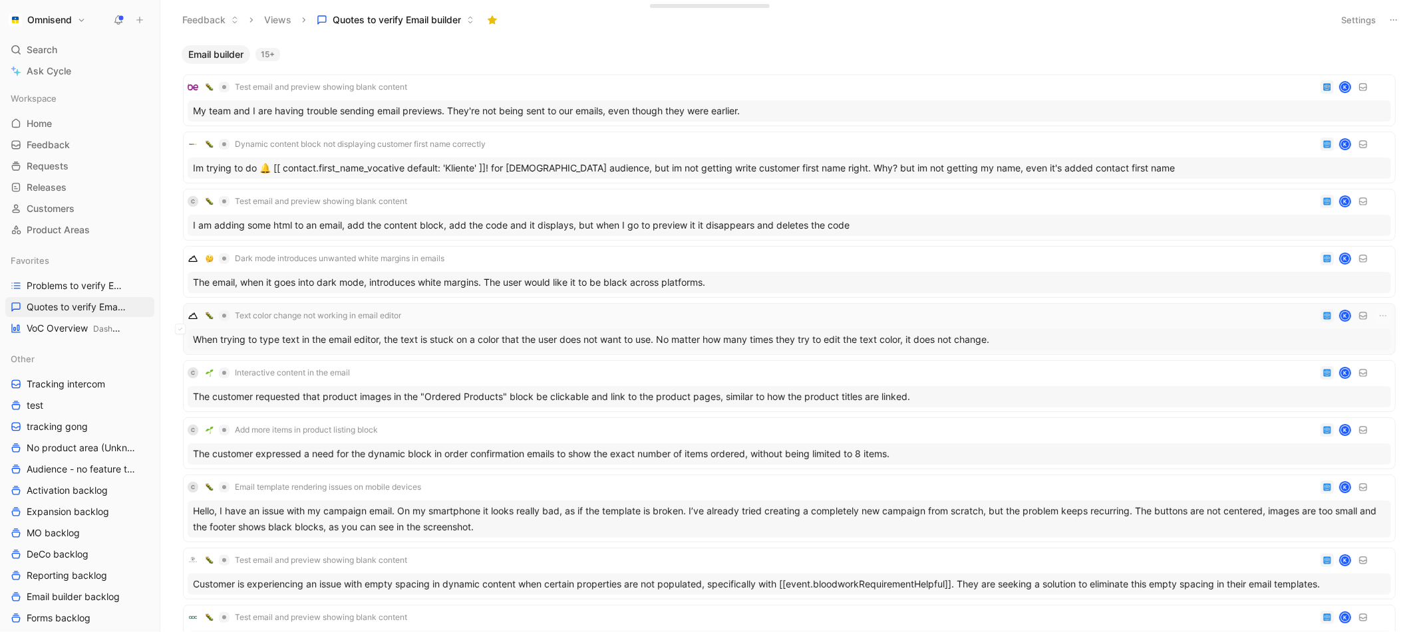
click at [670, 337] on div "When trying to type text in the email editor, the text is stuck on a color that…" at bounding box center [789, 339] width 1203 height 21
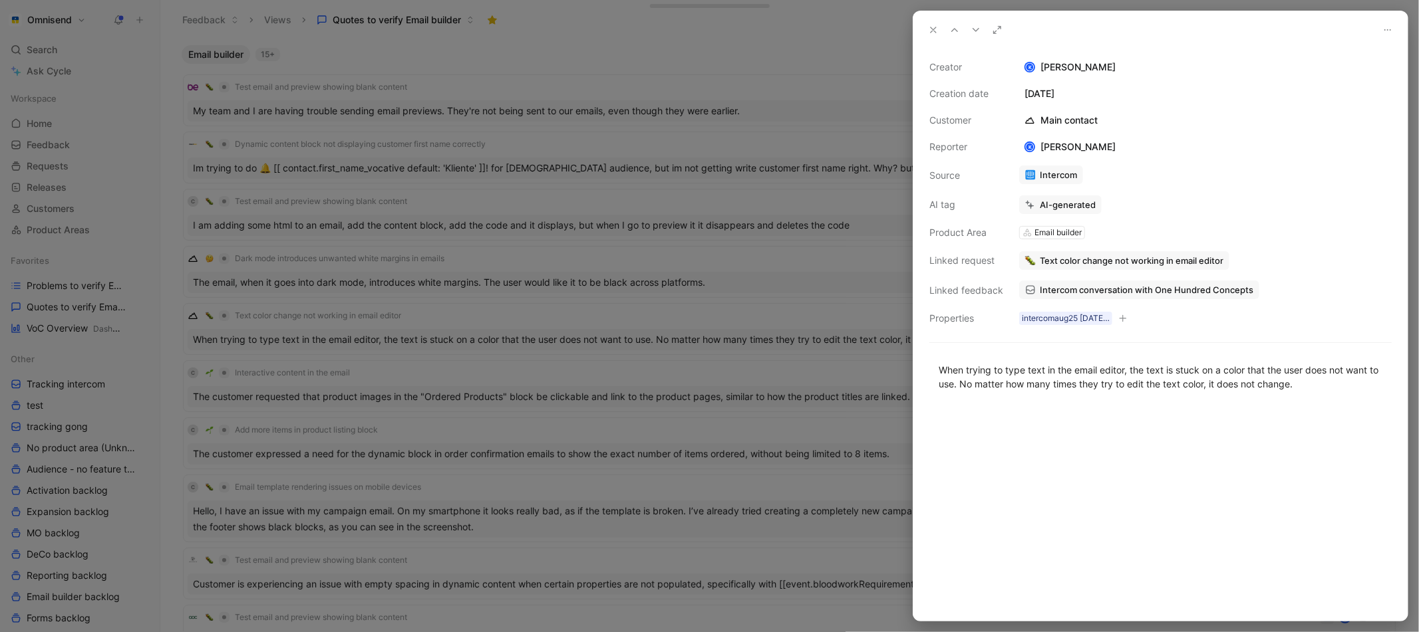
click at [1382, 29] on button at bounding box center [1387, 30] width 19 height 19
click at [1347, 78] on span "Delete quote" at bounding box center [1357, 76] width 56 height 11
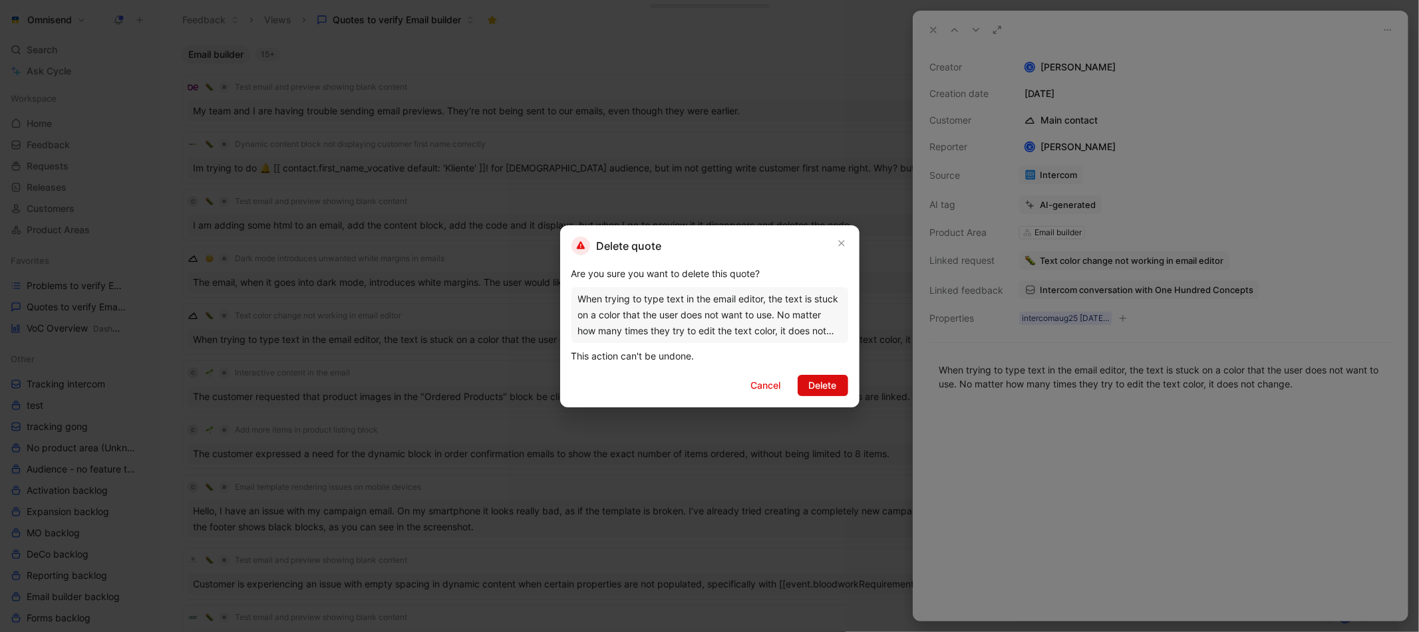
click at [818, 386] on span "Delete" at bounding box center [823, 386] width 28 height 16
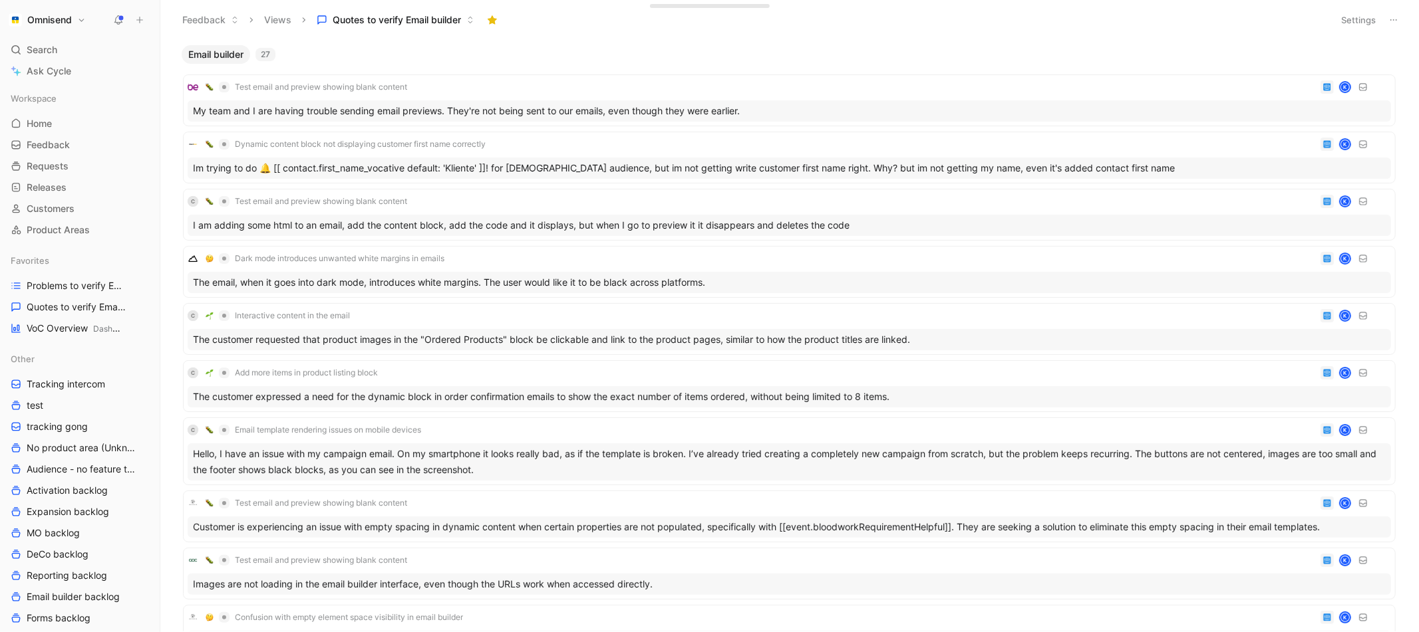
click at [81, 295] on div "Favorites Problems to verify Email Builder Quotes to verify Email builder VoC O…" at bounding box center [79, 295] width 149 height 88
click at [80, 305] on span "Quotes to verify Email builder" at bounding box center [73, 307] width 93 height 13
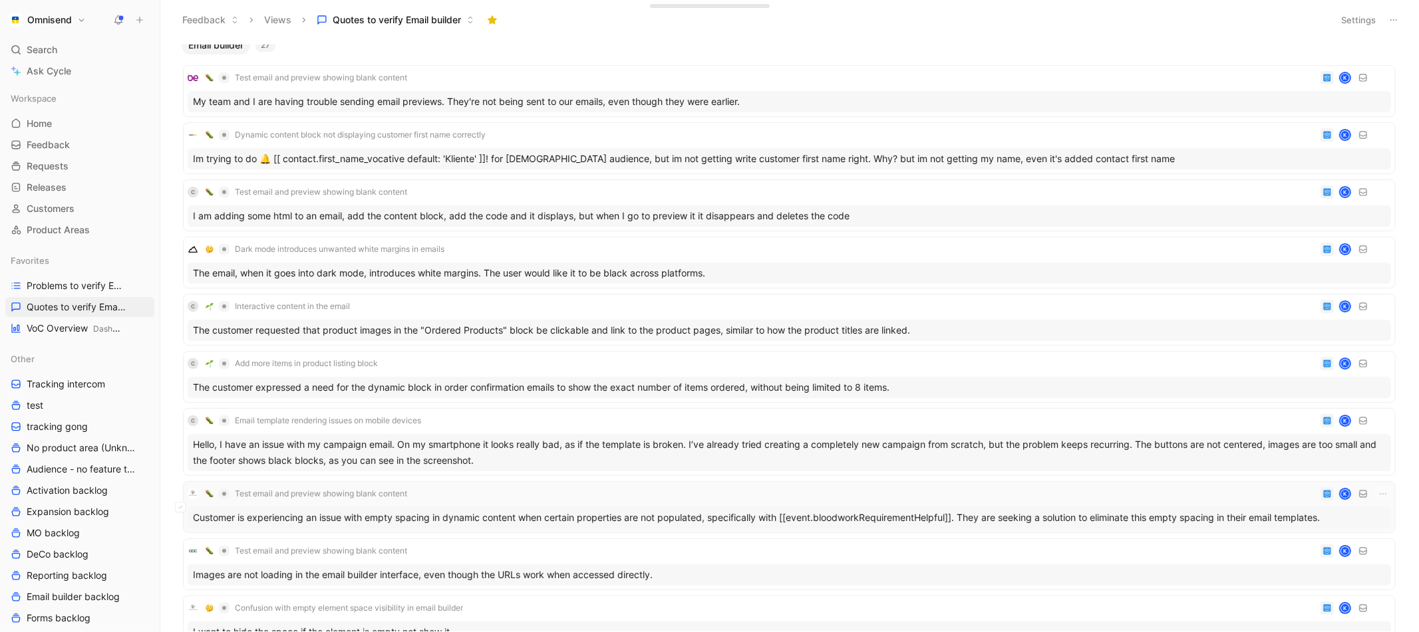
scroll to position [7, 0]
click at [330, 571] on div "Images are not loading in the email builder interface, even though the URLs wor…" at bounding box center [789, 577] width 1203 height 21
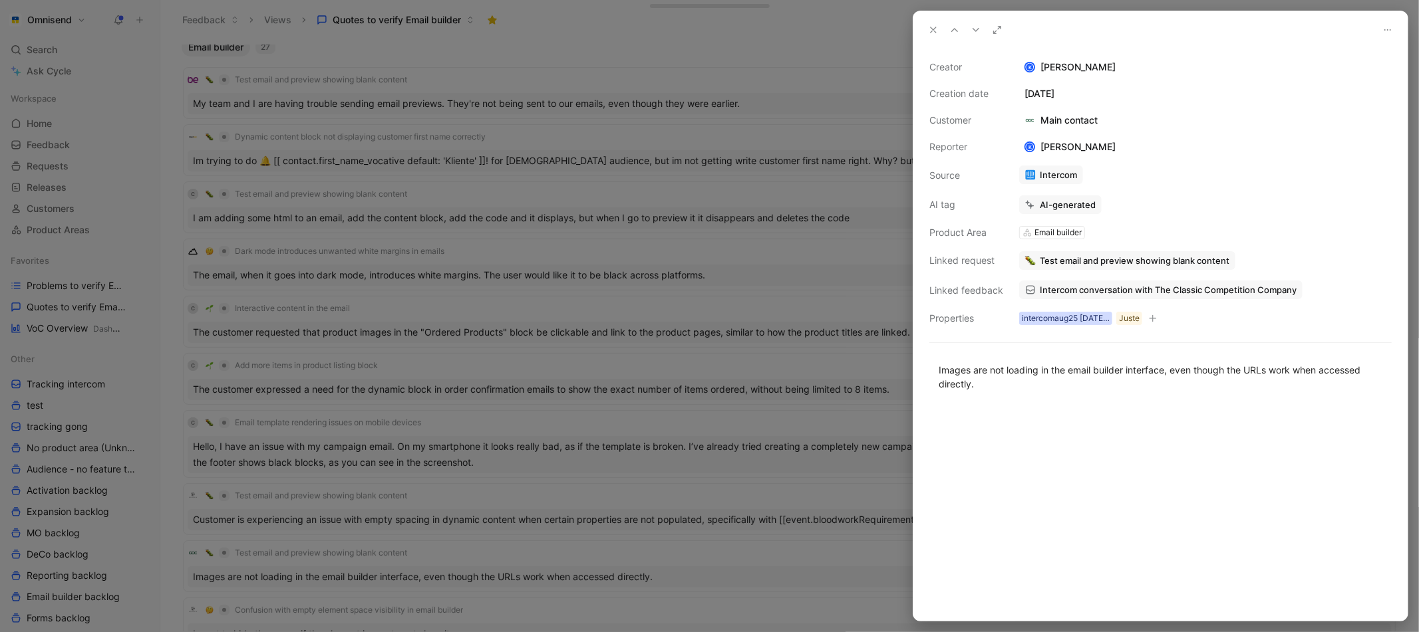
click at [1083, 318] on div "intercomaug25 [DATE] 10:40" at bounding box center [1066, 318] width 88 height 13
click at [1078, 285] on span "Intercom conversation with The Classic Competition Company" at bounding box center [1167, 290] width 257 height 12
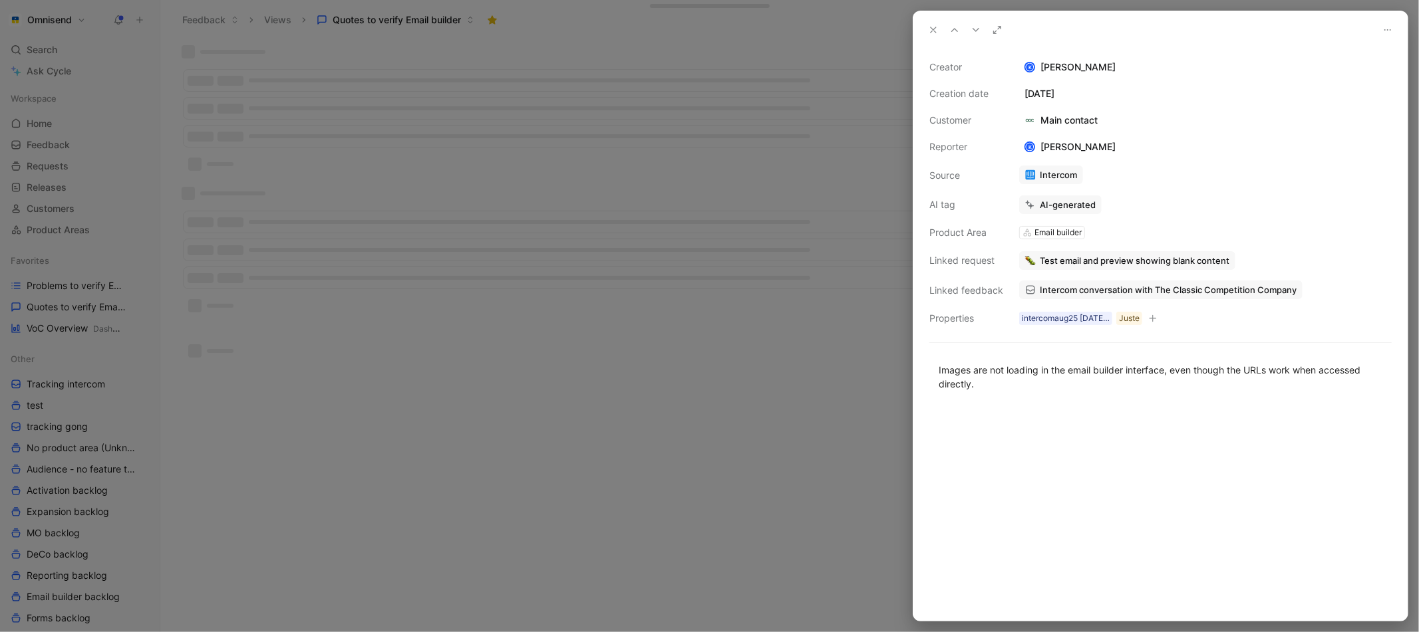
click at [379, 405] on div at bounding box center [709, 316] width 1419 height 632
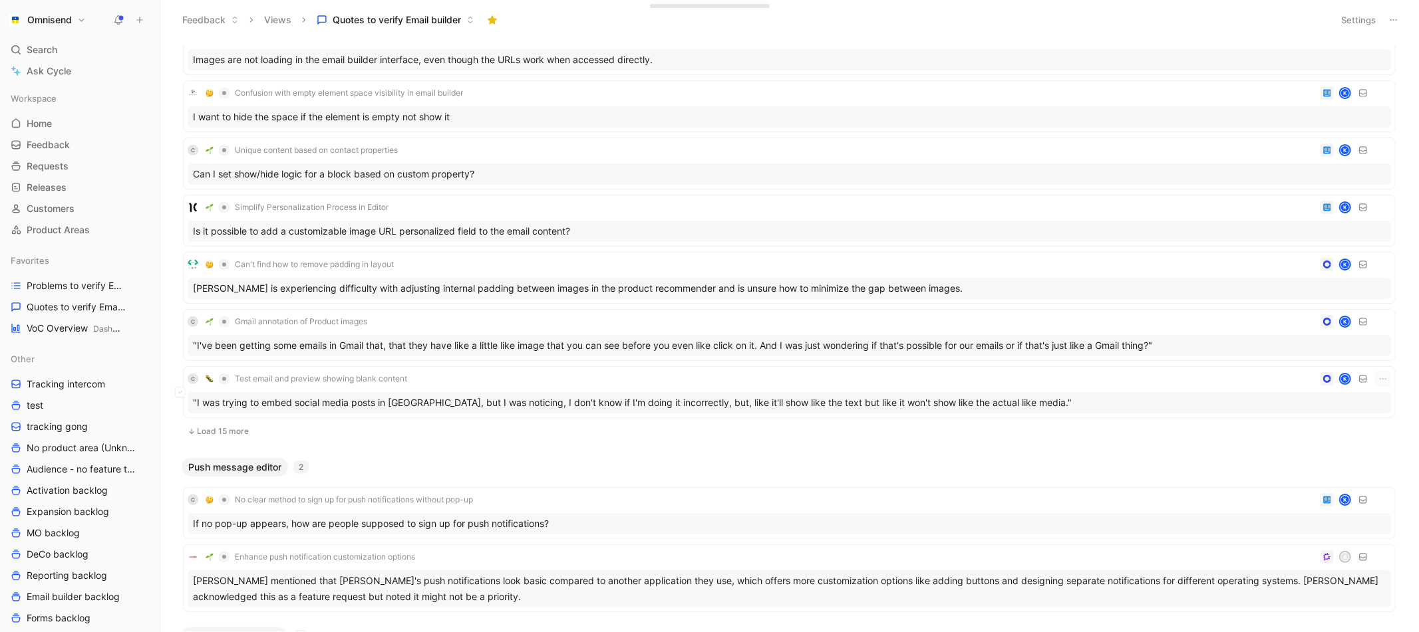
scroll to position [523, 0]
click at [463, 283] on div "[PERSON_NAME] is experiencing difficulty with adjusting internal padding betwee…" at bounding box center [789, 287] width 1203 height 21
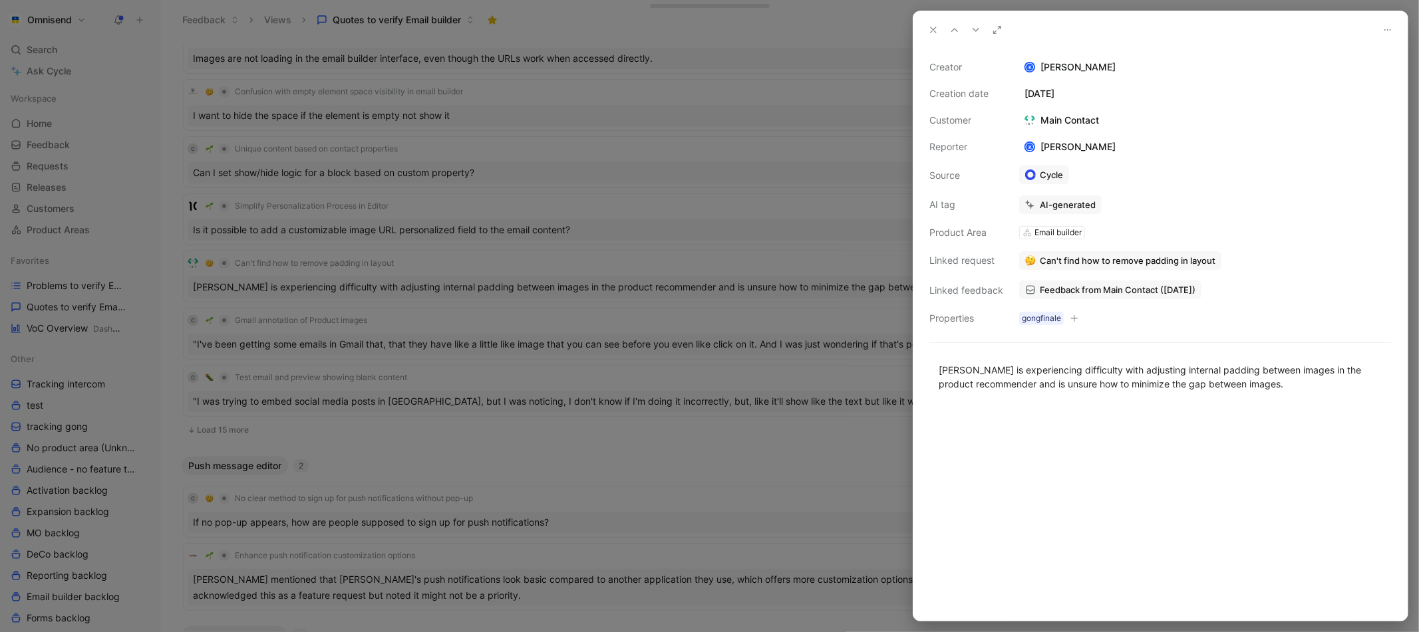
click at [1066, 291] on span "Feedback from Main Contact ([DATE])" at bounding box center [1117, 290] width 156 height 12
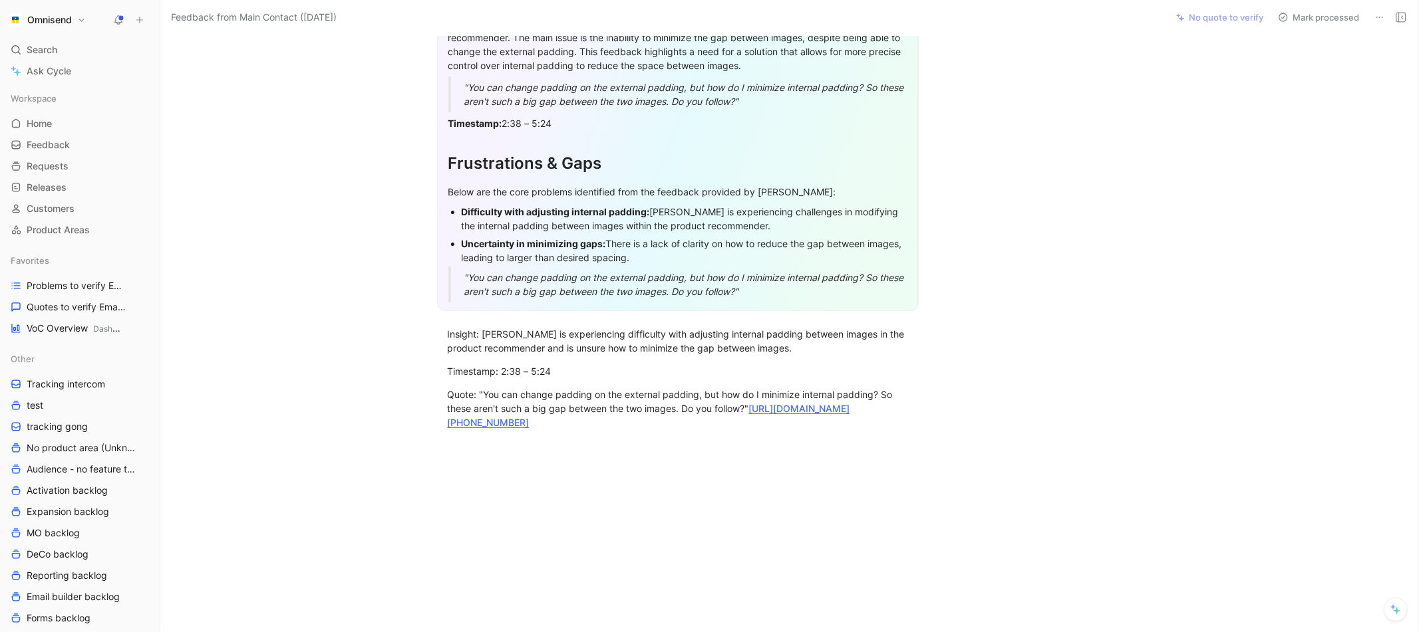
scroll to position [88, 0]
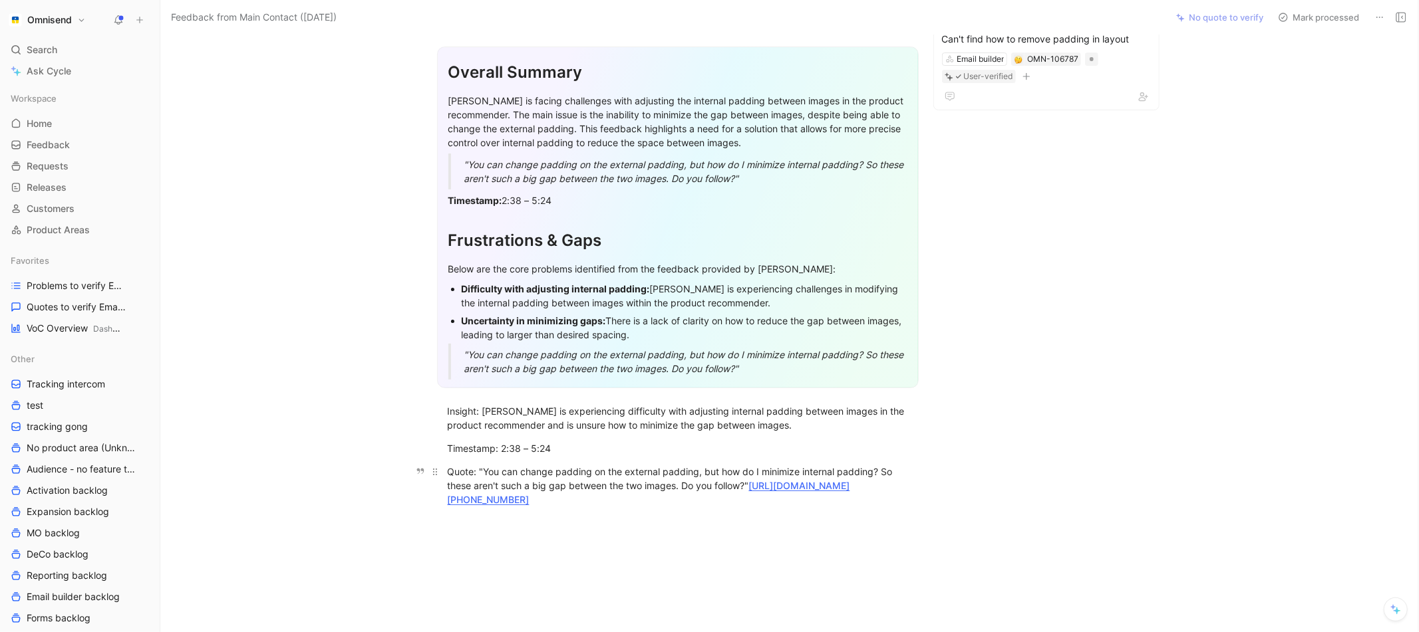
click at [606, 495] on link "[URL][DOMAIN_NAME][PHONE_NUMBER]" at bounding box center [649, 492] width 402 height 25
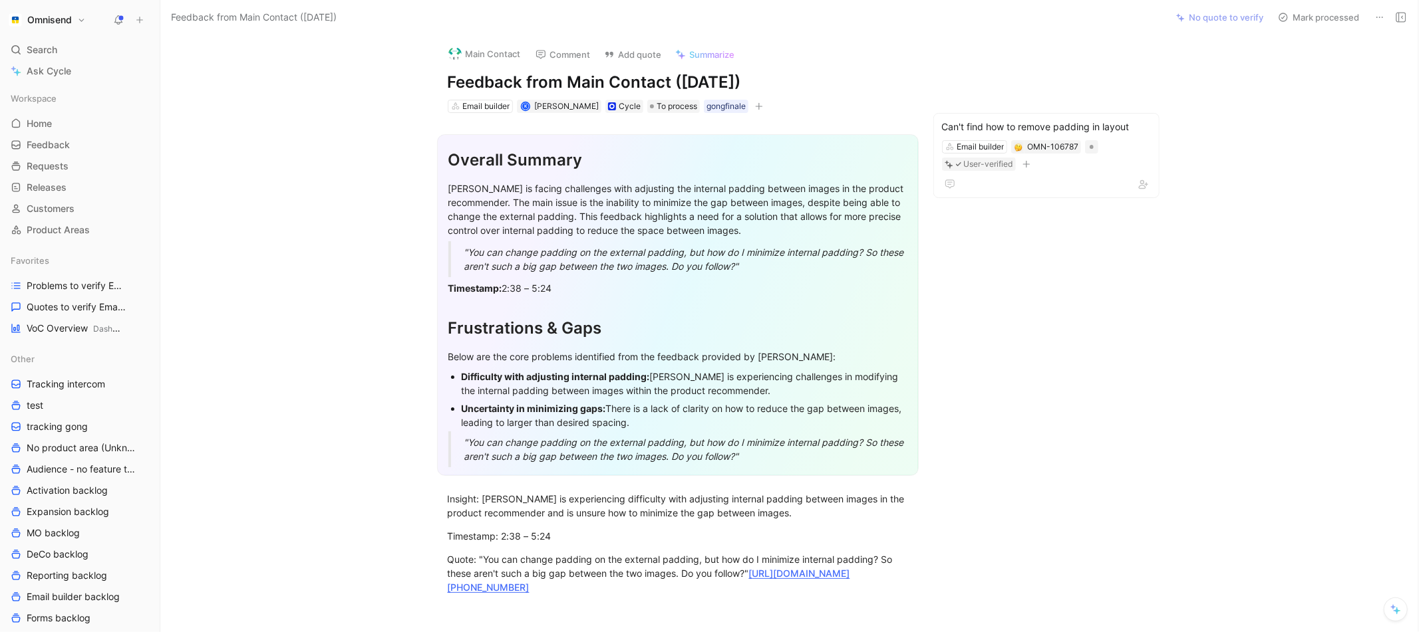
click at [494, 51] on button "Main Contact" at bounding box center [484, 54] width 84 height 20
drag, startPoint x: 240, startPoint y: 14, endPoint x: 301, endPoint y: 11, distance: 61.2
click at [301, 11] on span "Feedback from Main Contact ([DATE])" at bounding box center [254, 17] width 166 height 16
click at [70, 309] on span "Quotes to verify Email builder" at bounding box center [73, 307] width 93 height 13
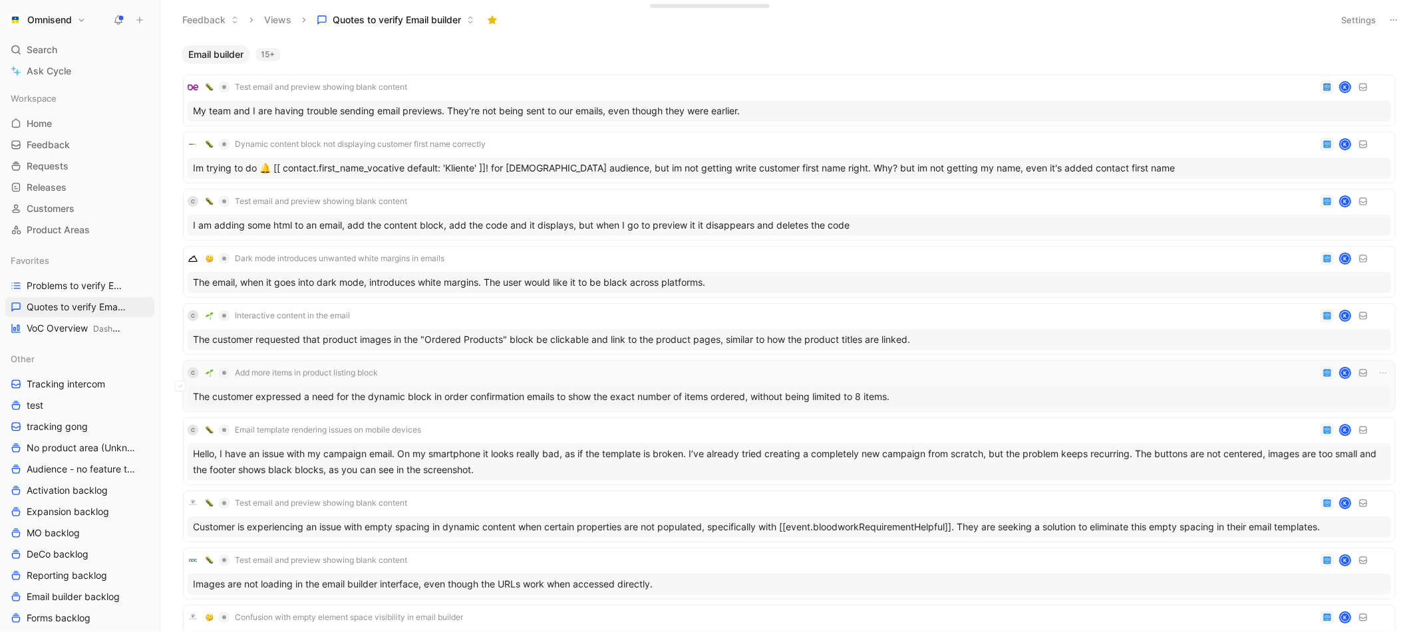
click at [340, 396] on div "The customer expressed a need for the dynamic block in order confirmation email…" at bounding box center [789, 396] width 1203 height 21
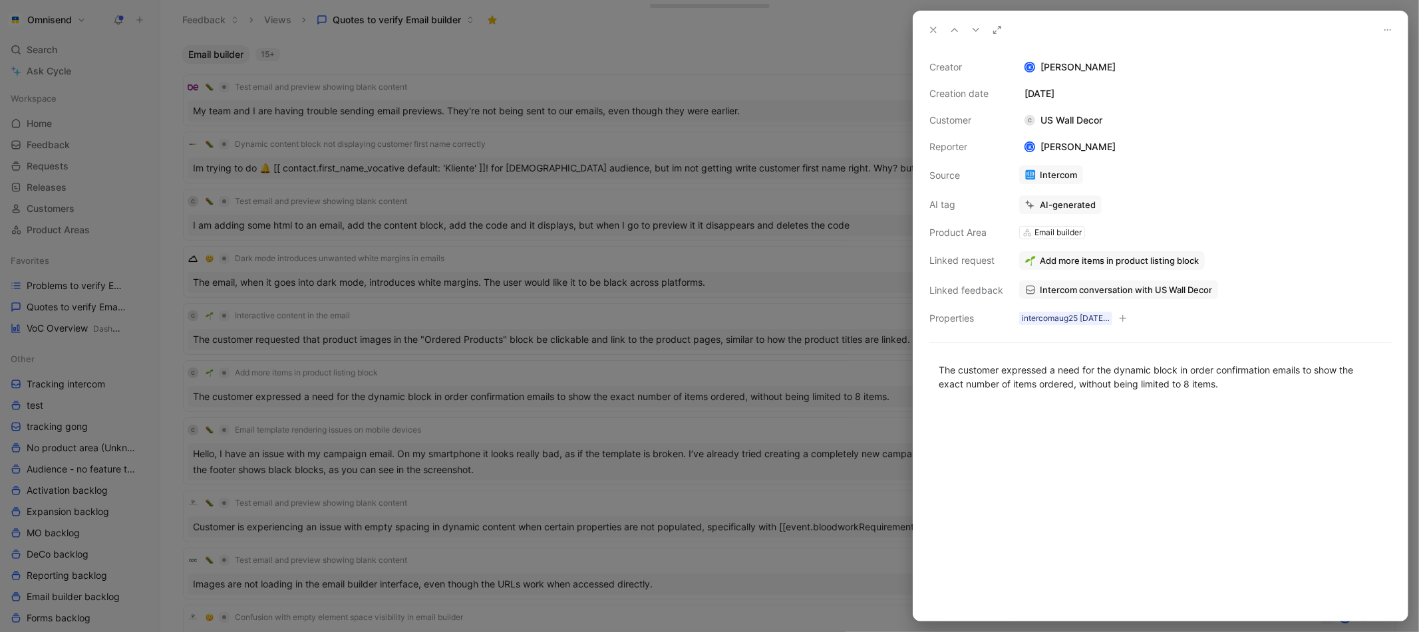
click at [1152, 289] on span "Intercom conversation with US Wall Decor" at bounding box center [1125, 290] width 172 height 12
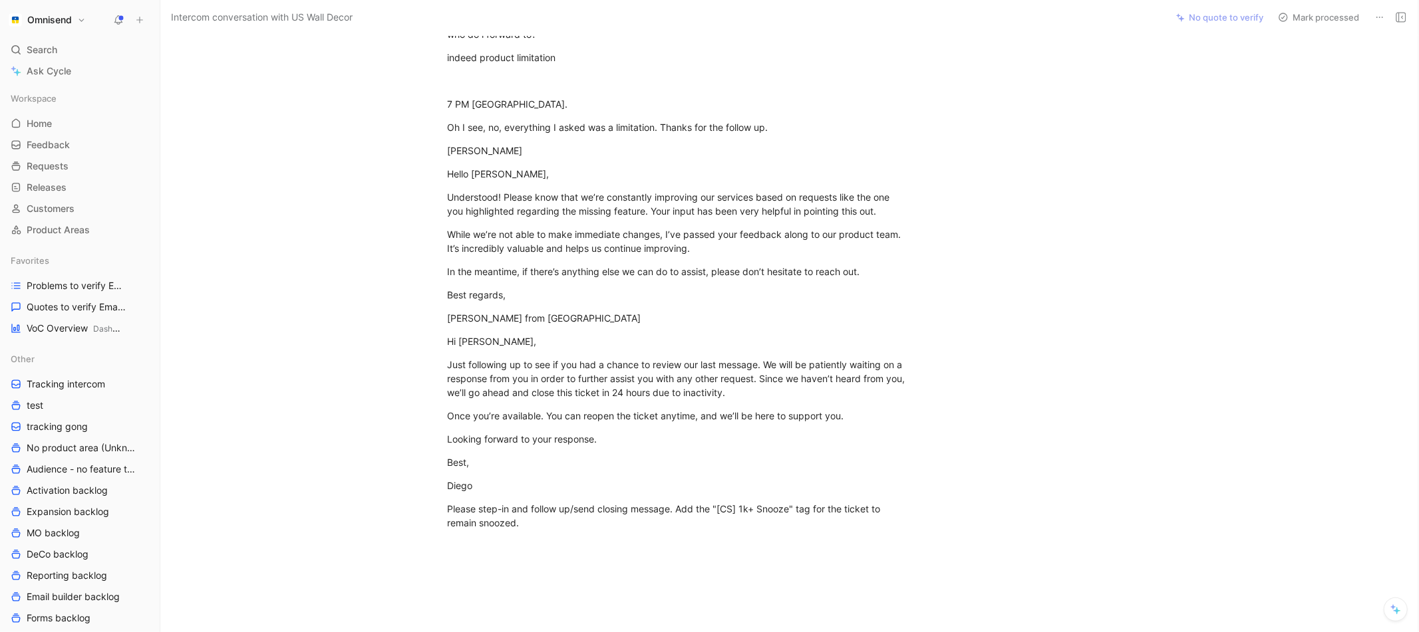
scroll to position [1605, 0]
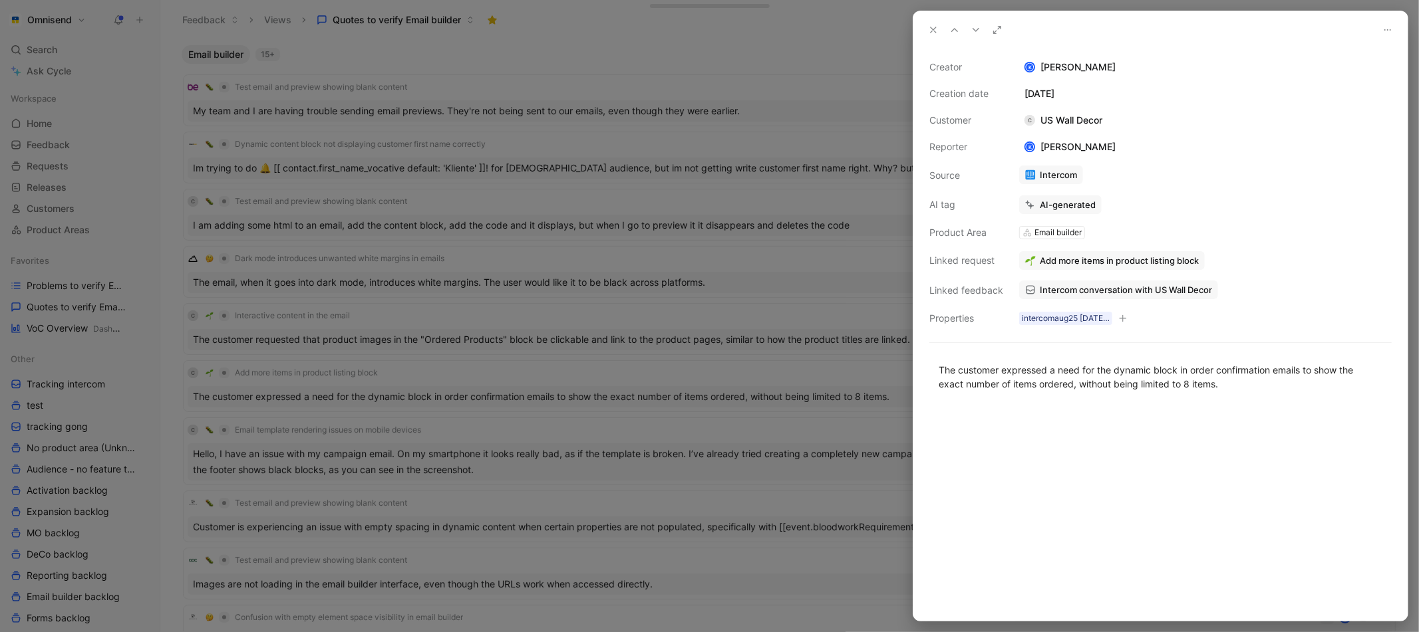
click at [101, 172] on div at bounding box center [709, 316] width 1419 height 632
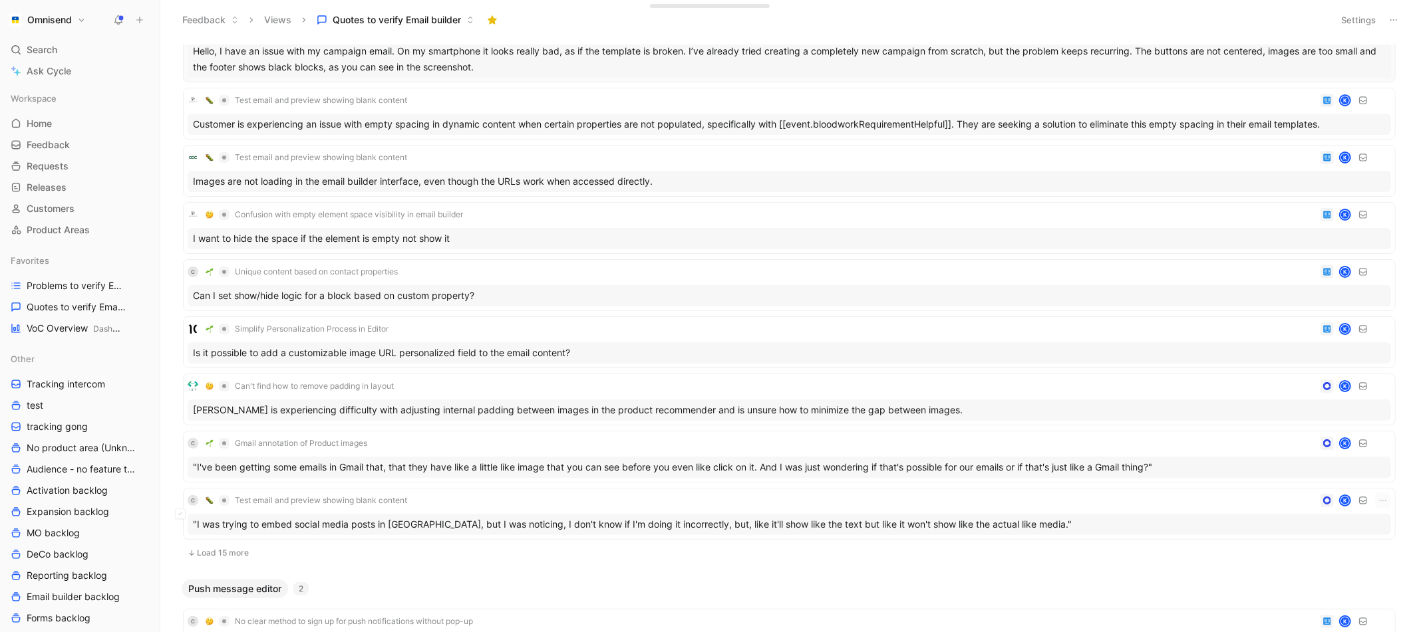
scroll to position [464, 0]
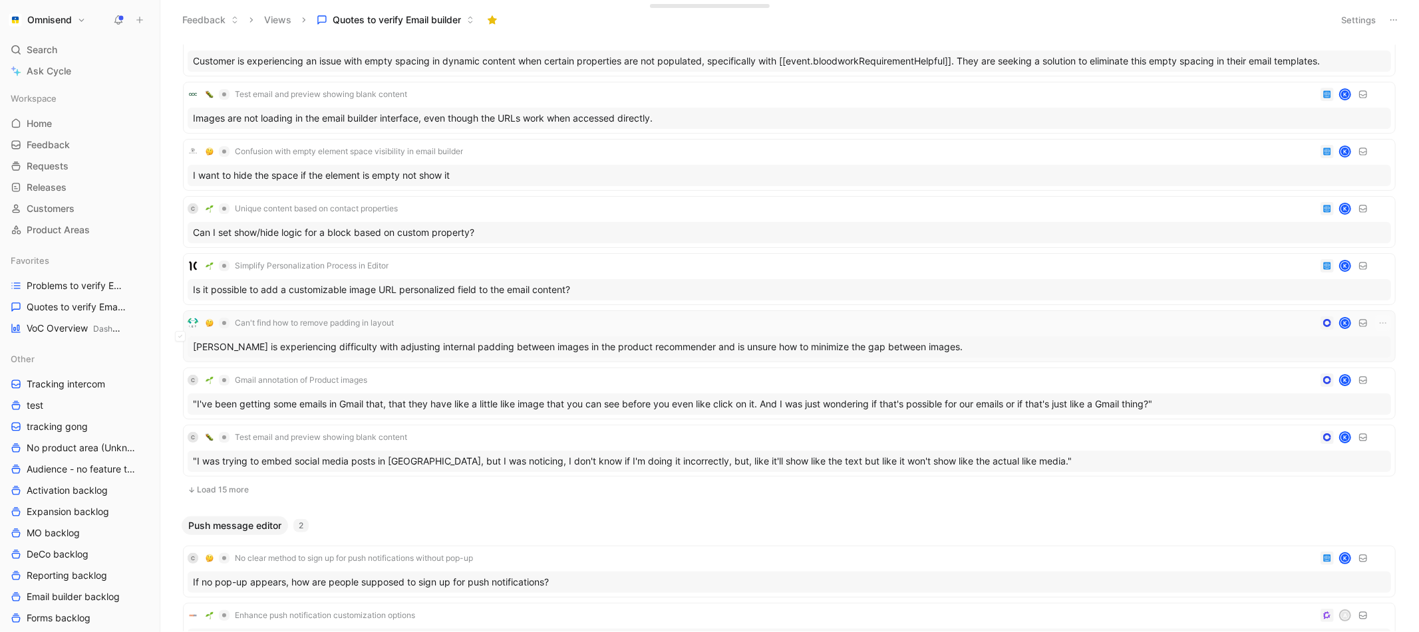
click at [505, 347] on div "[PERSON_NAME] is experiencing difficulty with adjusting internal padding betwee…" at bounding box center [789, 347] width 1203 height 21
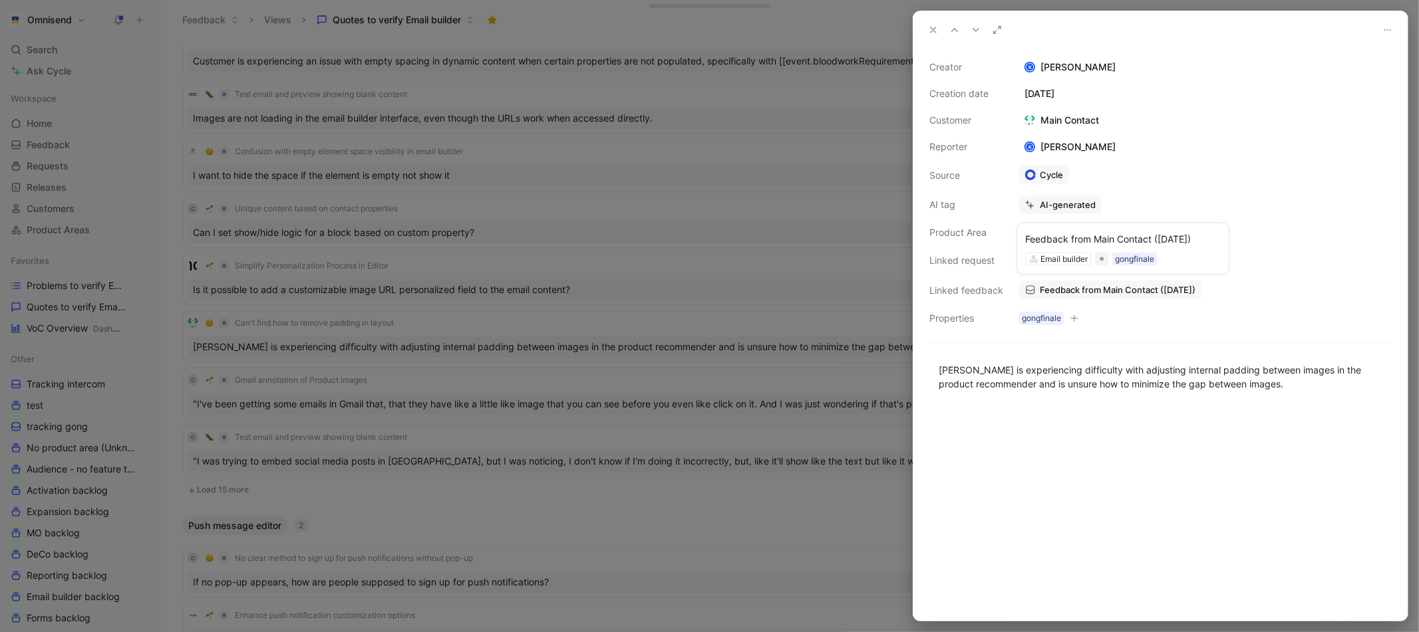
click at [1050, 295] on link "Feedback from Main Contact ([DATE])" at bounding box center [1110, 290] width 182 height 19
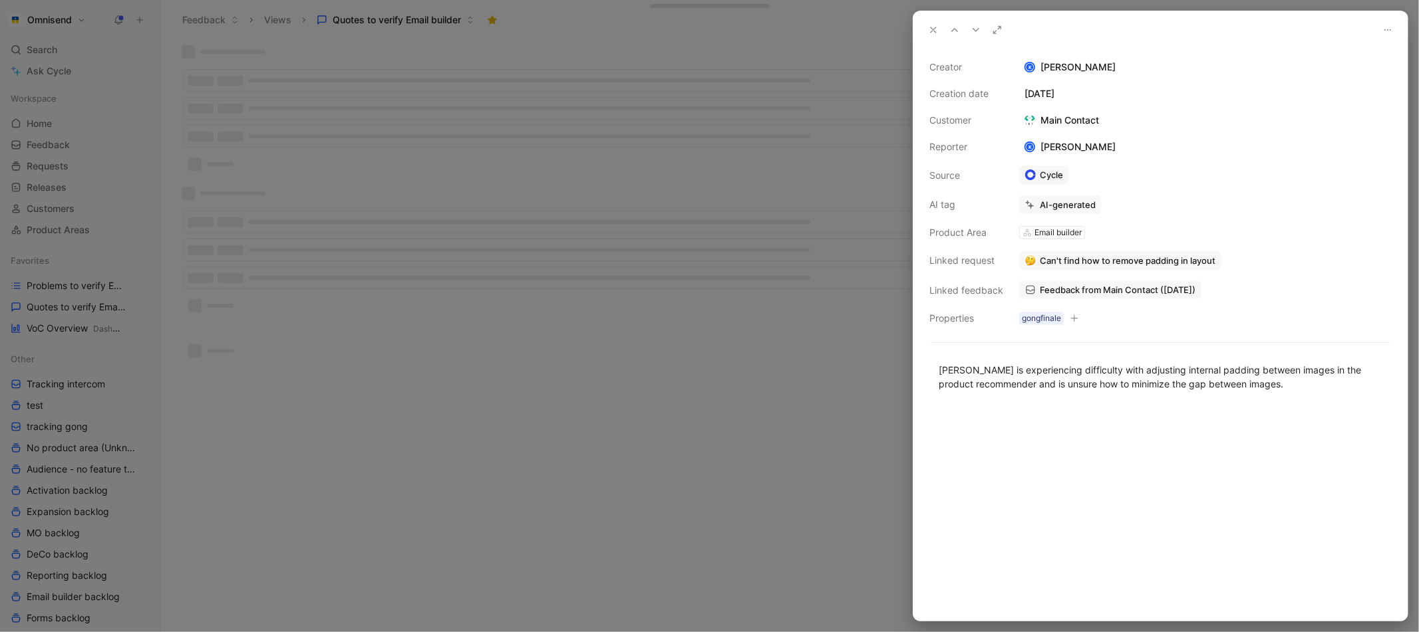
click at [360, 306] on div at bounding box center [709, 316] width 1419 height 632
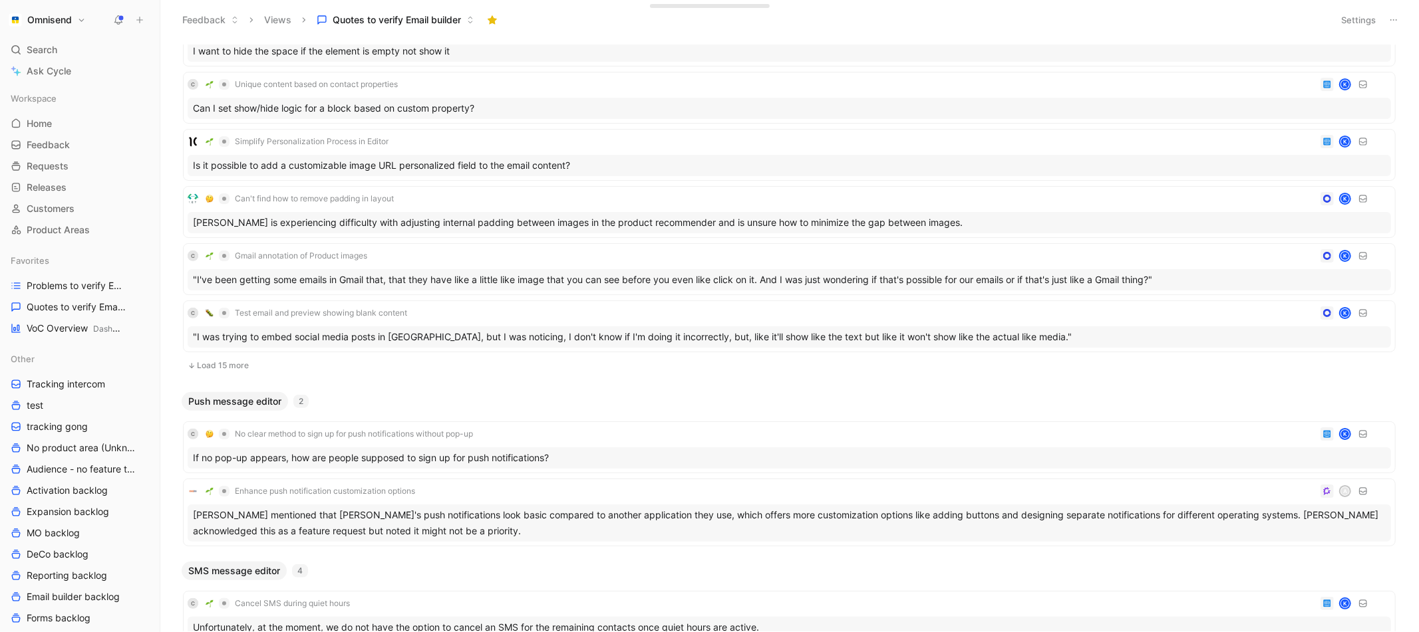
scroll to position [579, 0]
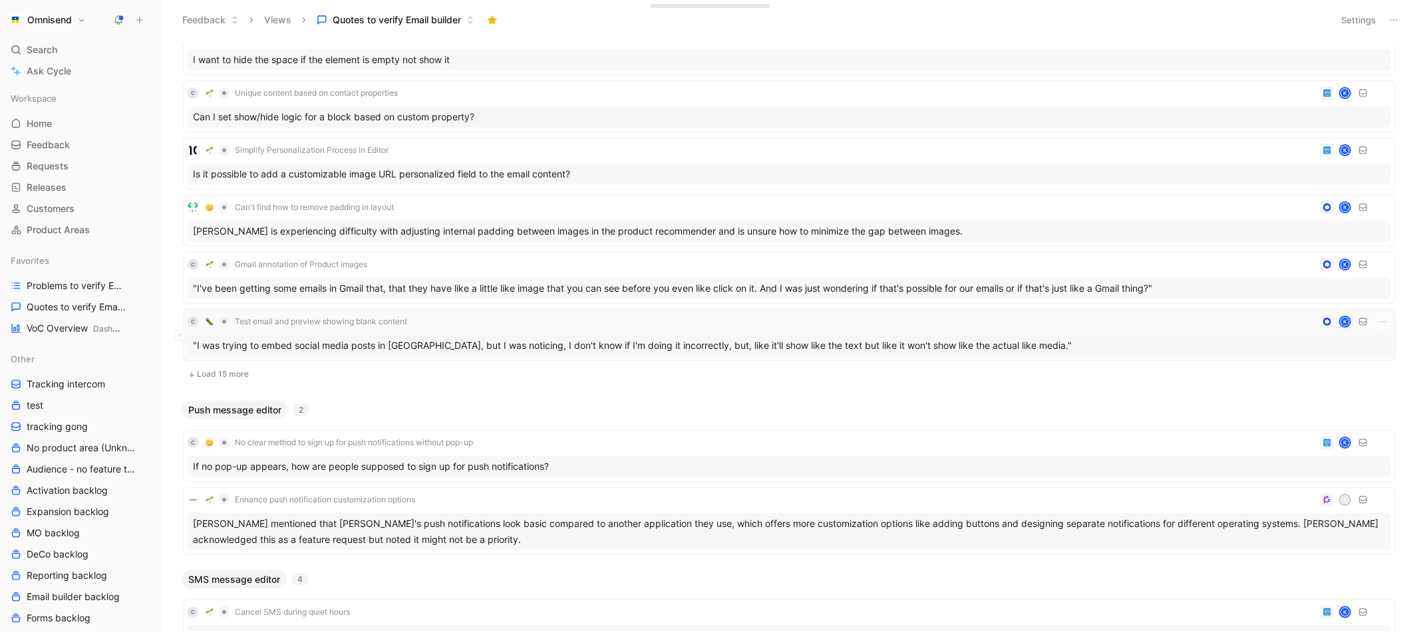
click at [413, 346] on div ""I was trying to embed social media posts in [GEOGRAPHIC_DATA], but I was notic…" at bounding box center [789, 345] width 1203 height 21
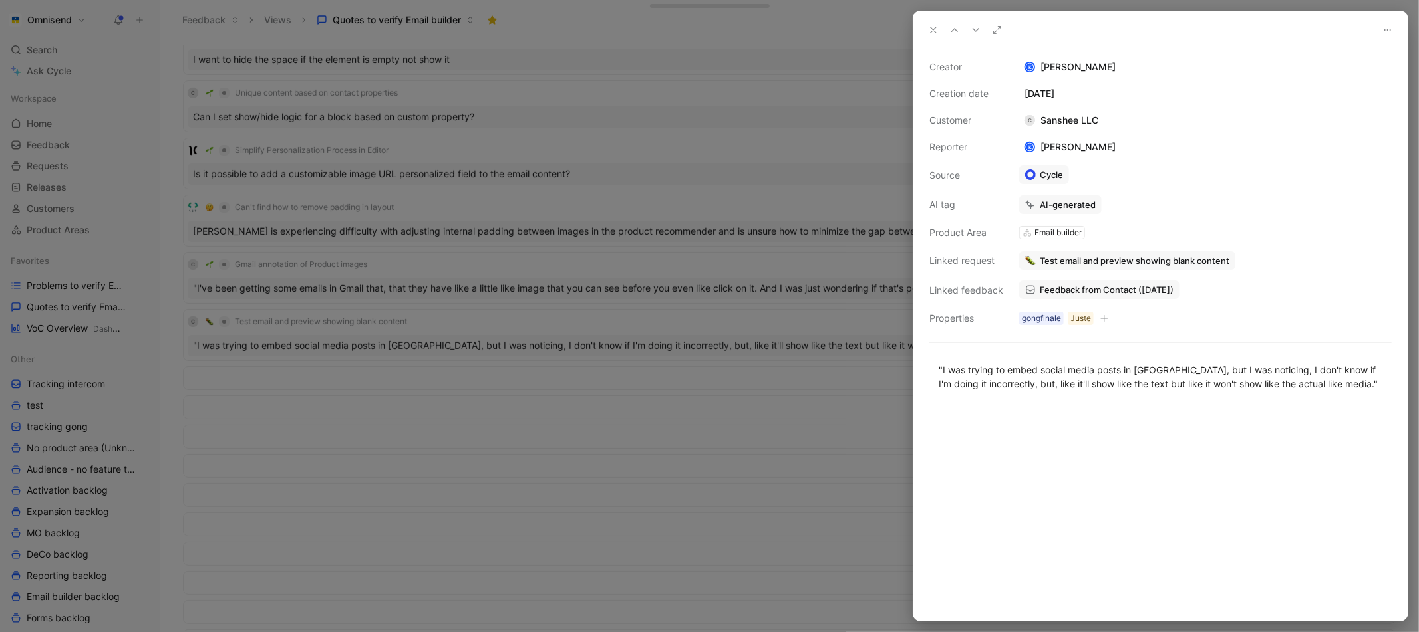
click at [1106, 293] on span "Feedback from Contact ([DATE])" at bounding box center [1106, 290] width 134 height 12
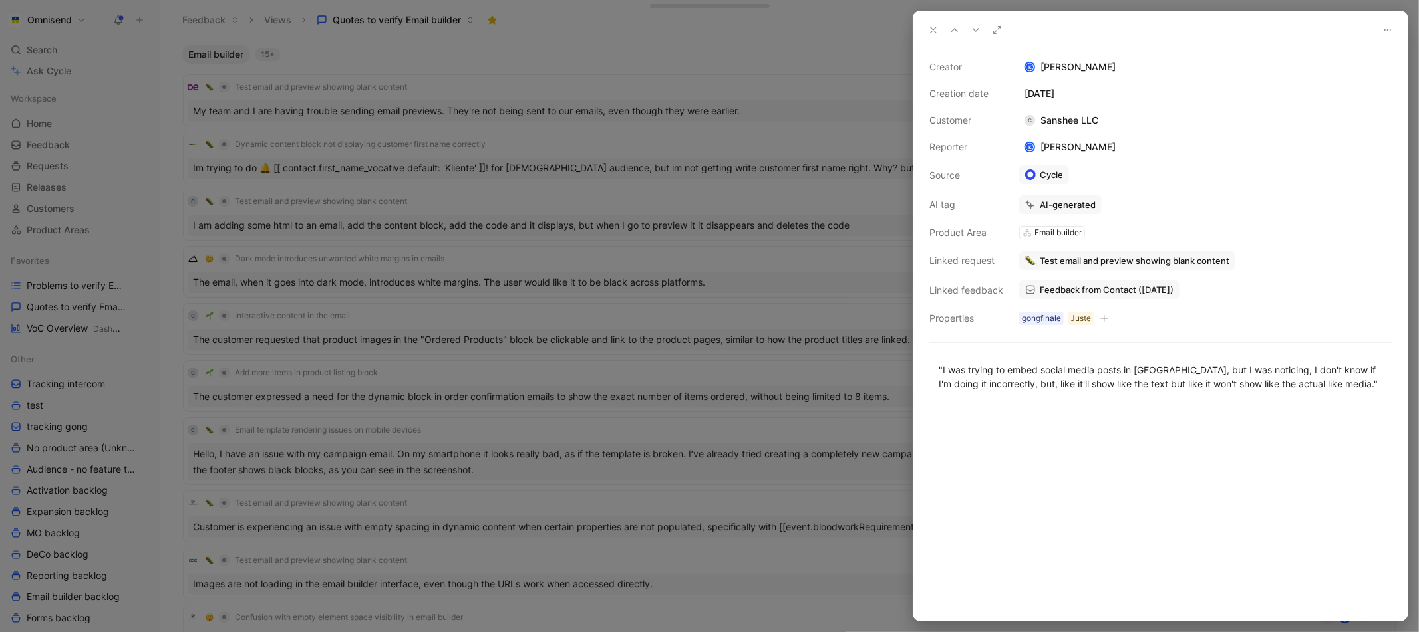
click at [513, 397] on div at bounding box center [709, 316] width 1419 height 632
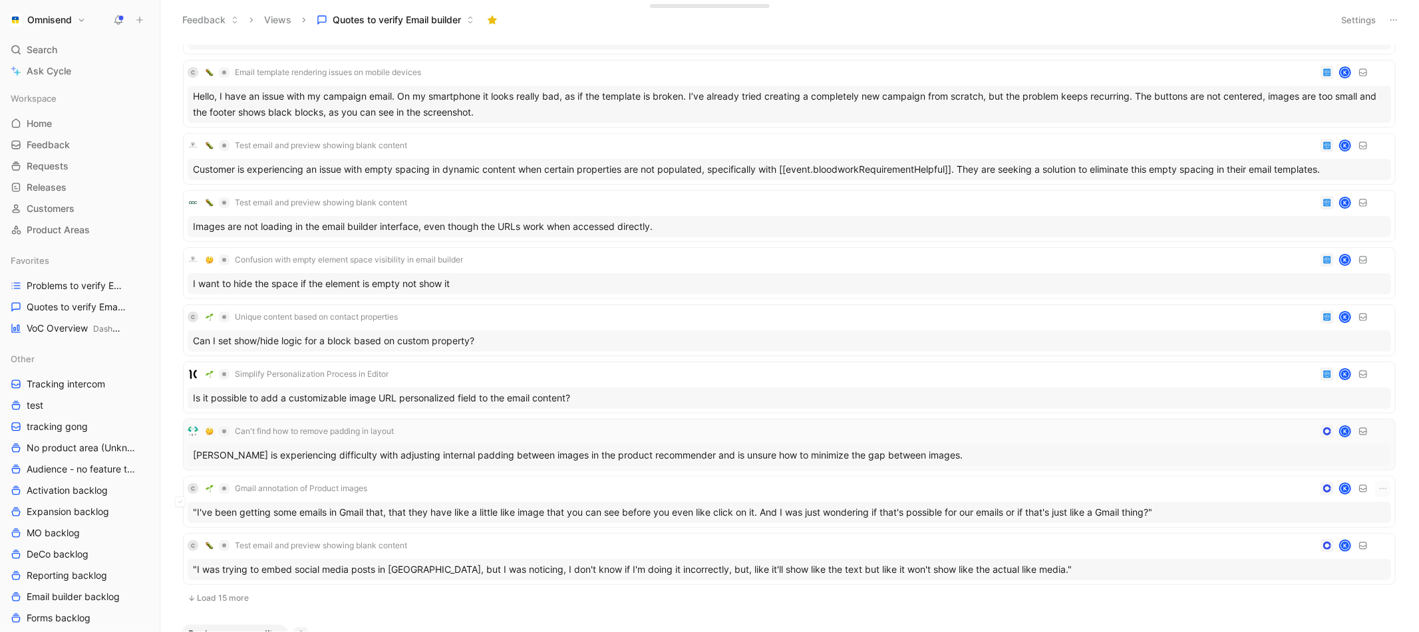
scroll to position [360, 0]
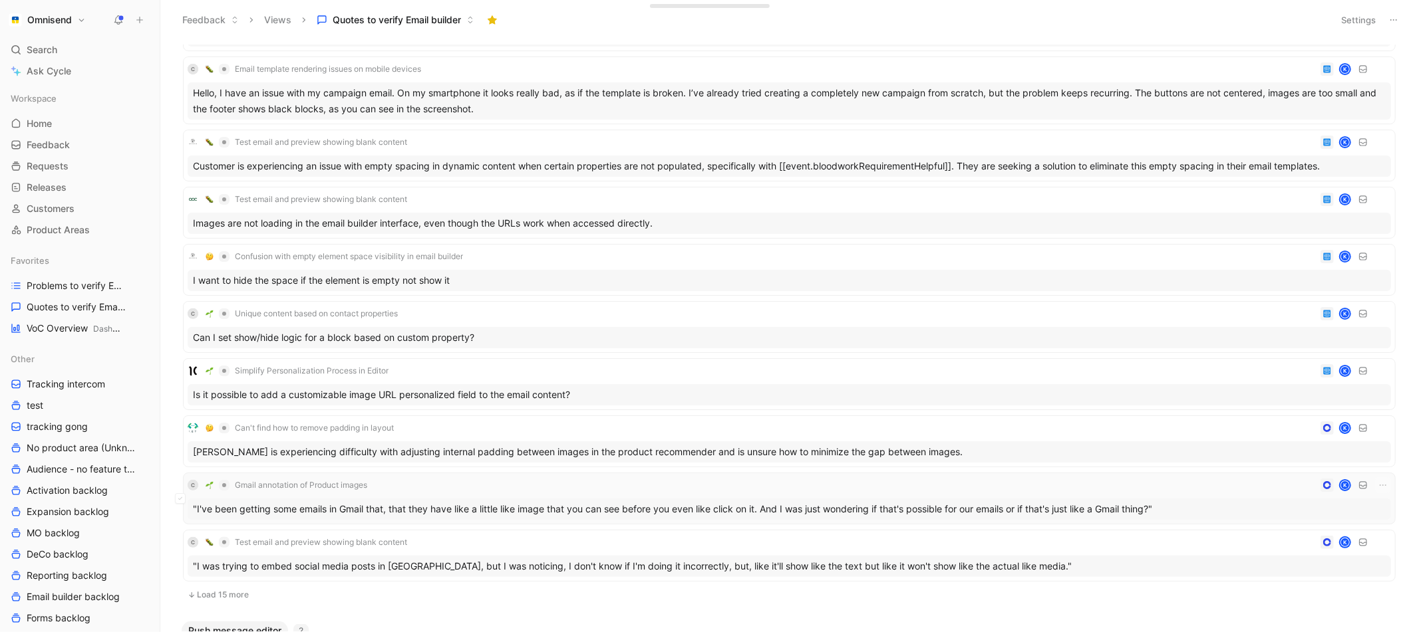
click at [585, 501] on div ""I've been getting some emails in Gmail that, that they have like a little like…" at bounding box center [789, 509] width 1203 height 21
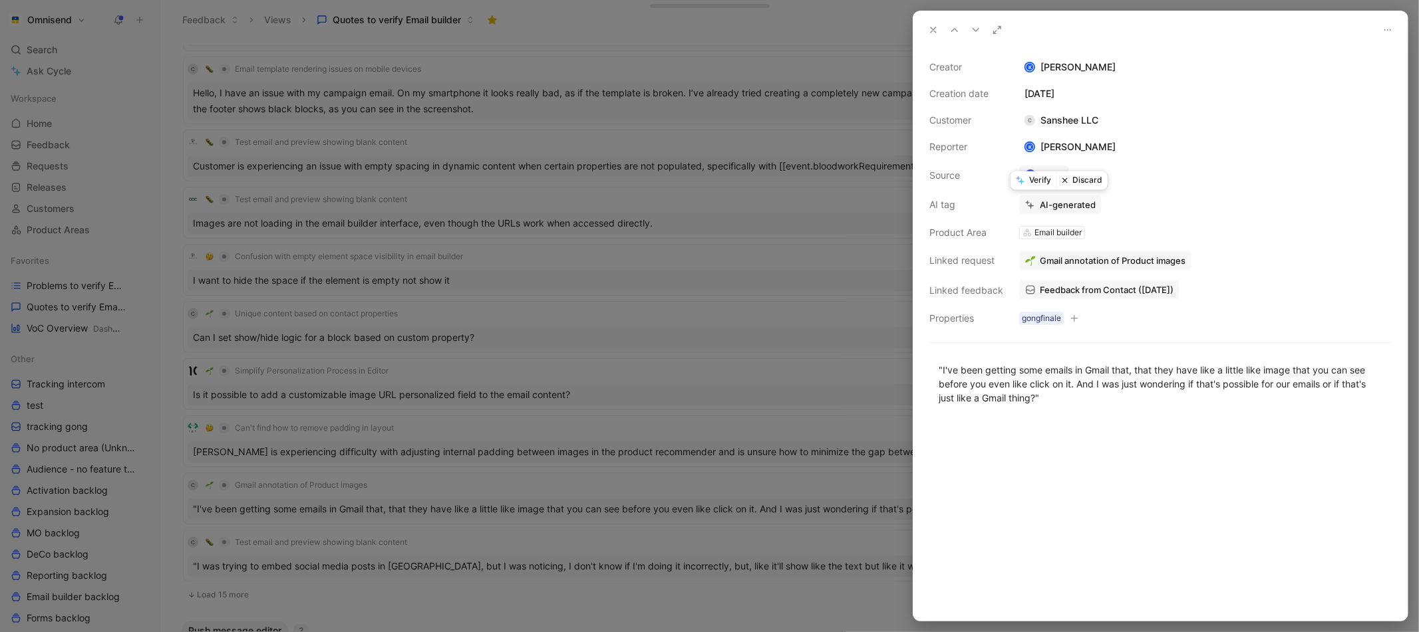
click at [1025, 179] on button "Verify" at bounding box center [1033, 180] width 46 height 19
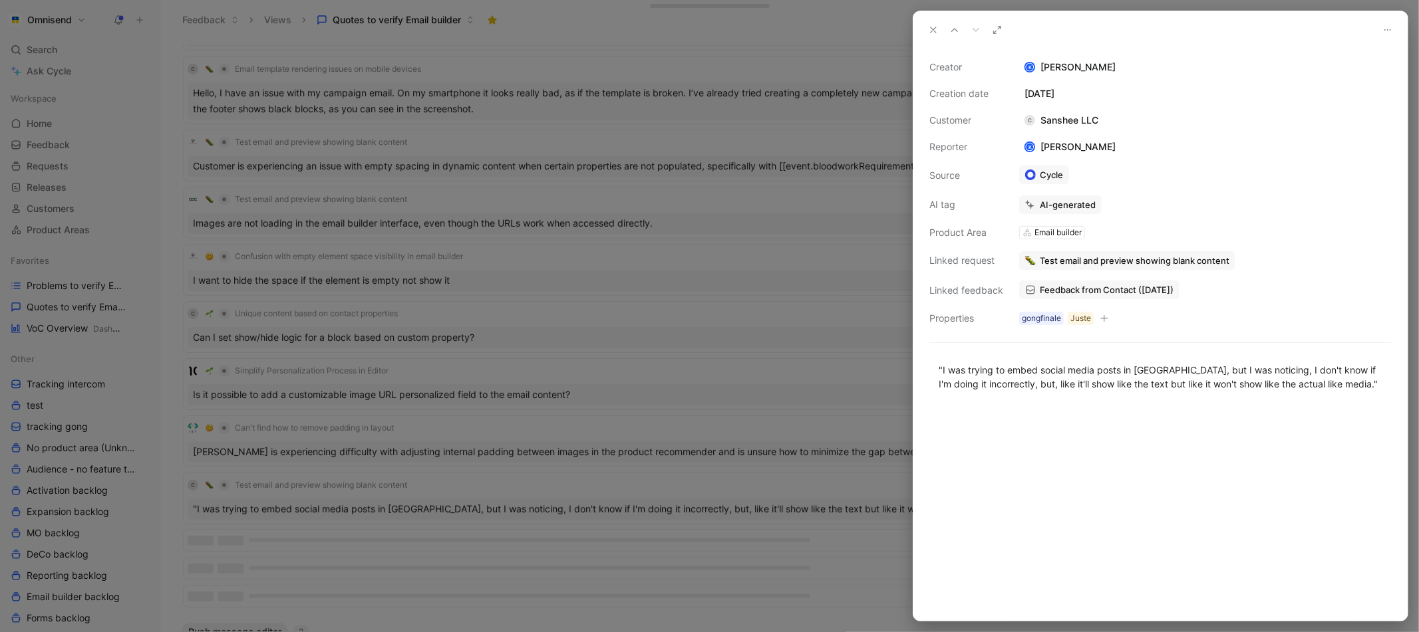
click at [509, 526] on div at bounding box center [709, 316] width 1419 height 632
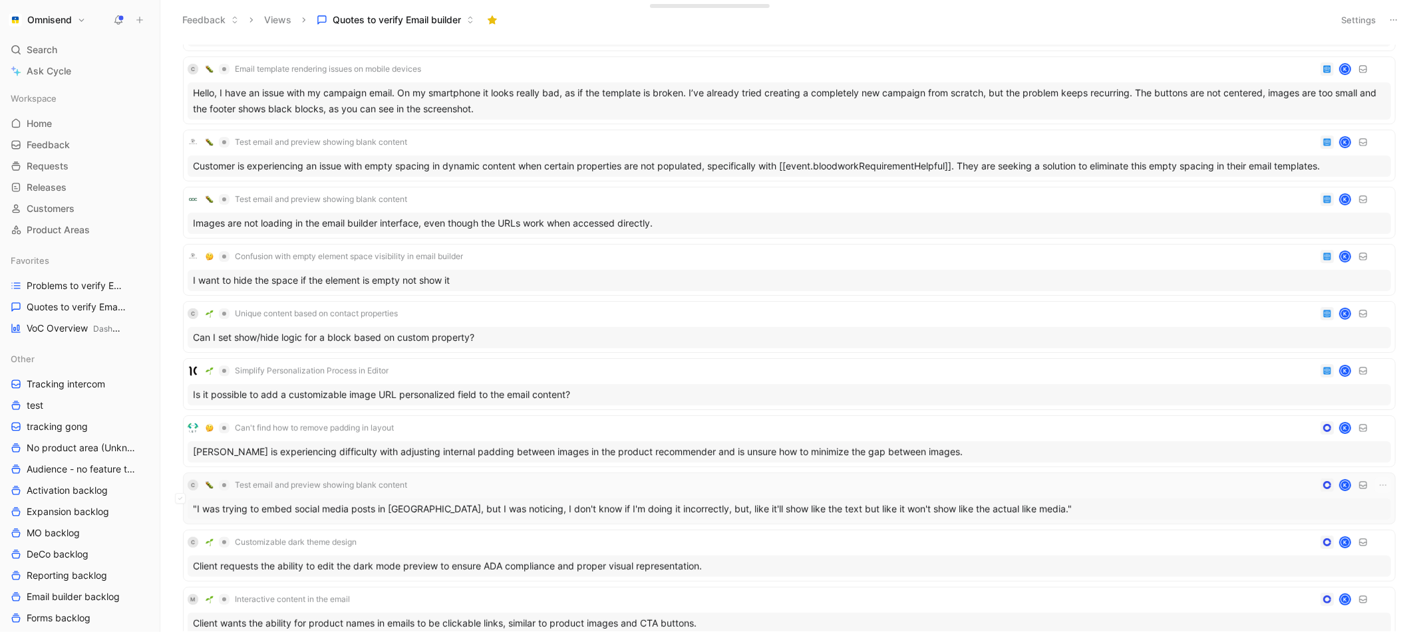
click at [487, 505] on div ""I was trying to embed social media posts in [GEOGRAPHIC_DATA], but I was notic…" at bounding box center [789, 509] width 1203 height 21
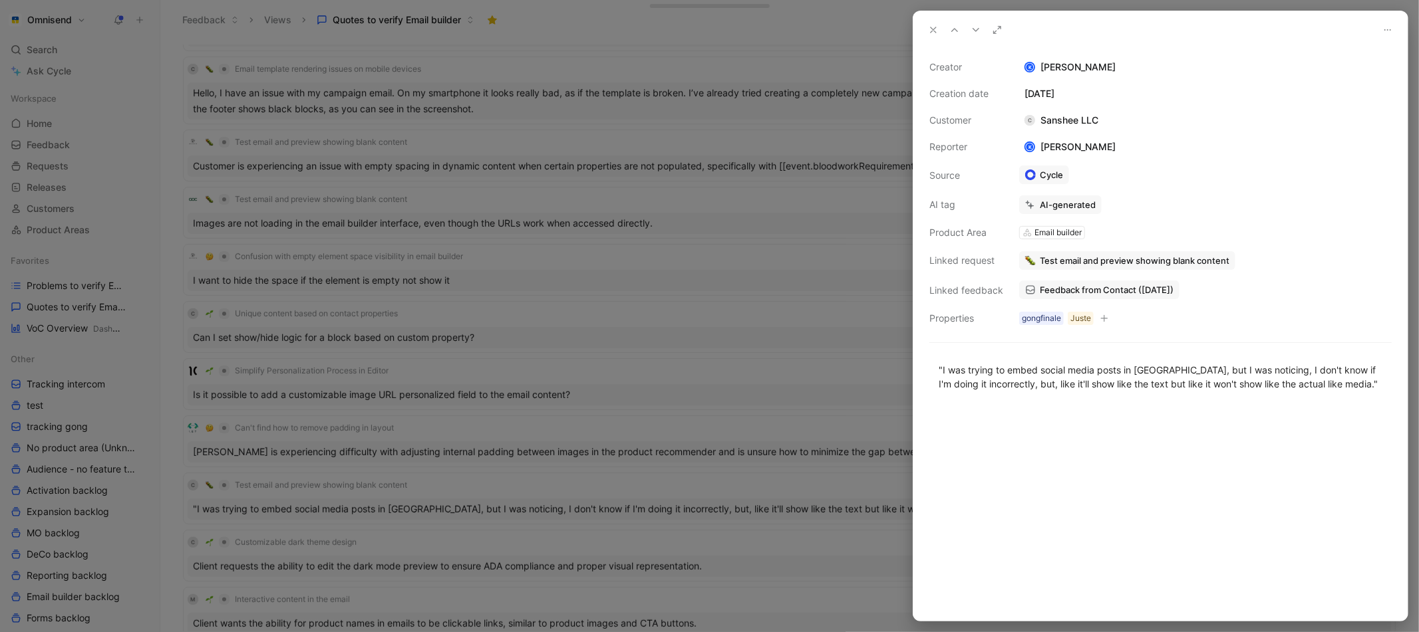
click at [1056, 281] on link "Feedback from Contact ([DATE])" at bounding box center [1099, 290] width 160 height 19
